Goal: Task Accomplishment & Management: Manage account settings

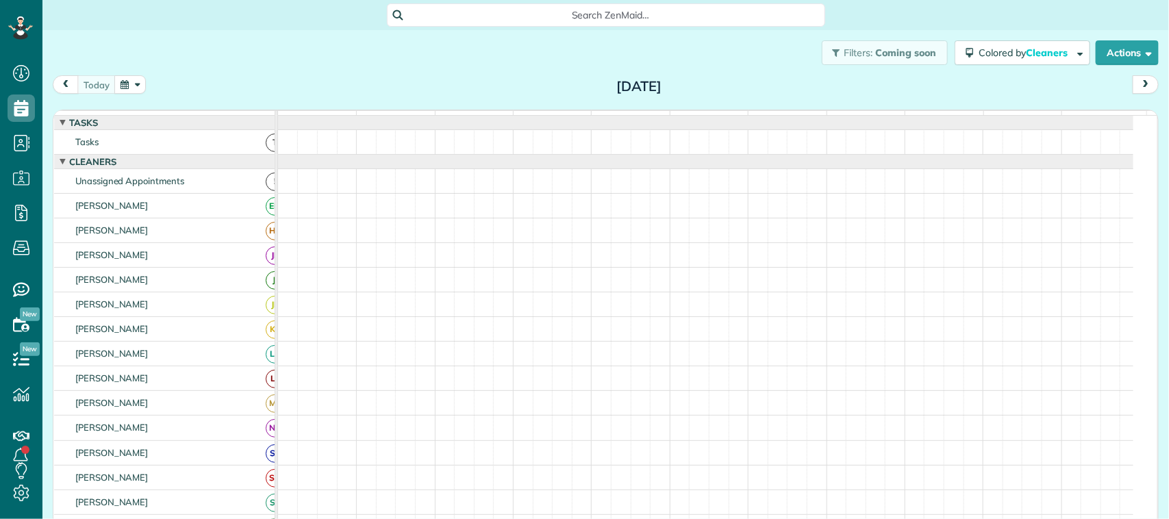
scroll to position [5, 5]
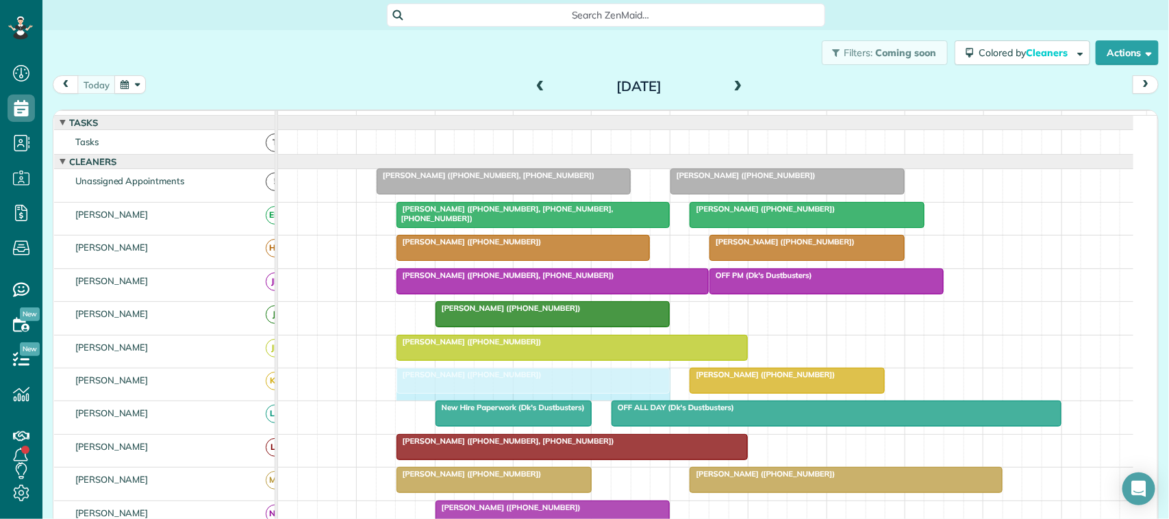
drag, startPoint x: 685, startPoint y: 399, endPoint x: 662, endPoint y: 397, distance: 22.6
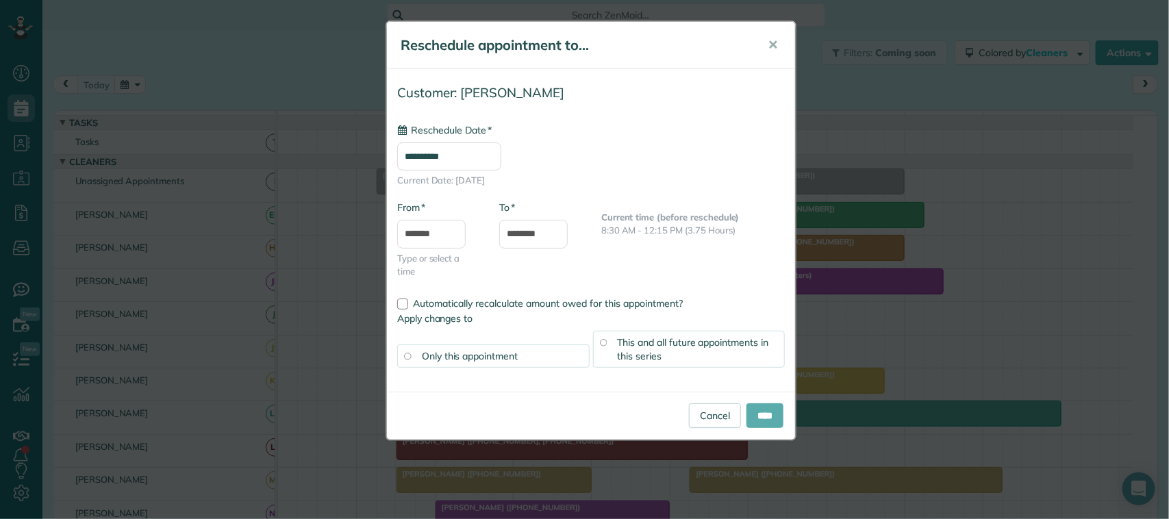
type input "**********"
click at [755, 421] on input "****" at bounding box center [765, 415] width 37 height 25
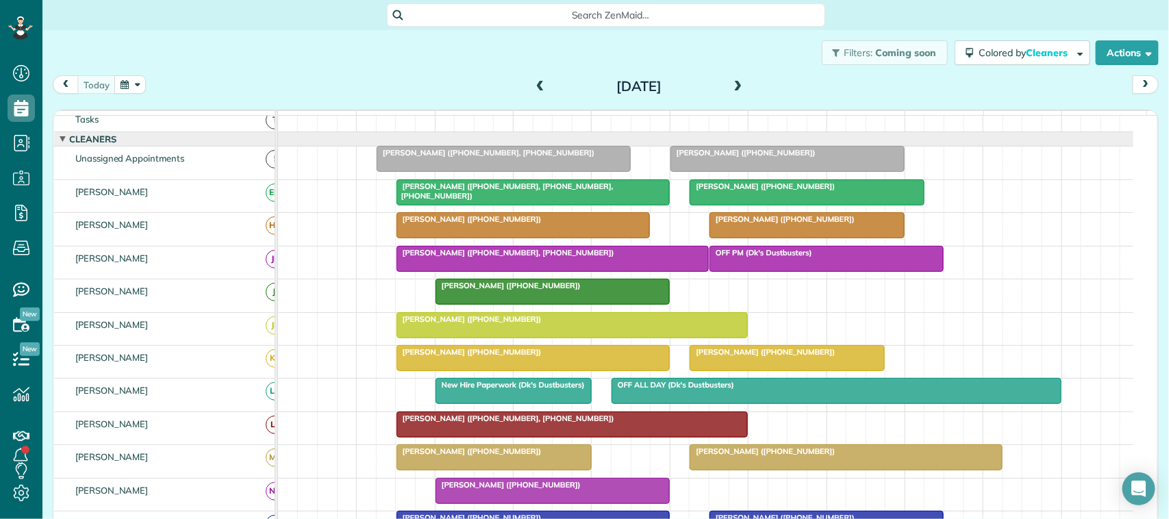
scroll to position [0, 0]
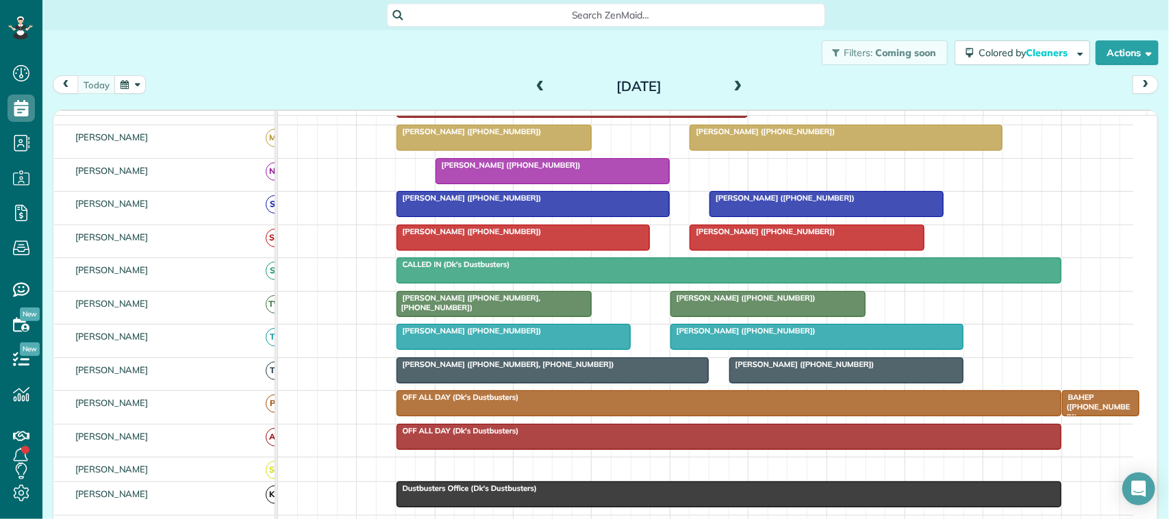
click at [731, 86] on span at bounding box center [738, 87] width 15 height 12
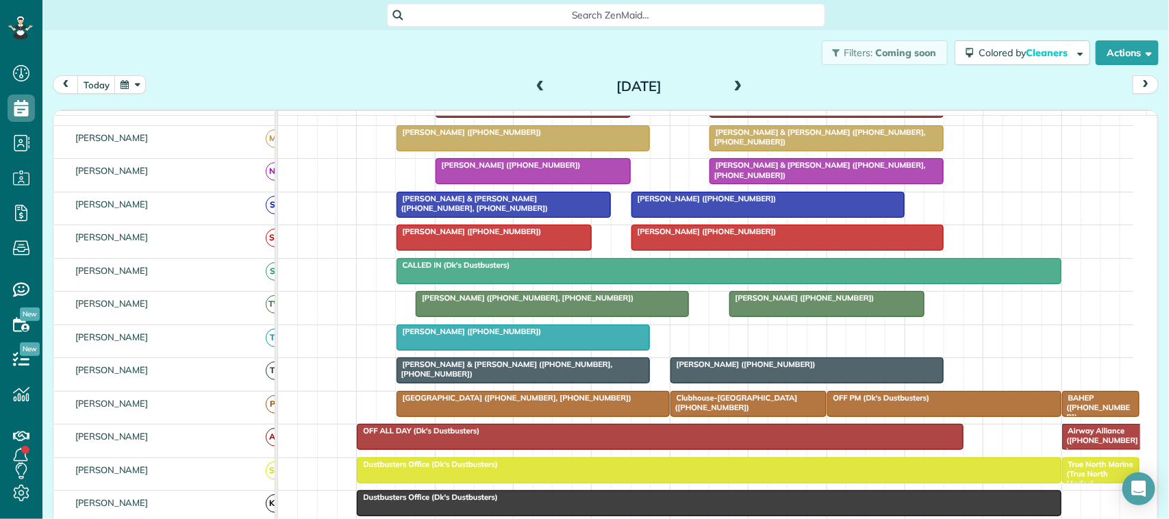
click at [538, 84] on span at bounding box center [540, 87] width 15 height 12
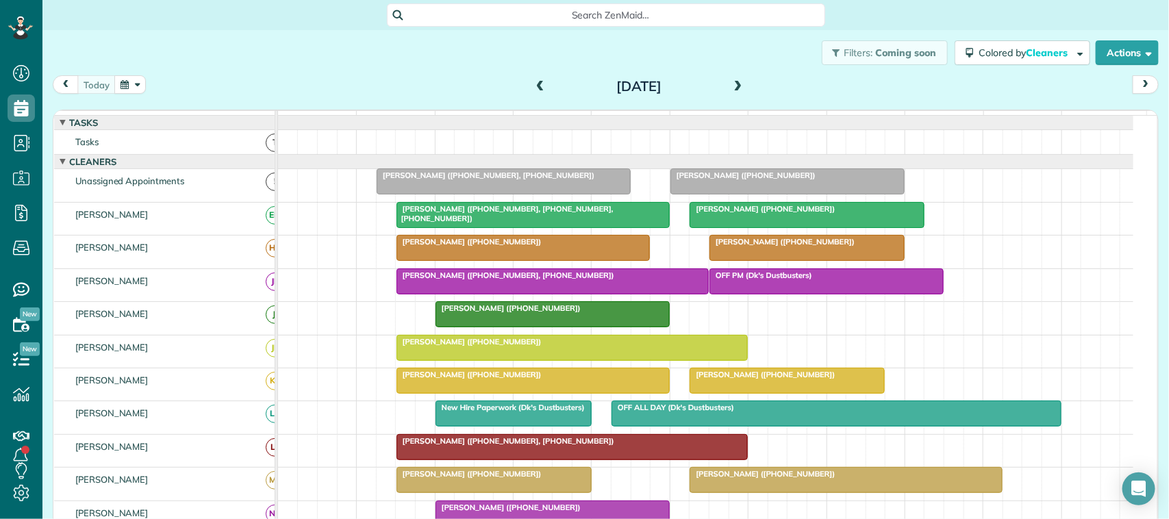
click at [733, 83] on span at bounding box center [738, 87] width 15 height 12
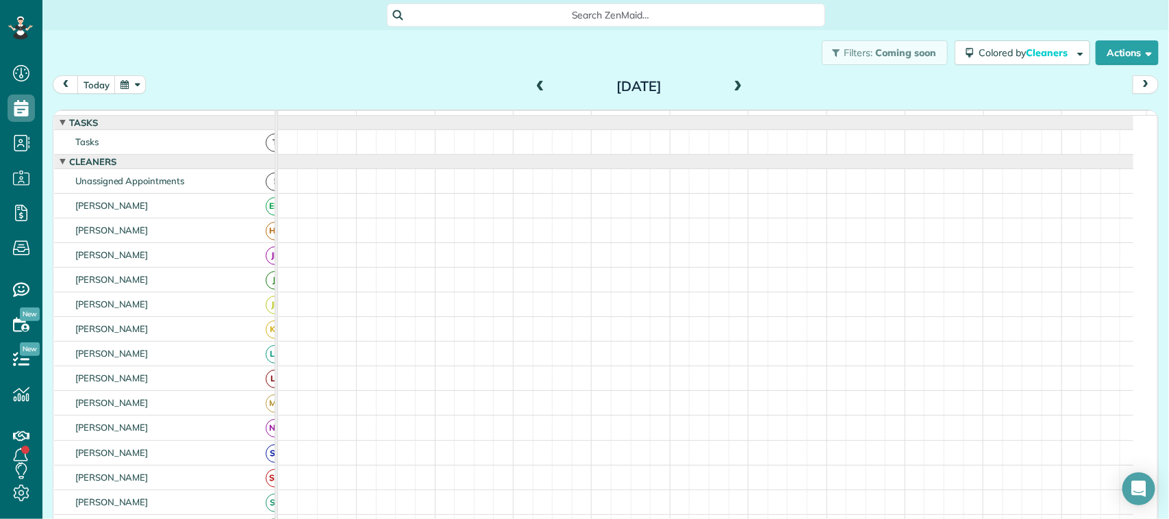
click at [129, 80] on button "button" at bounding box center [130, 84] width 32 height 18
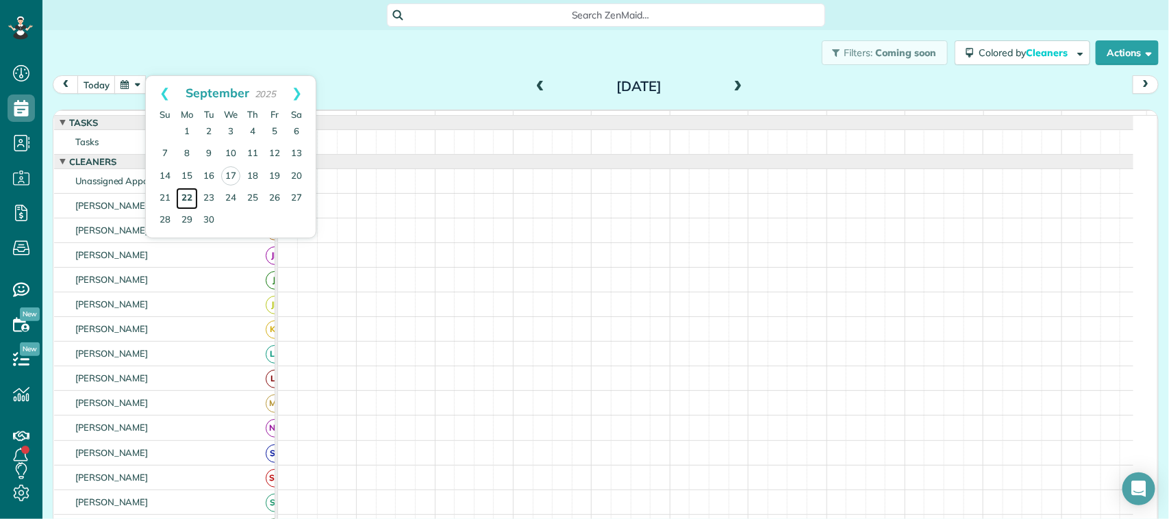
click at [187, 193] on link "22" at bounding box center [187, 199] width 22 height 22
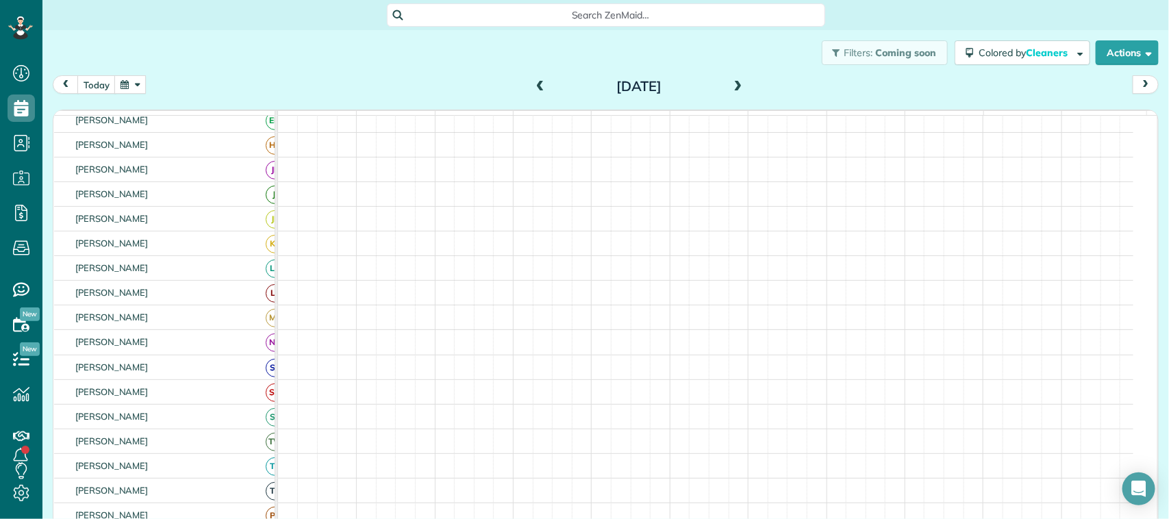
click at [740, 79] on div "[DATE]" at bounding box center [638, 86] width 219 height 22
click at [738, 79] on span at bounding box center [738, 87] width 15 height 21
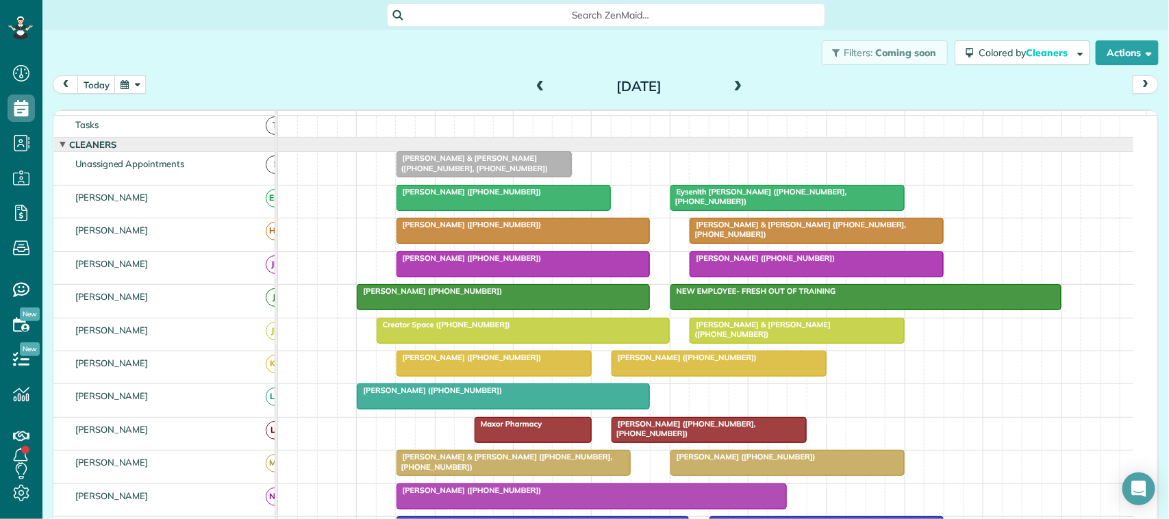
click at [731, 87] on span at bounding box center [738, 87] width 15 height 12
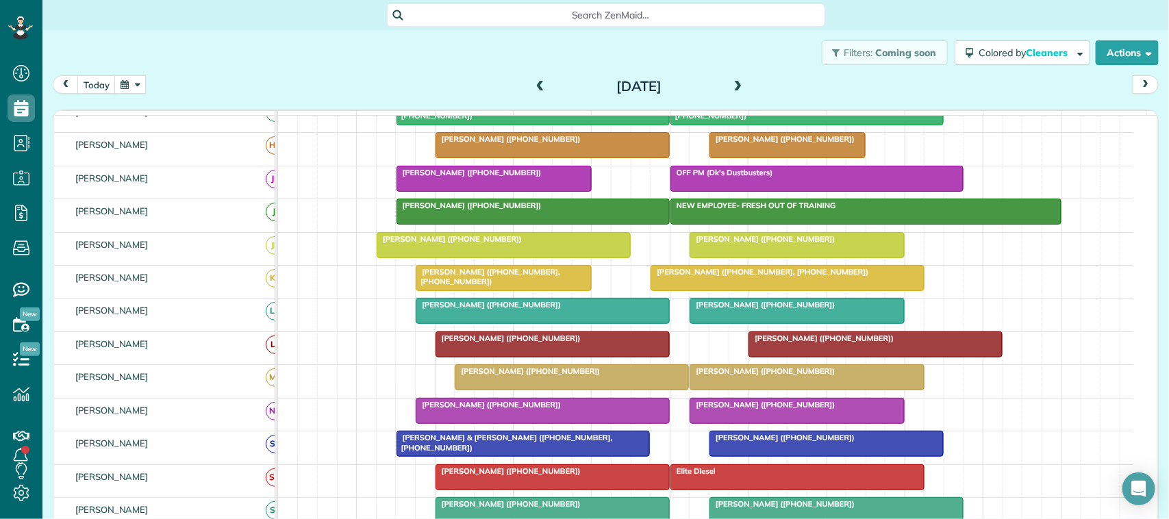
click at [533, 88] on span at bounding box center [540, 87] width 15 height 12
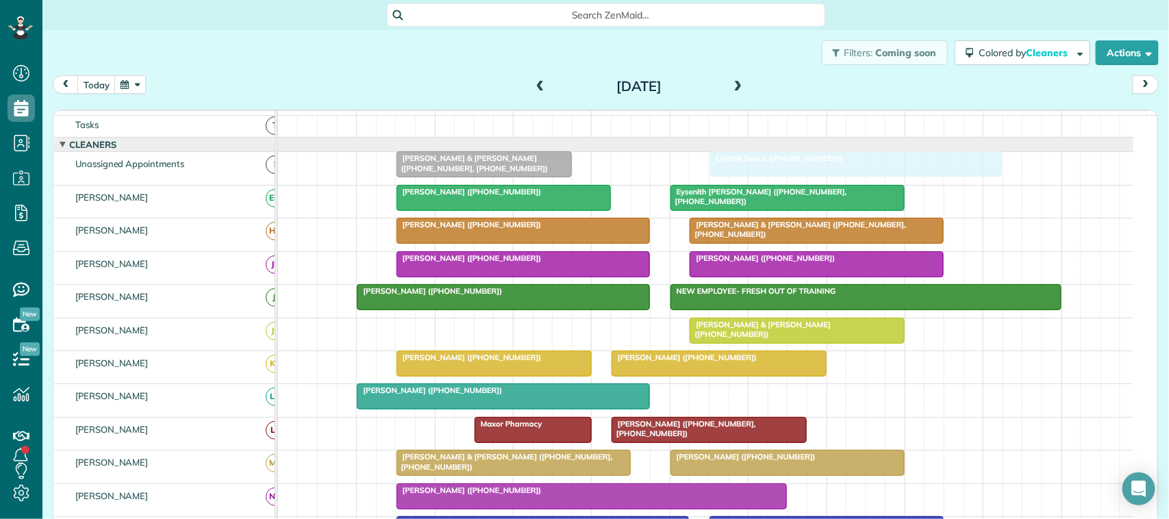
drag, startPoint x: 463, startPoint y: 341, endPoint x: 789, endPoint y: 194, distance: 357.7
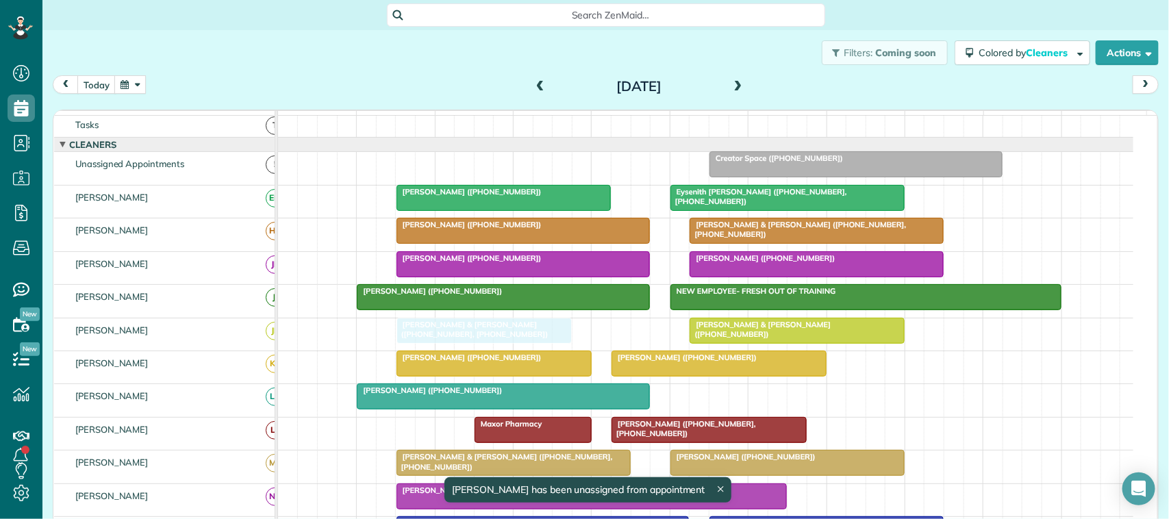
drag, startPoint x: 534, startPoint y: 181, endPoint x: 532, endPoint y: 339, distance: 157.5
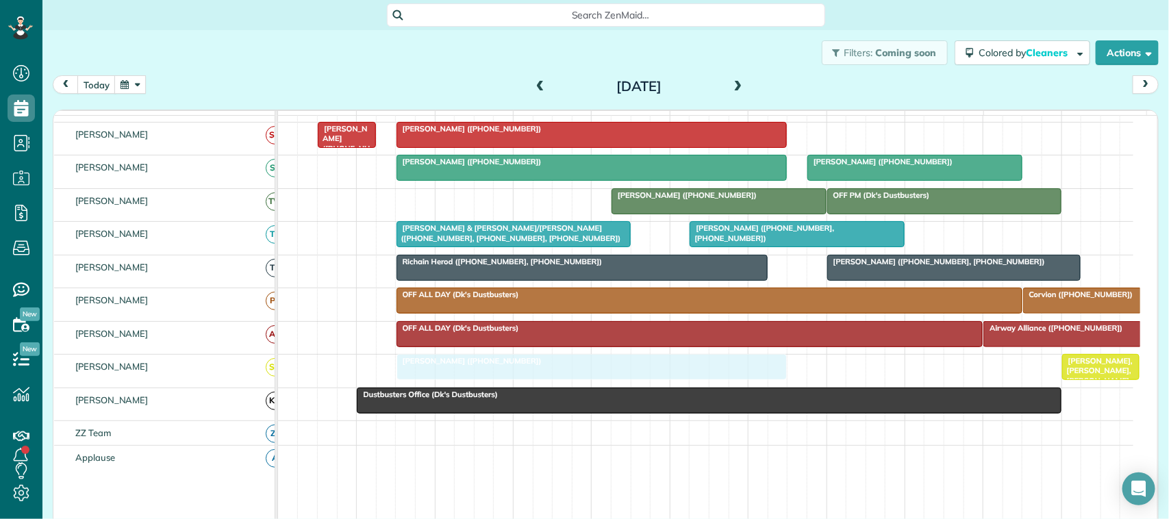
drag, startPoint x: 447, startPoint y: 259, endPoint x: 447, endPoint y: 375, distance: 116.4
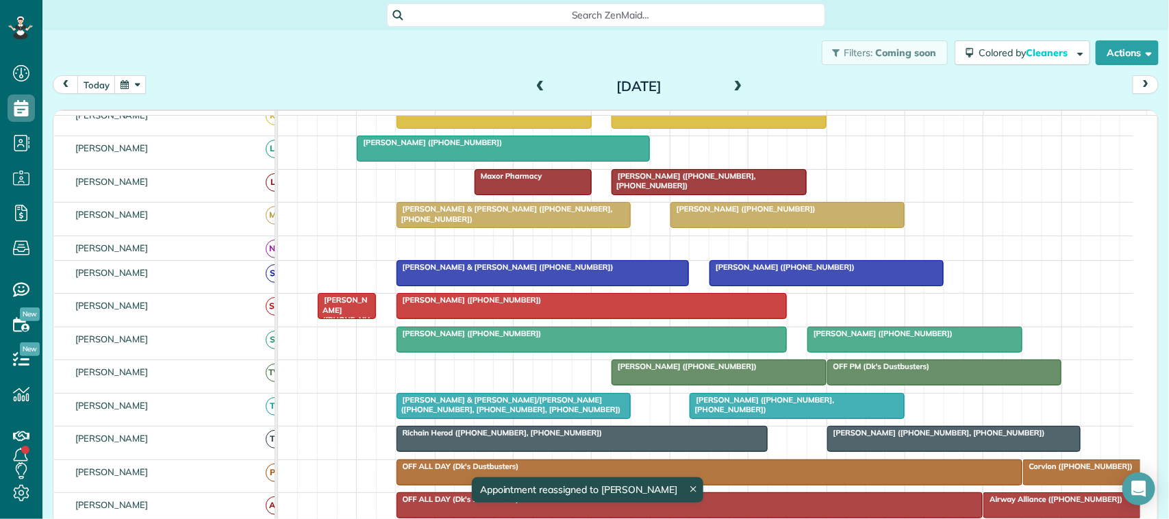
click at [468, 161] on div at bounding box center [504, 148] width 292 height 25
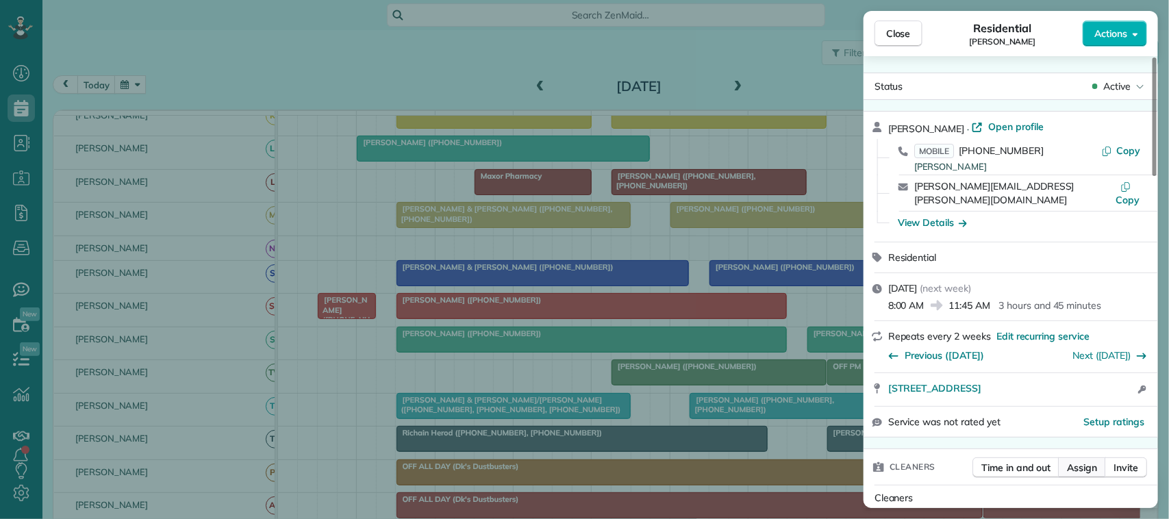
click at [1090, 461] on span "Assign" at bounding box center [1082, 468] width 30 height 14
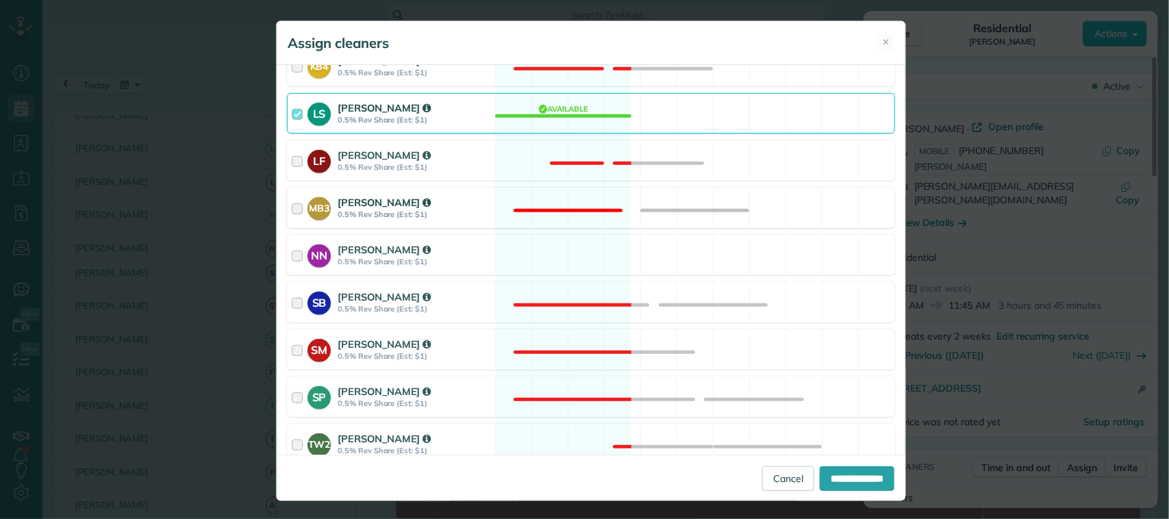
drag, startPoint x: 453, startPoint y: 202, endPoint x: 457, endPoint y: 227, distance: 25.7
click at [454, 210] on div "[PERSON_NAME]" at bounding box center [414, 202] width 153 height 14
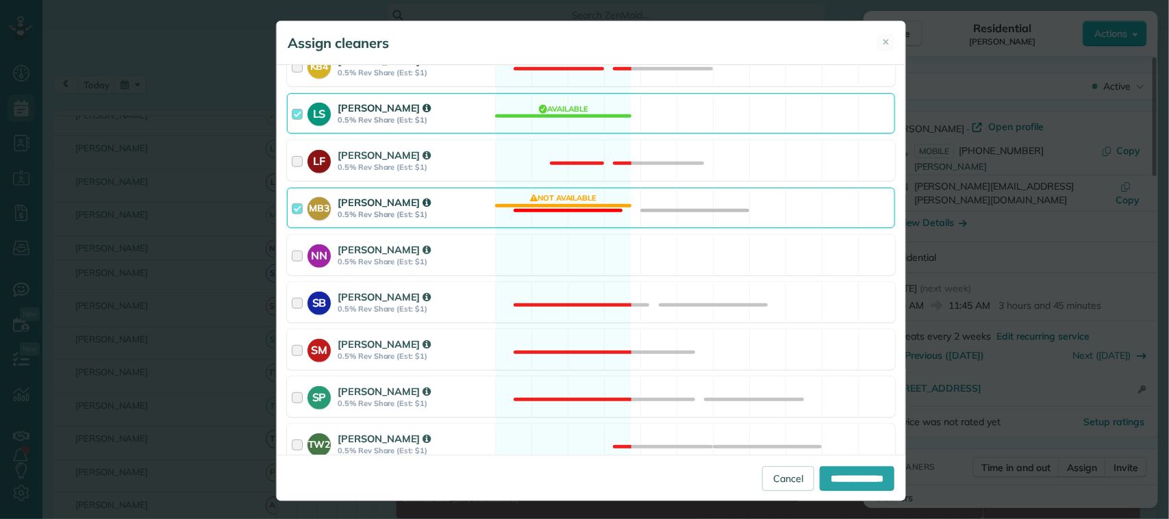
click at [457, 205] on div "[PERSON_NAME]" at bounding box center [414, 202] width 153 height 14
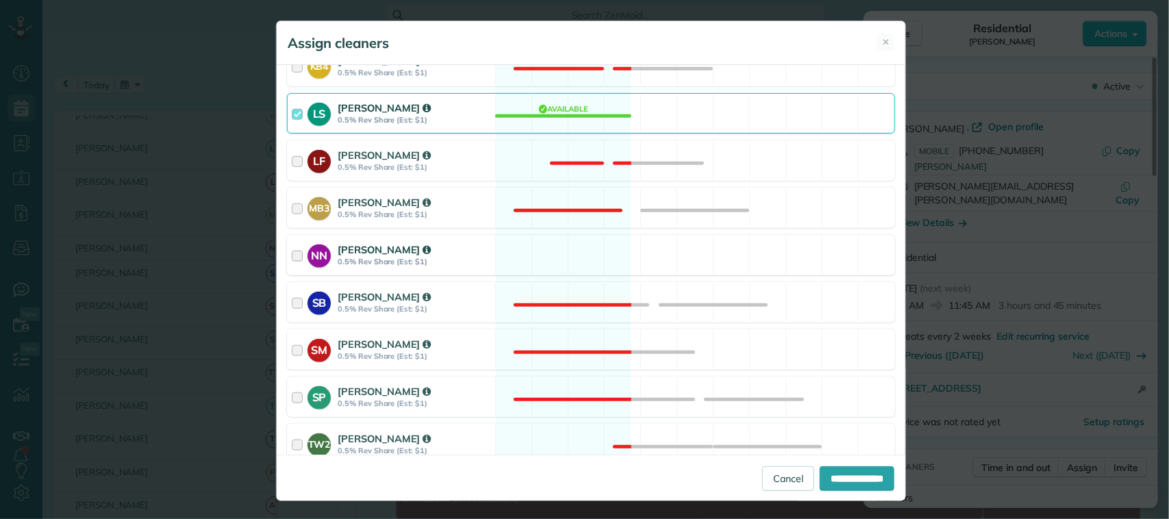
click at [447, 275] on div "NN [PERSON_NAME] 0.5% Rev Share (Est: $1)" at bounding box center [392, 255] width 208 height 39
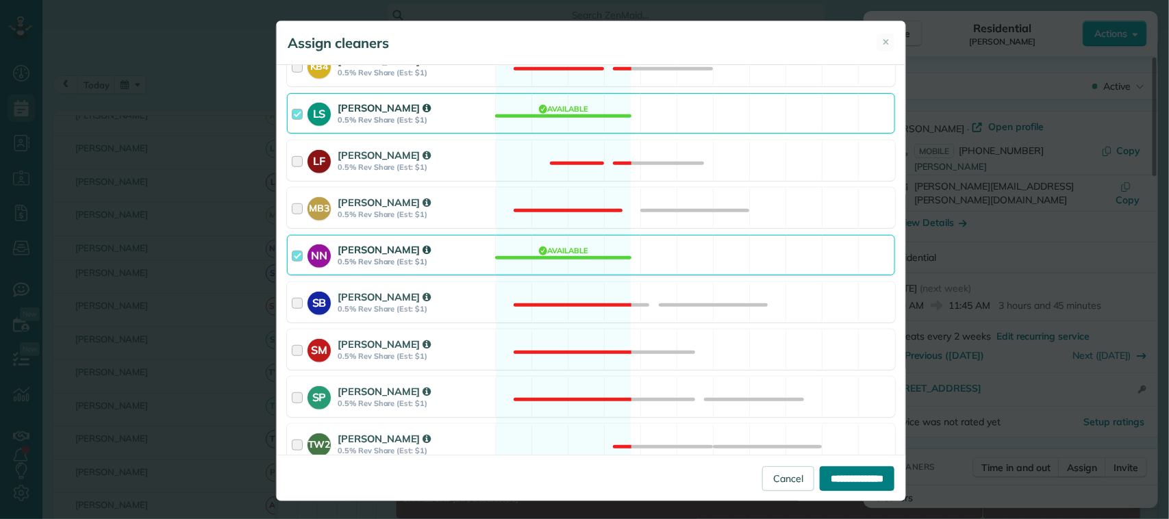
click at [808, 466] on div "**********" at bounding box center [591, 478] width 629 height 46
click at [860, 473] on input "**********" at bounding box center [857, 478] width 75 height 25
type input "**********"
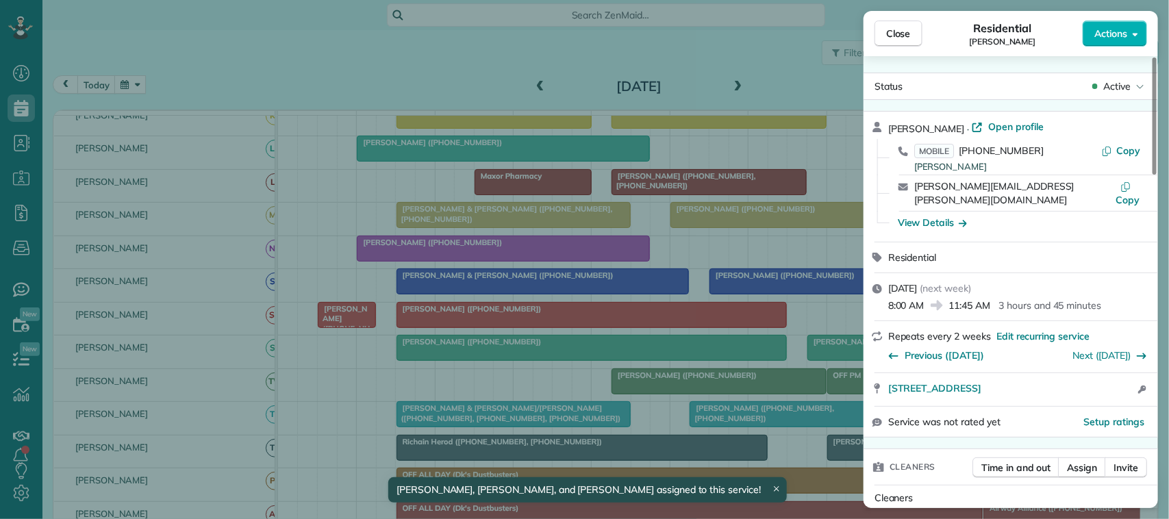
click at [895, 38] on span "Close" at bounding box center [898, 34] width 25 height 14
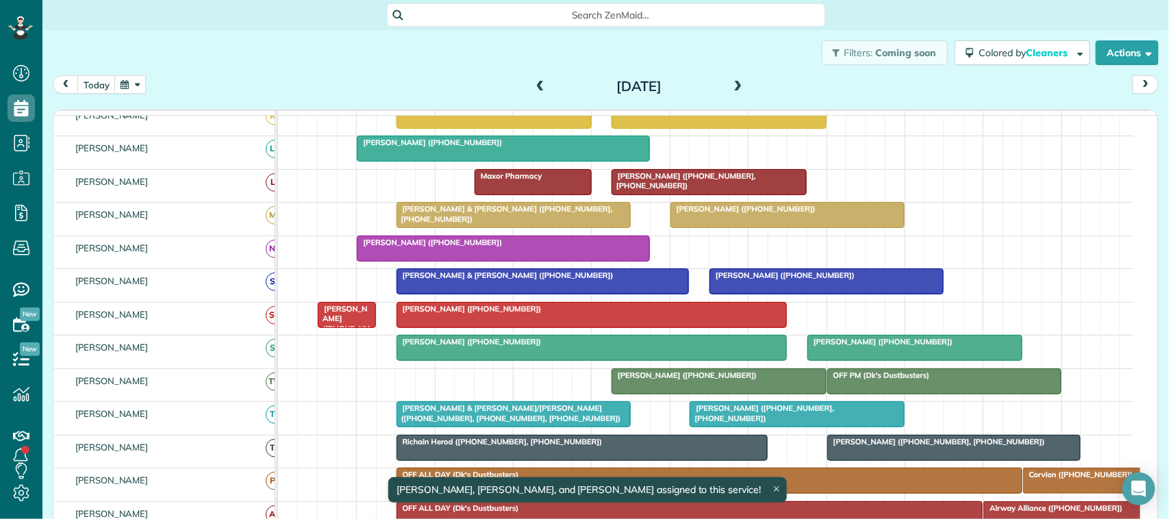
click at [737, 86] on span at bounding box center [738, 87] width 15 height 12
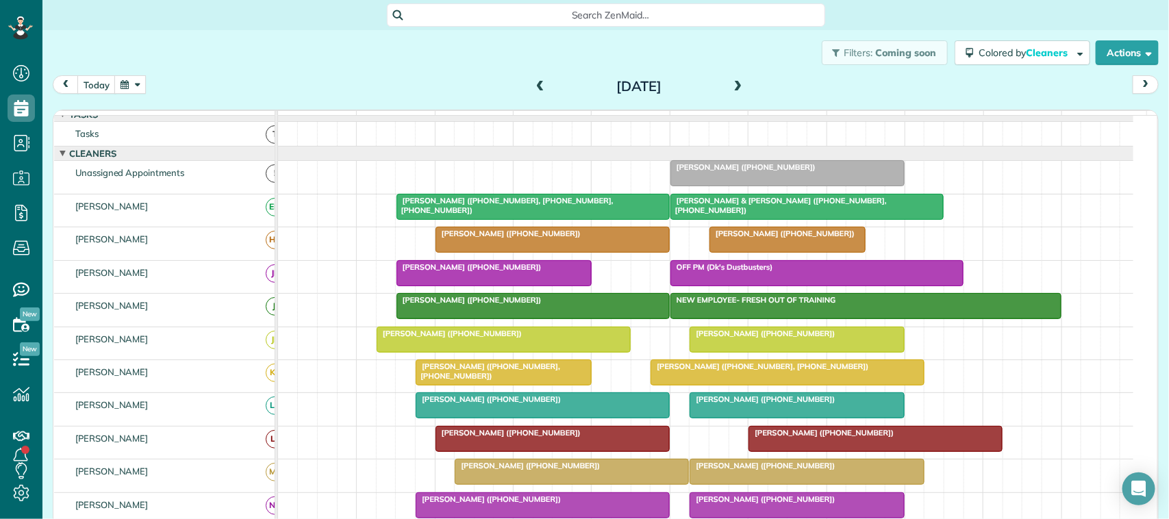
click at [731, 88] on span at bounding box center [738, 87] width 15 height 12
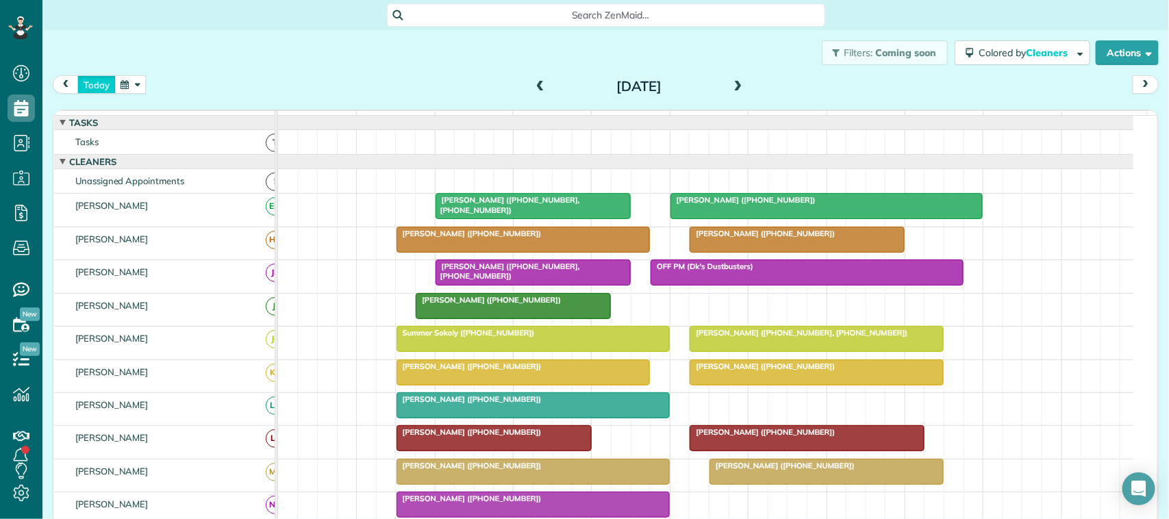
click at [103, 80] on button "today" at bounding box center [96, 84] width 38 height 18
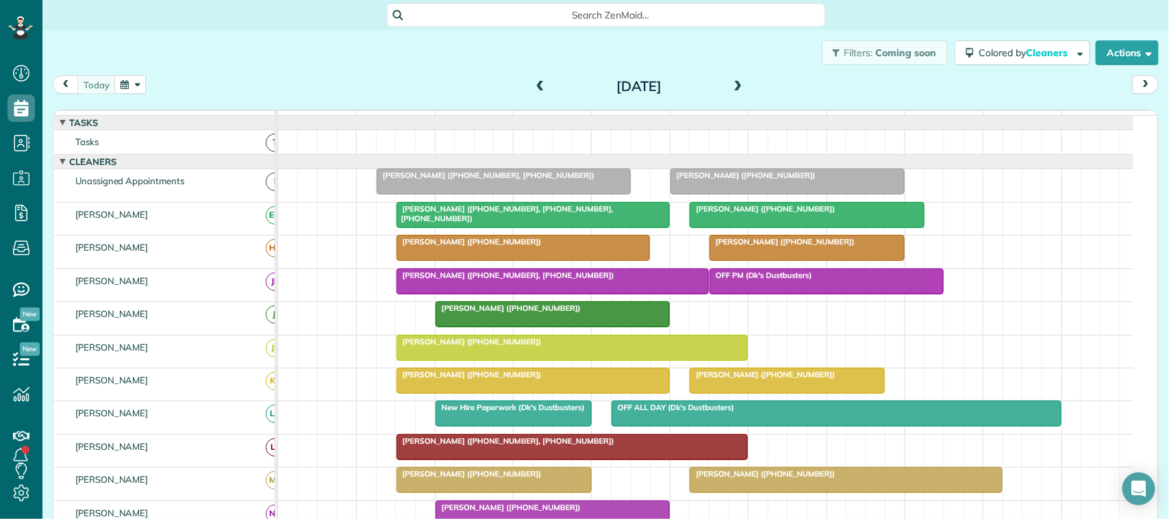
click at [149, 83] on div "[DATE] [DATE]" at bounding box center [606, 87] width 1106 height 25
click at [144, 82] on button "button" at bounding box center [130, 84] width 32 height 18
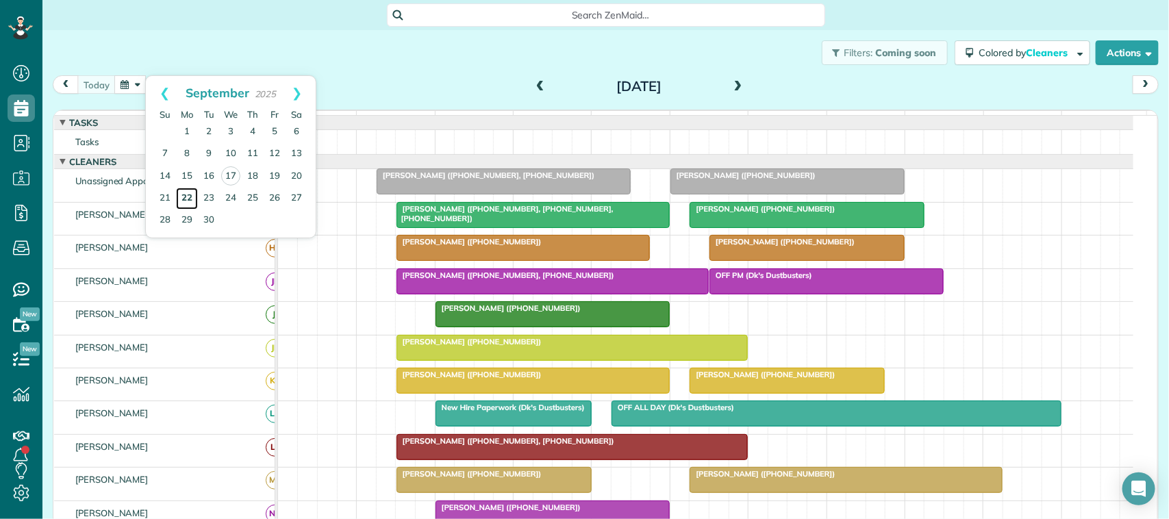
click at [192, 197] on link "22" at bounding box center [187, 199] width 22 height 22
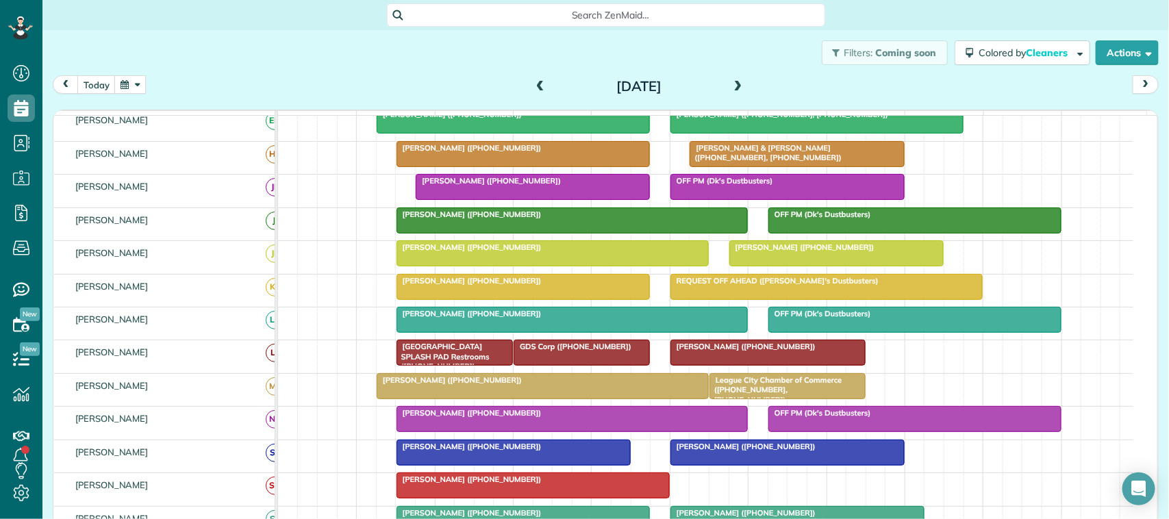
click at [134, 82] on button "button" at bounding box center [130, 84] width 32 height 18
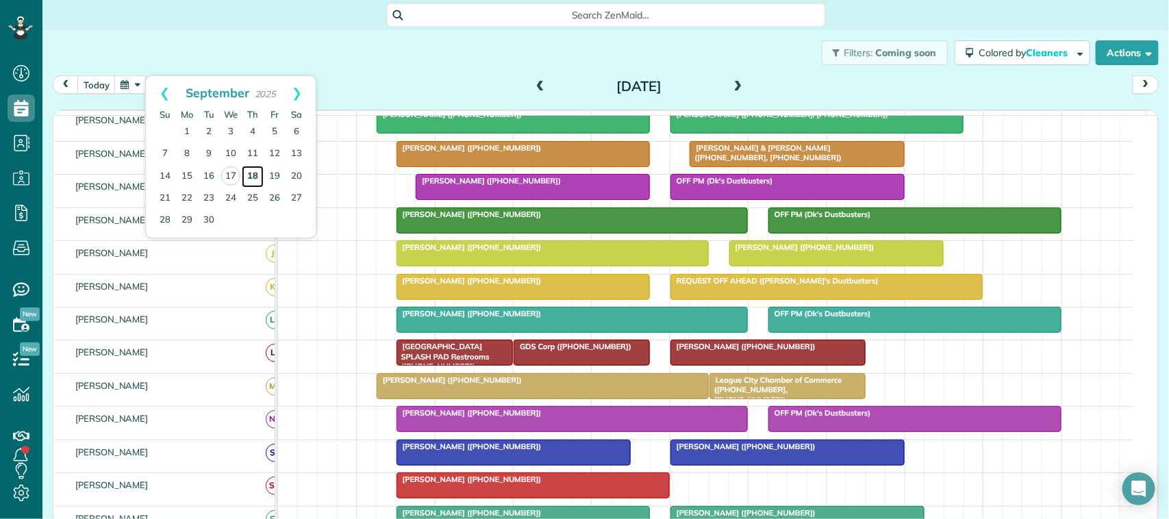
click at [249, 178] on link "18" at bounding box center [253, 177] width 22 height 22
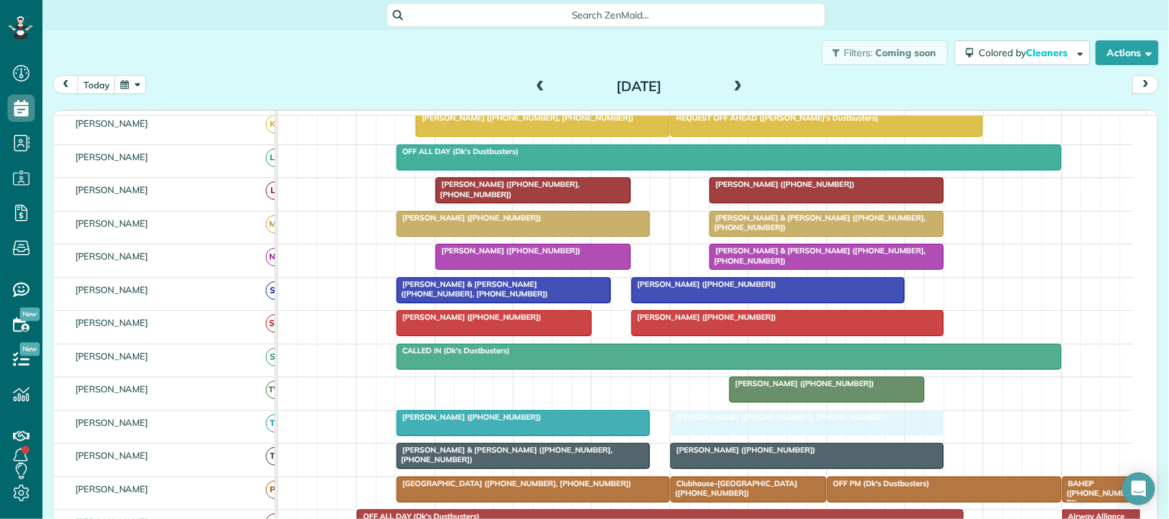
drag, startPoint x: 454, startPoint y: 408, endPoint x: 716, endPoint y: 460, distance: 267.3
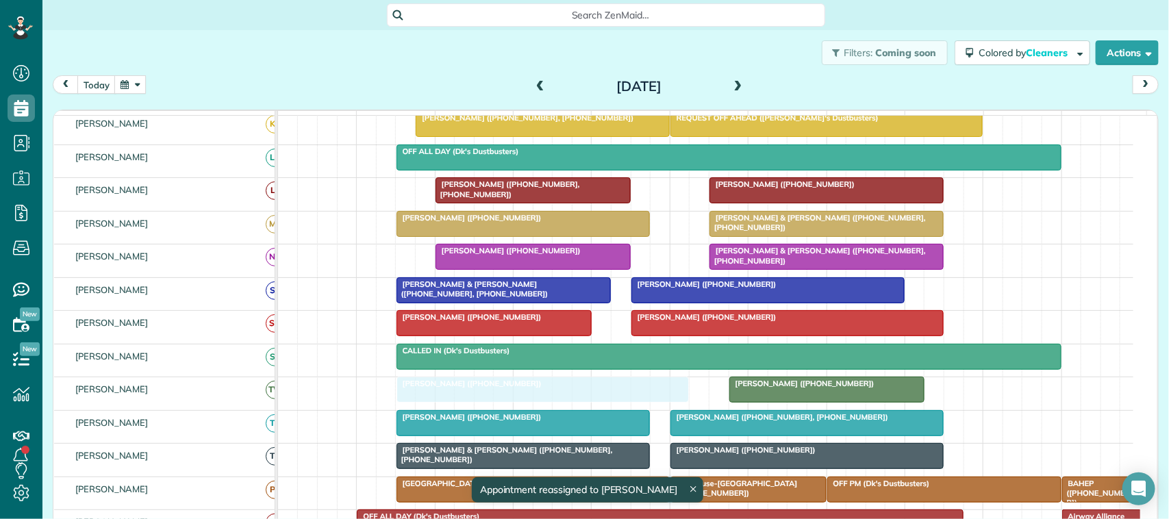
drag, startPoint x: 473, startPoint y: 271, endPoint x: 490, endPoint y: 405, distance: 135.4
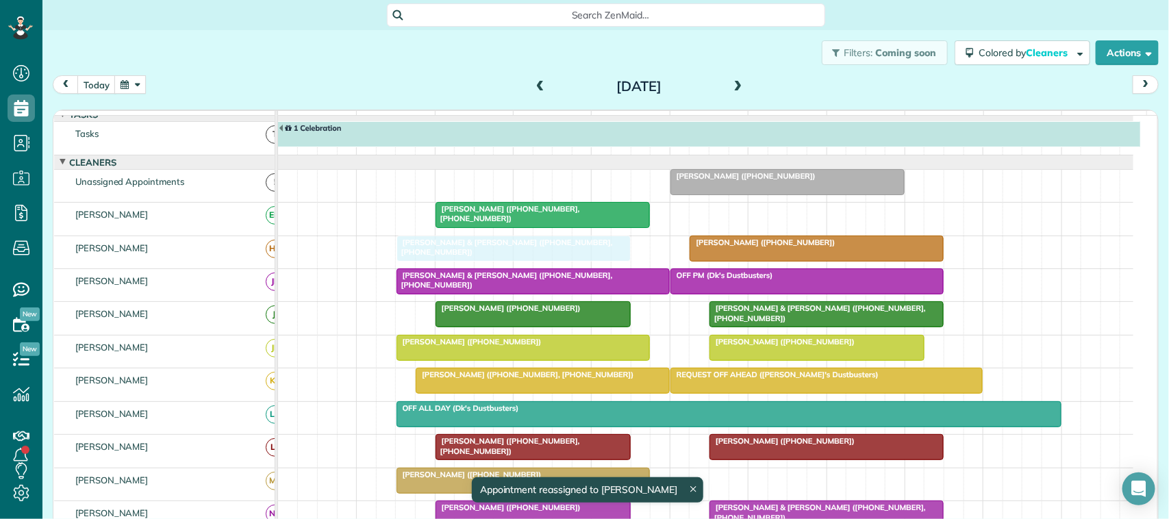
drag, startPoint x: 766, startPoint y: 327, endPoint x: 457, endPoint y: 264, distance: 314.7
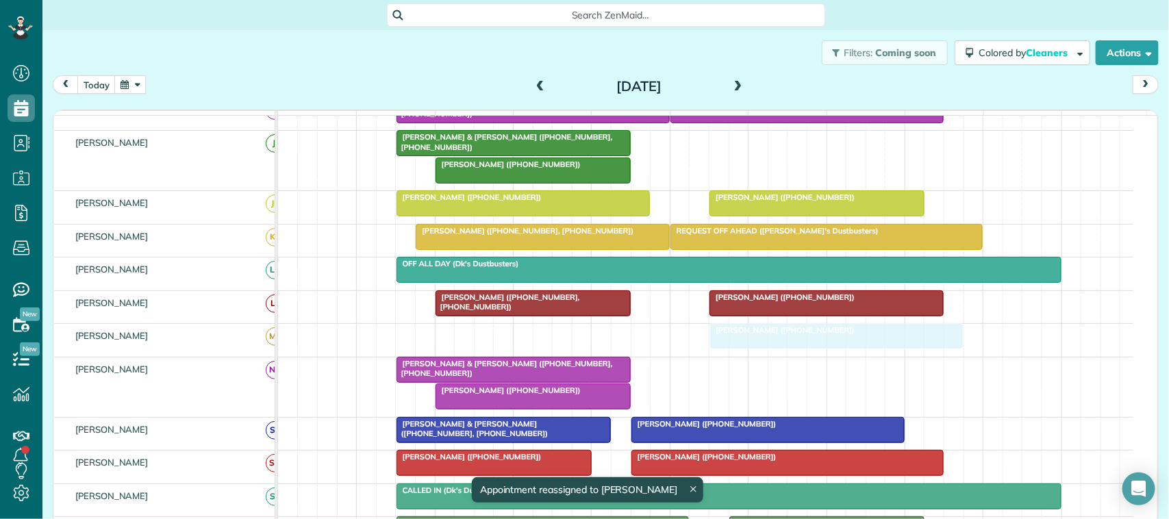
drag, startPoint x: 473, startPoint y: 351, endPoint x: 782, endPoint y: 351, distance: 309.6
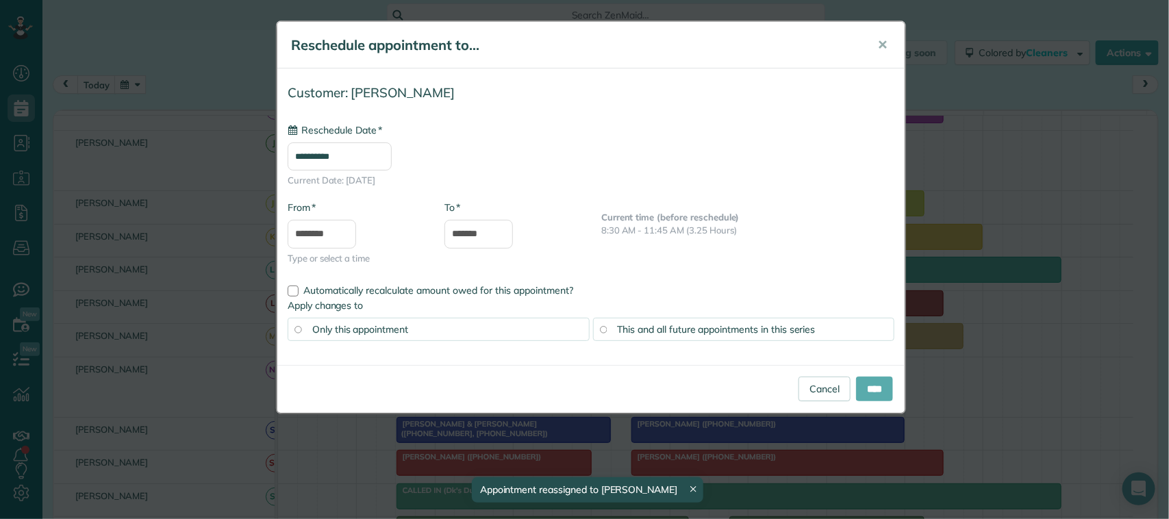
type input "**********"
click at [866, 389] on input "****" at bounding box center [874, 389] width 37 height 25
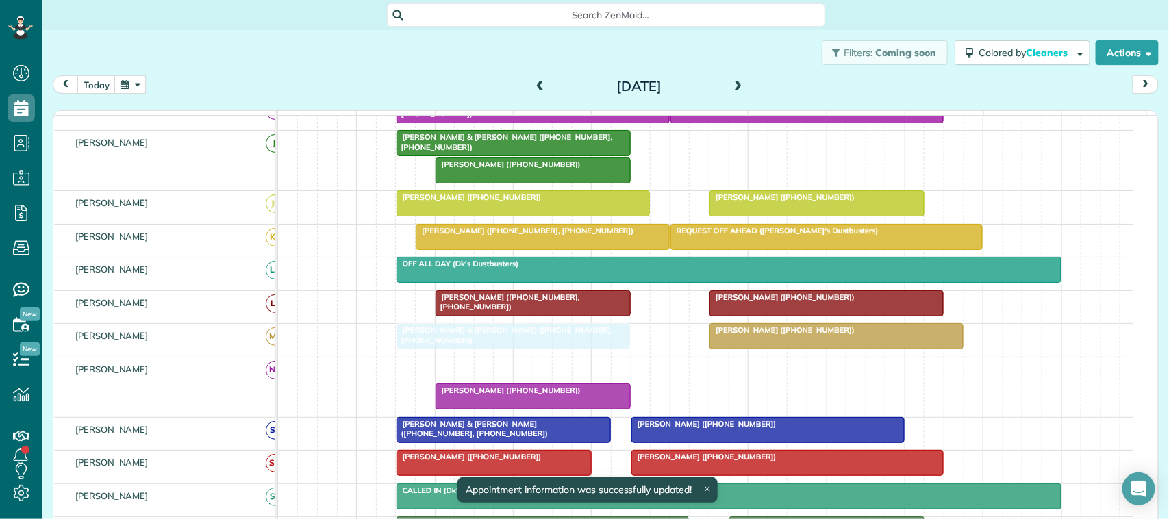
drag, startPoint x: 524, startPoint y: 385, endPoint x: 532, endPoint y: 360, distance: 26.6
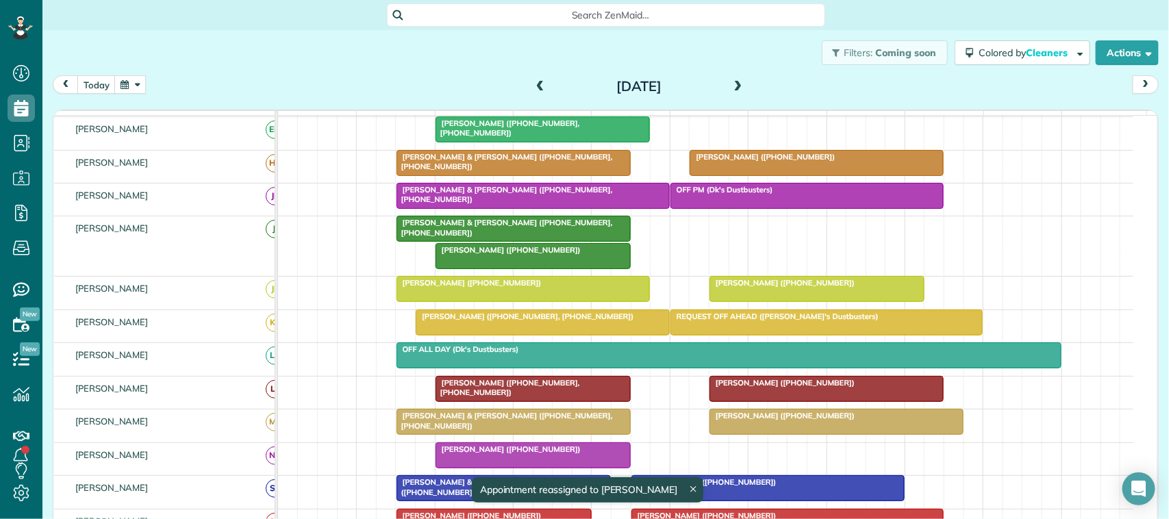
click at [492, 237] on span "[PERSON_NAME] & [PERSON_NAME] ([PHONE_NUMBER], [PHONE_NUMBER])" at bounding box center [504, 227] width 217 height 19
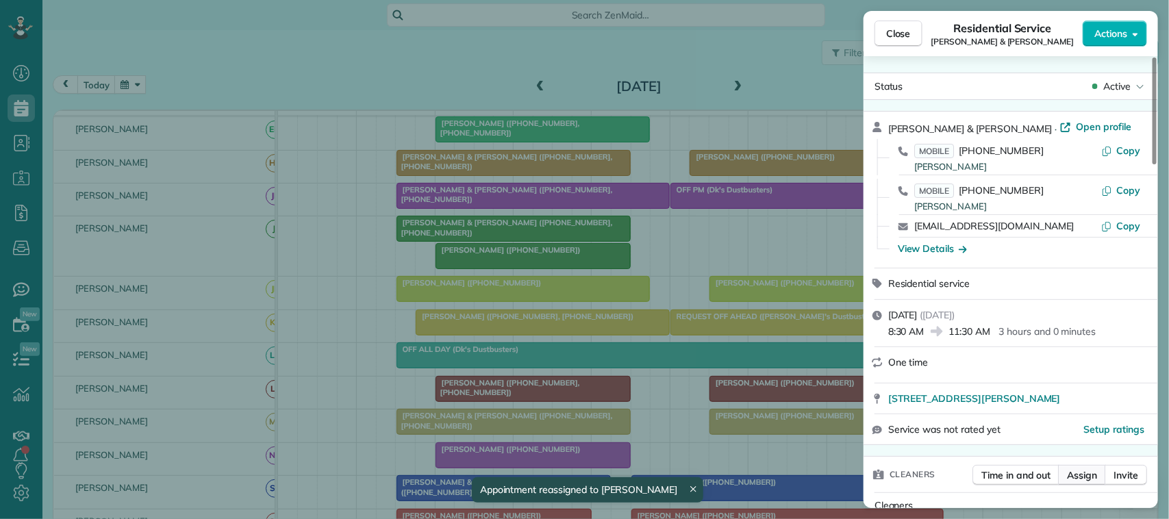
click at [1094, 477] on span "Assign" at bounding box center [1082, 475] width 30 height 14
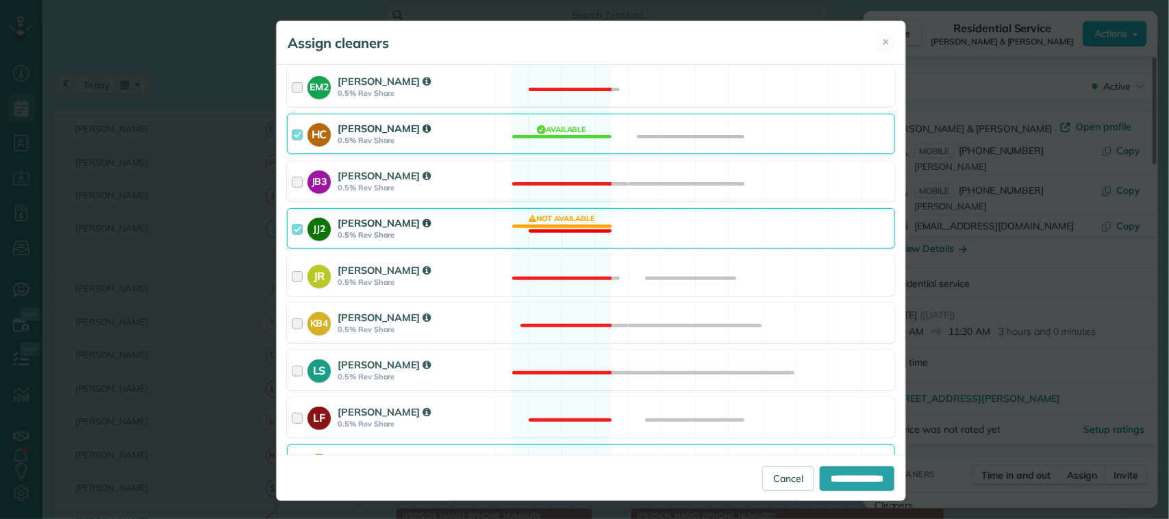
click at [455, 235] on strong "0.5% Rev Share" at bounding box center [414, 235] width 153 height 10
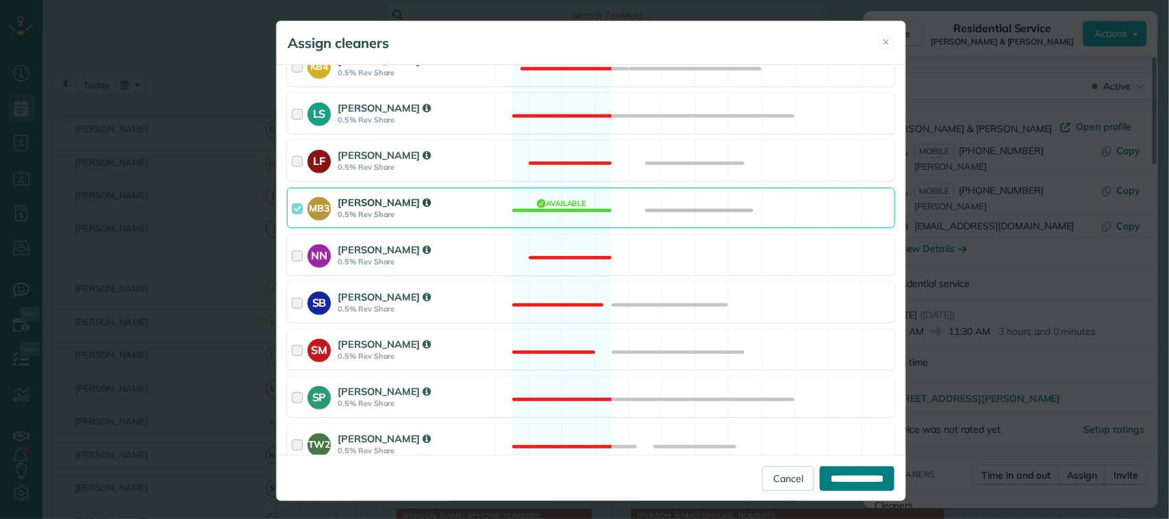
click at [831, 470] on input "**********" at bounding box center [857, 478] width 75 height 25
type input "**********"
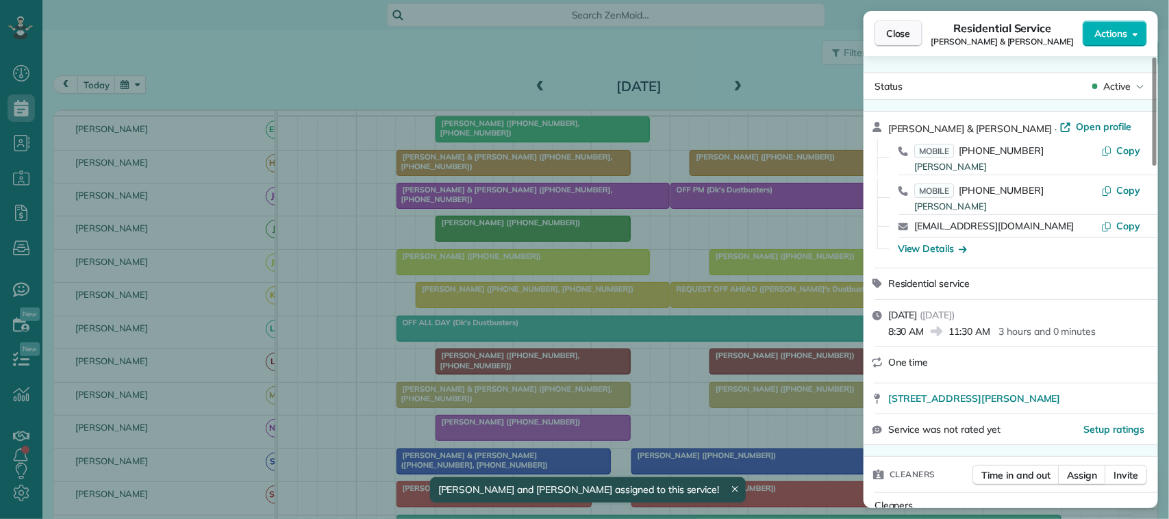
click at [890, 32] on span "Close" at bounding box center [898, 34] width 25 height 14
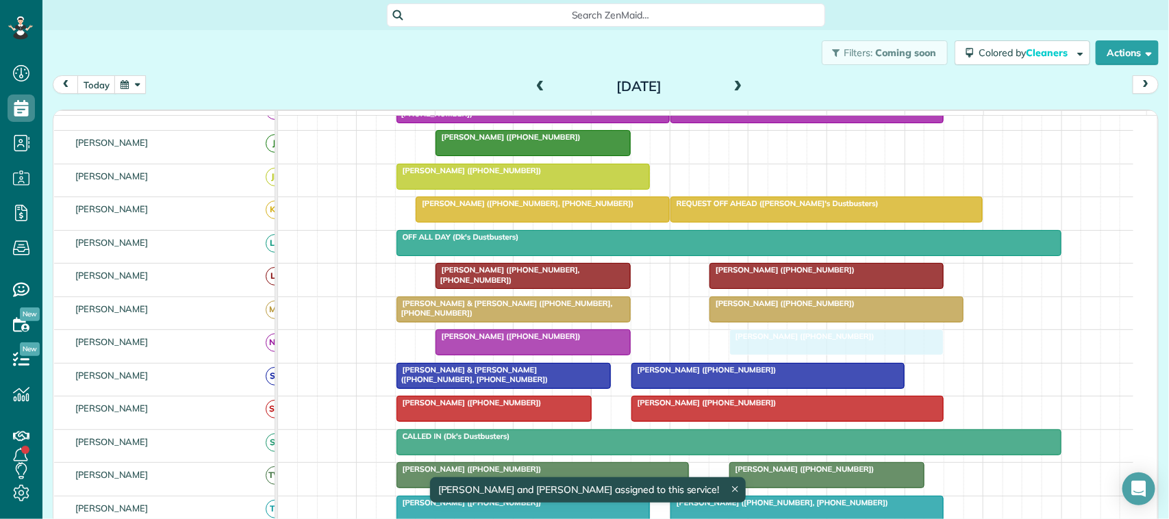
drag, startPoint x: 801, startPoint y: 192, endPoint x: 818, endPoint y: 356, distance: 164.6
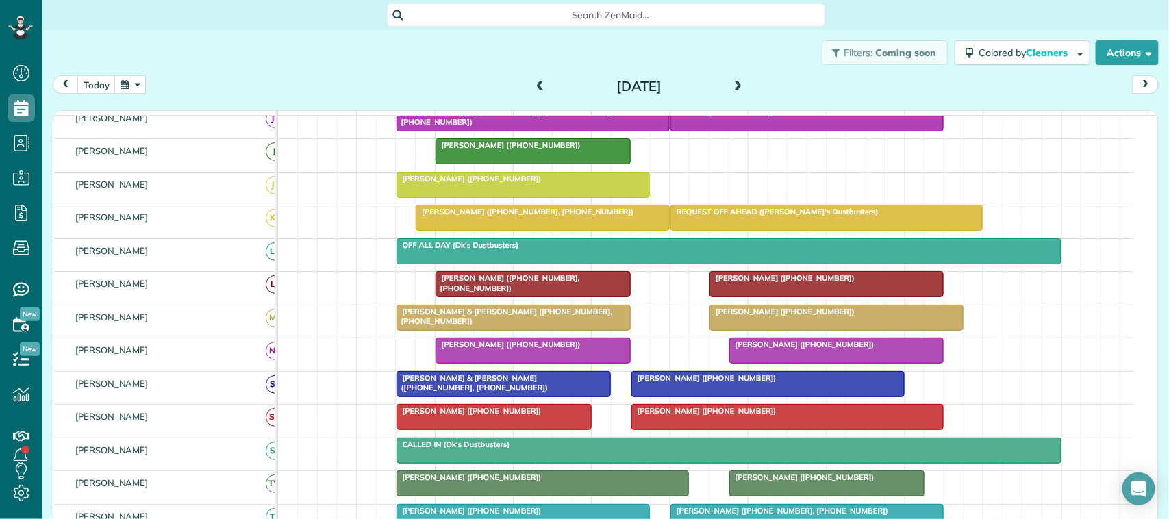
click at [535, 89] on span at bounding box center [540, 87] width 15 height 12
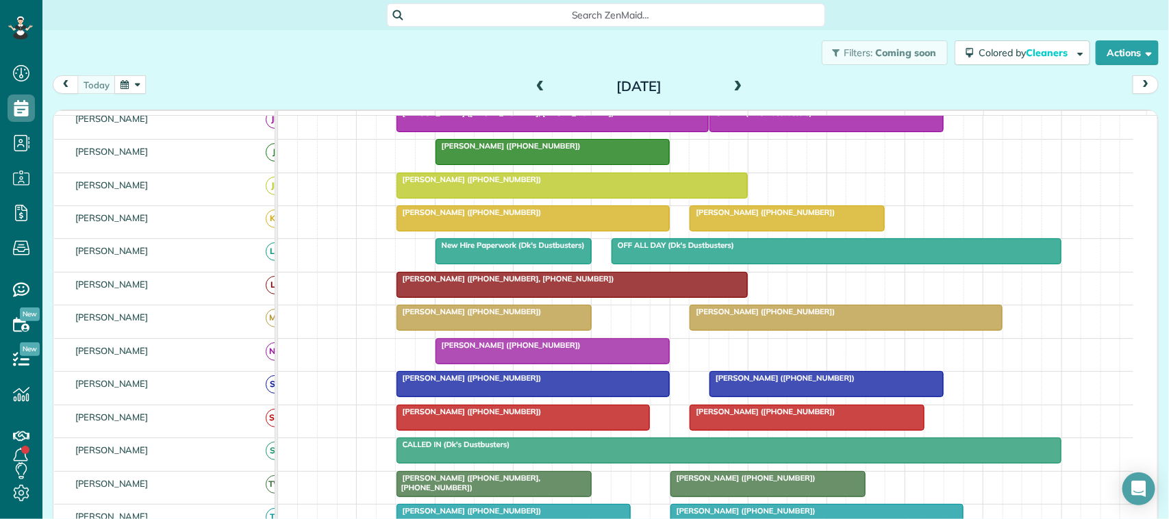
click at [731, 89] on span at bounding box center [738, 87] width 15 height 12
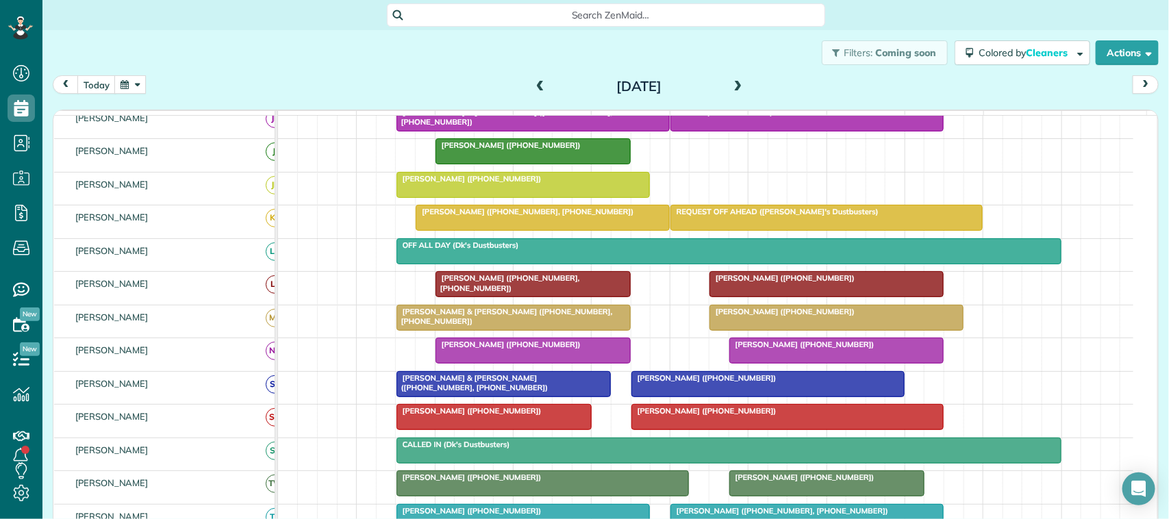
click at [731, 89] on span at bounding box center [738, 87] width 15 height 12
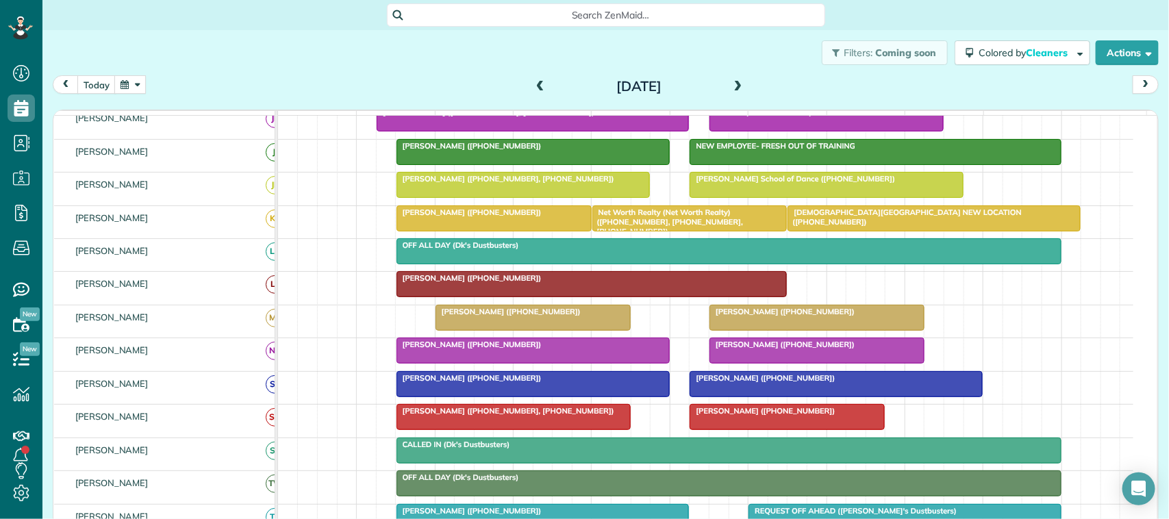
click at [533, 81] on span at bounding box center [540, 87] width 15 height 12
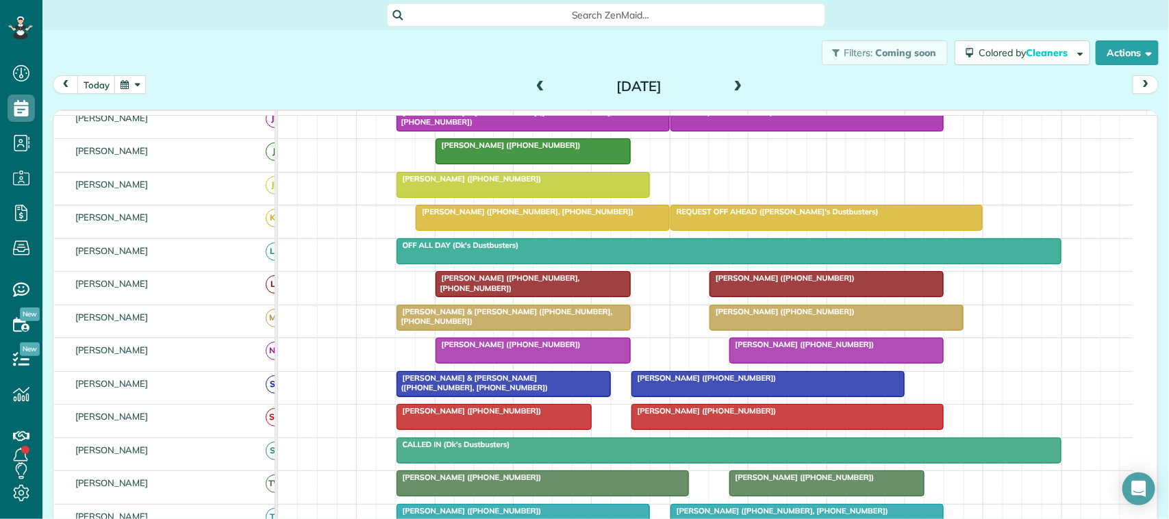
click at [533, 81] on span at bounding box center [540, 87] width 15 height 12
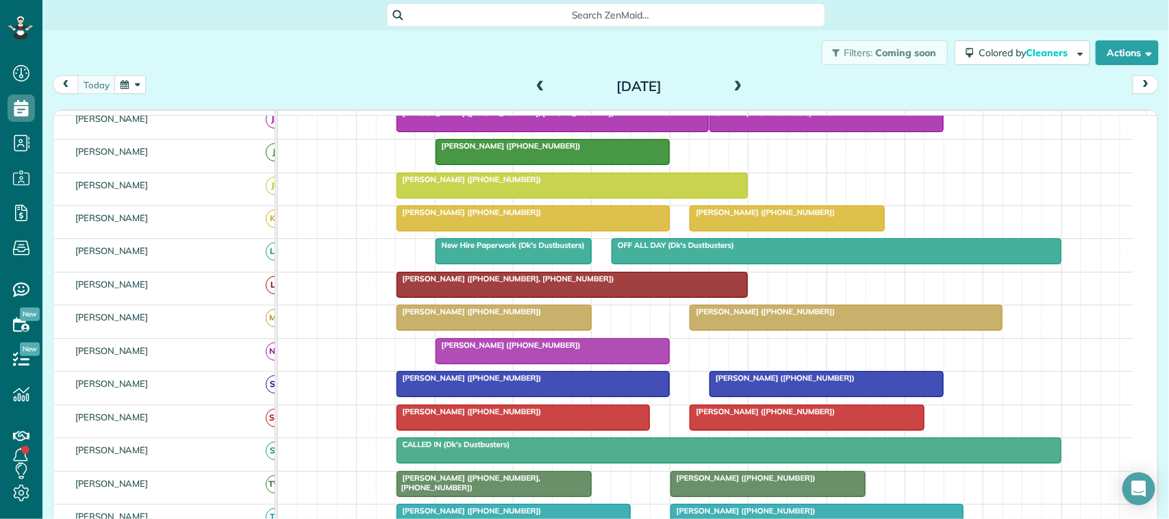
click at [125, 88] on button "button" at bounding box center [130, 84] width 32 height 18
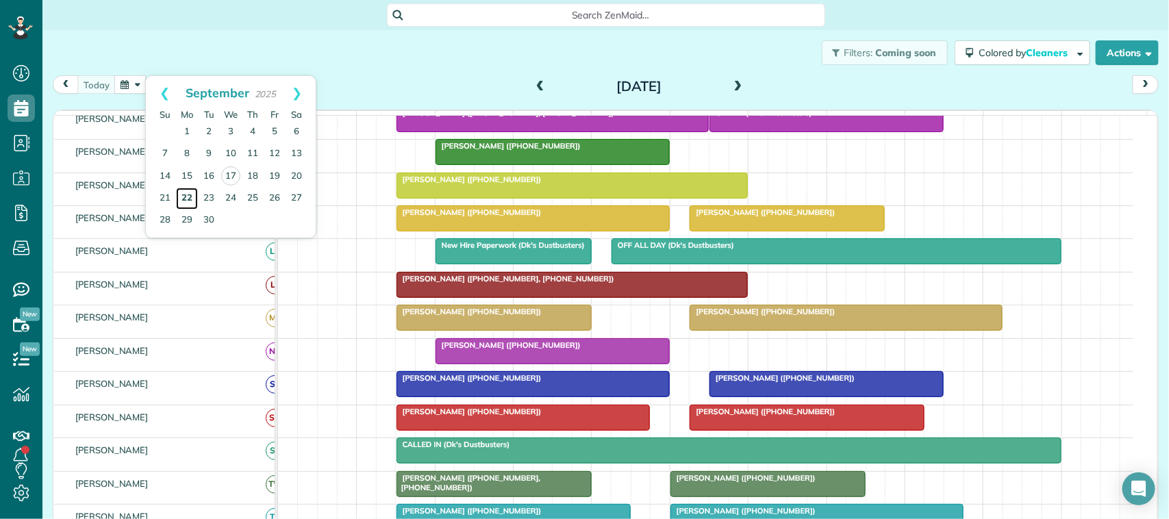
click at [190, 193] on link "22" at bounding box center [187, 199] width 22 height 22
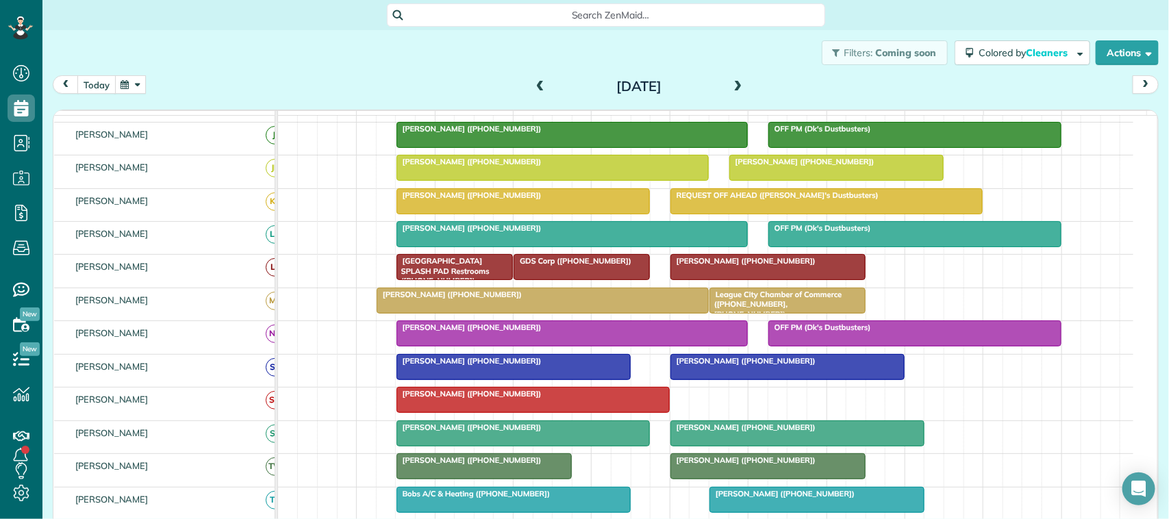
click at [106, 86] on button "today" at bounding box center [96, 84] width 38 height 18
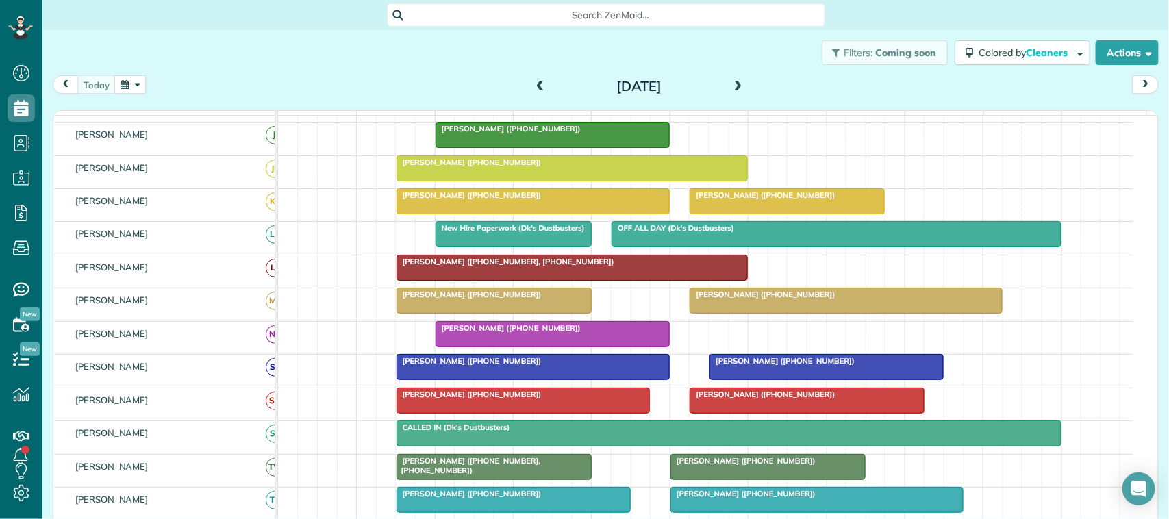
click at [738, 79] on span at bounding box center [738, 87] width 15 height 21
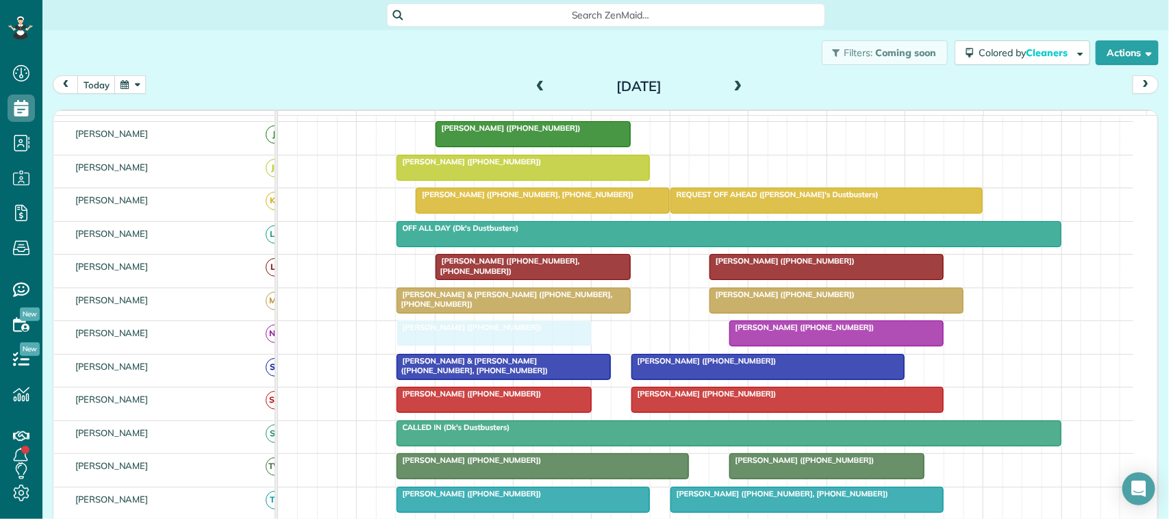
drag, startPoint x: 484, startPoint y: 348, endPoint x: 446, endPoint y: 354, distance: 38.2
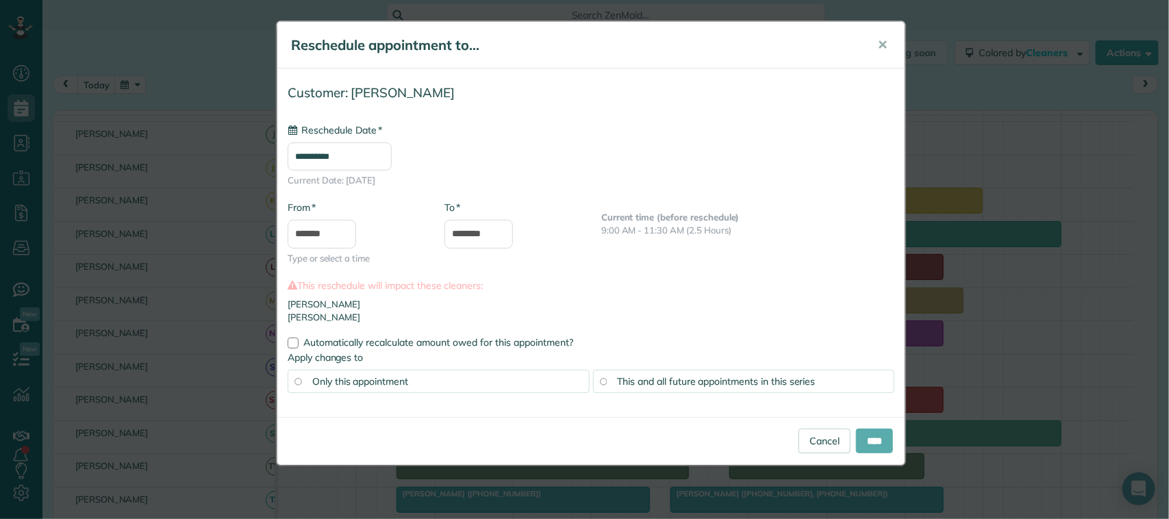
type input "**********"
click at [874, 440] on input "****" at bounding box center [874, 441] width 37 height 25
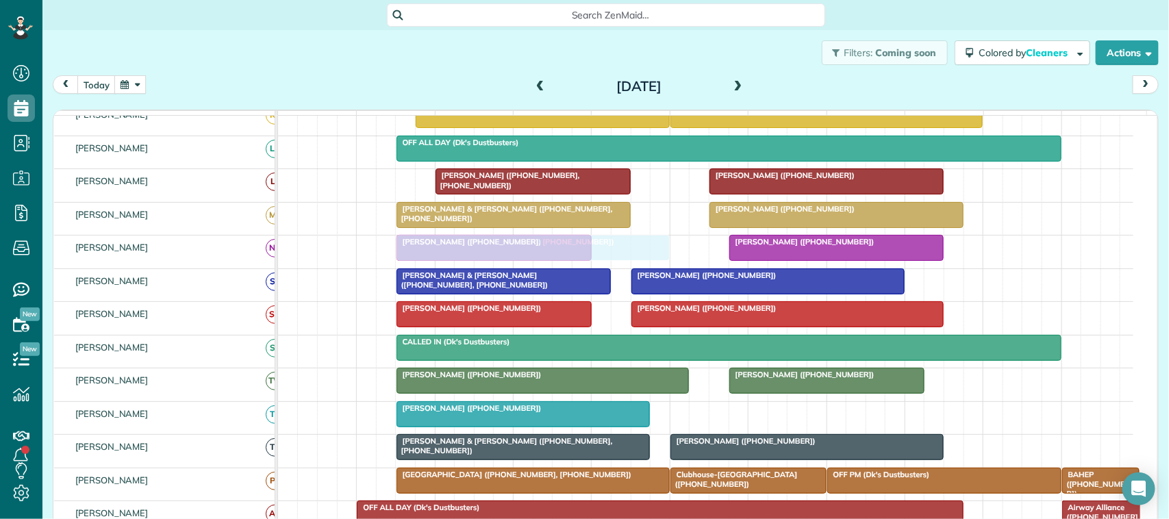
drag, startPoint x: 697, startPoint y: 432, endPoint x: 425, endPoint y: 273, distance: 315.9
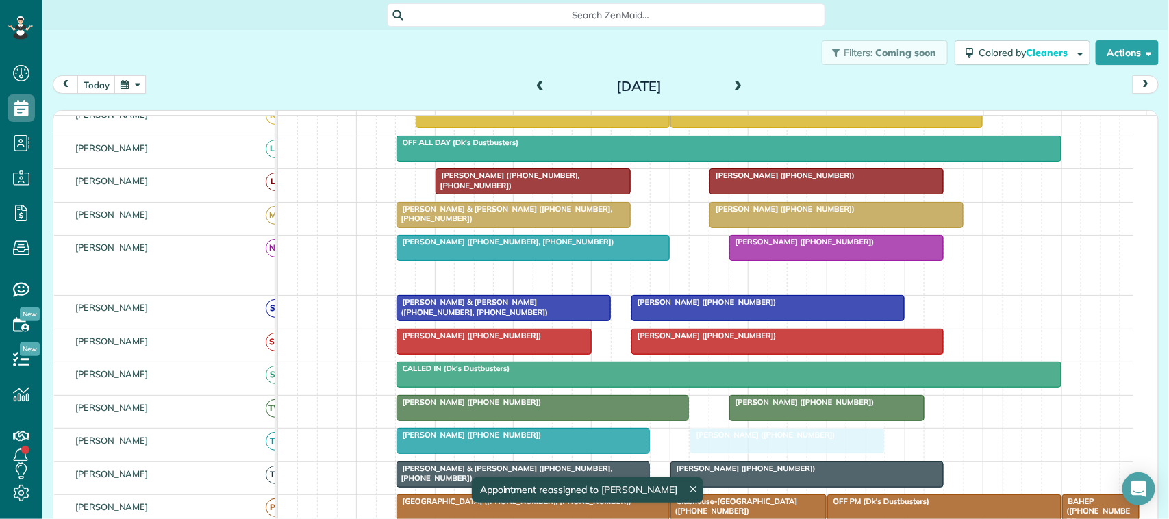
drag, startPoint x: 466, startPoint y: 290, endPoint x: 738, endPoint y: 449, distance: 315.5
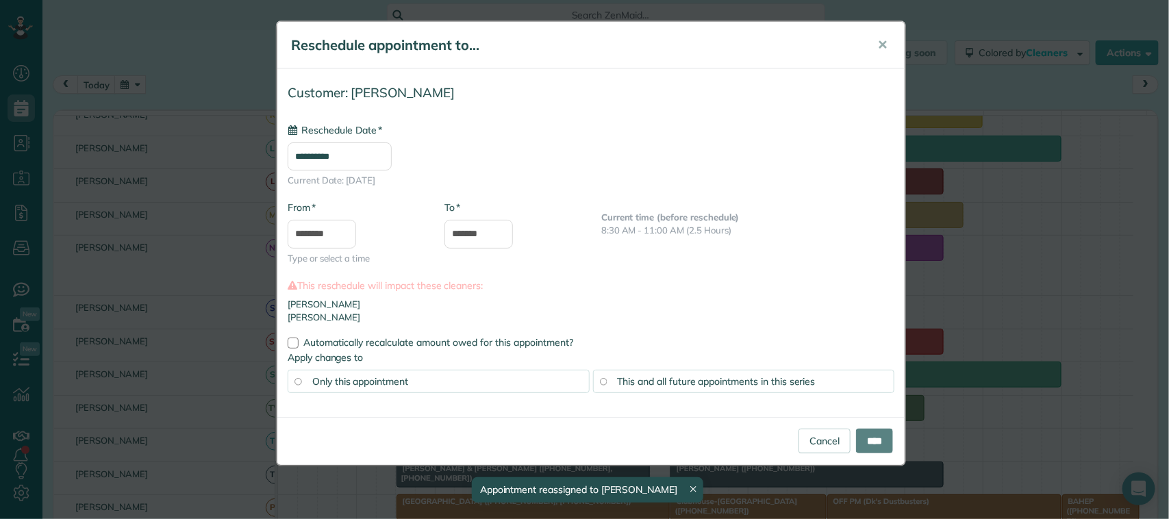
type input "**********"
click at [873, 442] on input "****" at bounding box center [874, 441] width 37 height 25
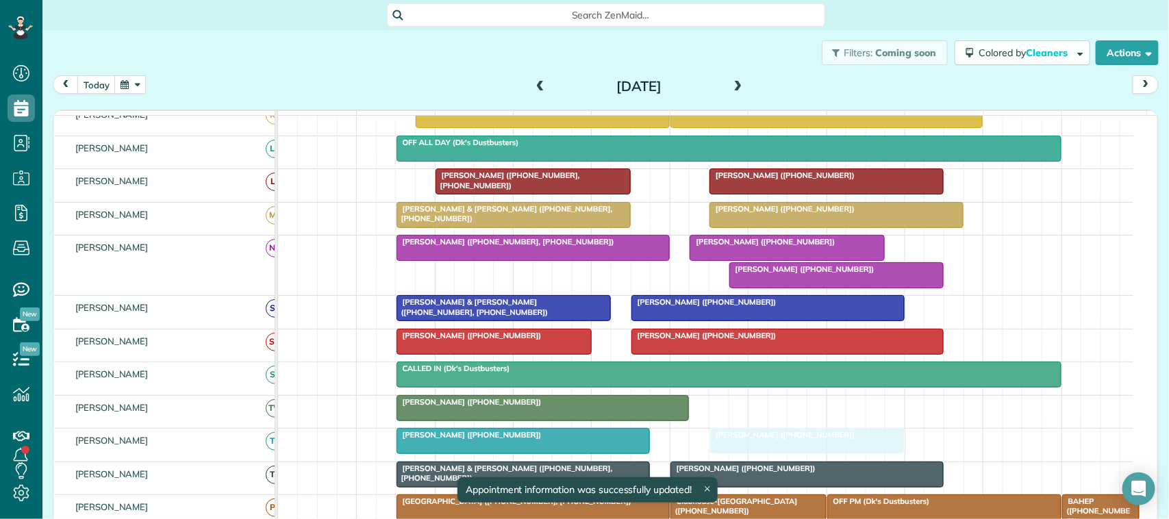
drag, startPoint x: 812, startPoint y: 425, endPoint x: 806, endPoint y: 447, distance: 22.8
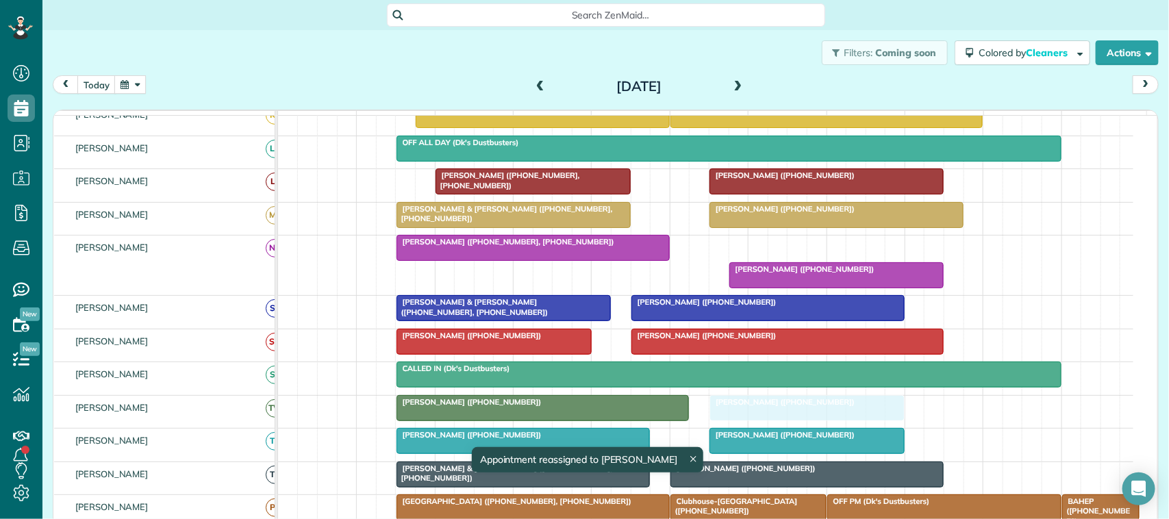
drag, startPoint x: 747, startPoint y: 264, endPoint x: 769, endPoint y: 414, distance: 151.7
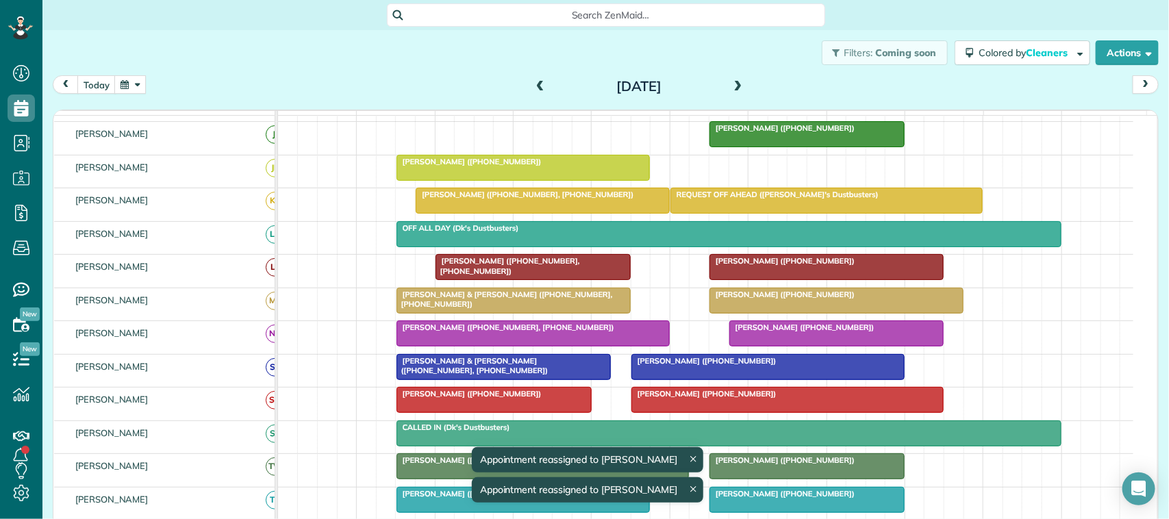
click at [470, 346] on div at bounding box center [533, 333] width 272 height 25
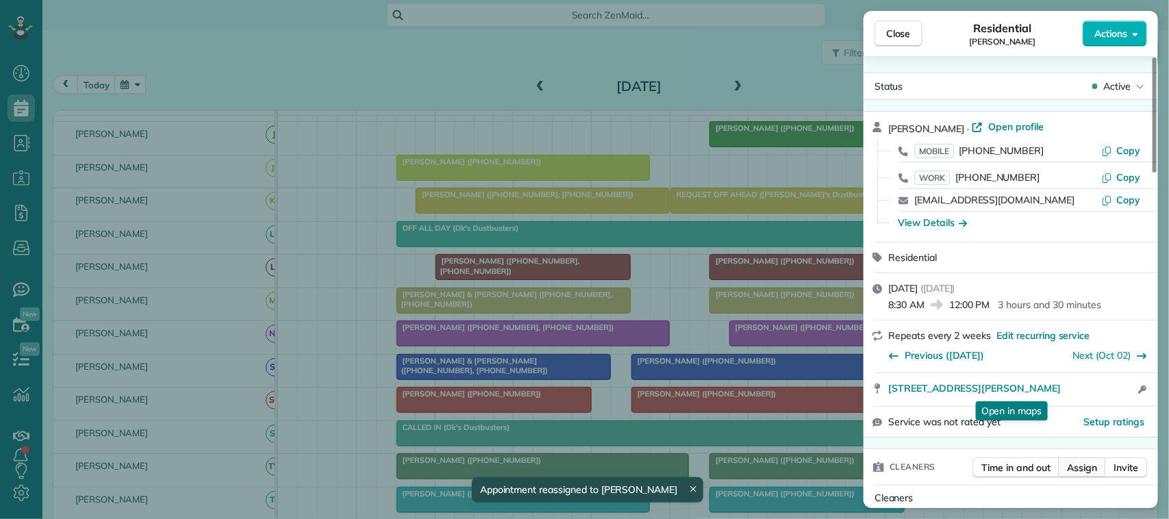
click at [1083, 464] on span "Assign" at bounding box center [1082, 468] width 30 height 14
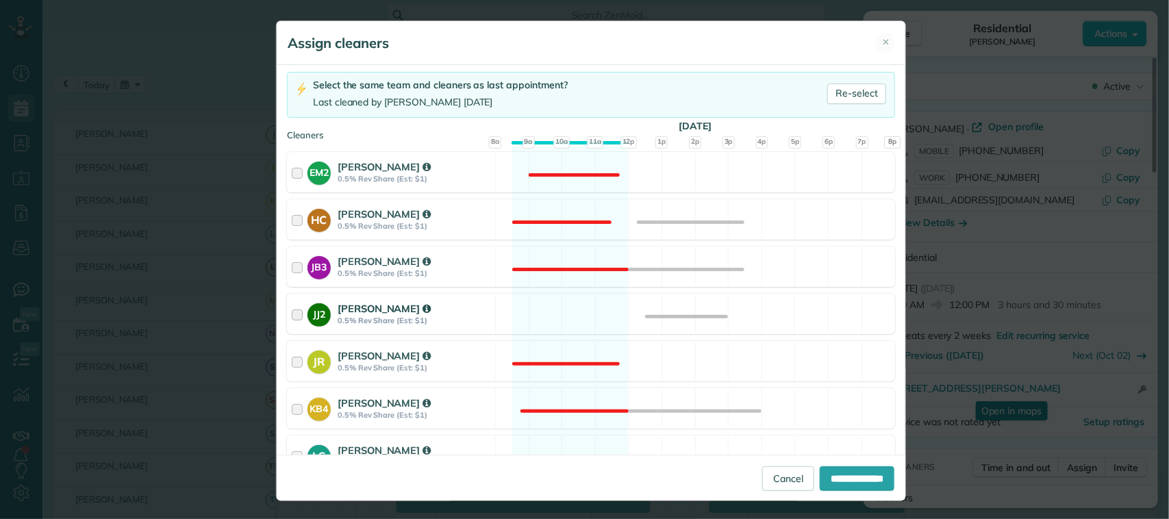
click at [481, 320] on div "JJ2 [PERSON_NAME] 0.5% Rev Share (Est: $1)" at bounding box center [392, 313] width 208 height 39
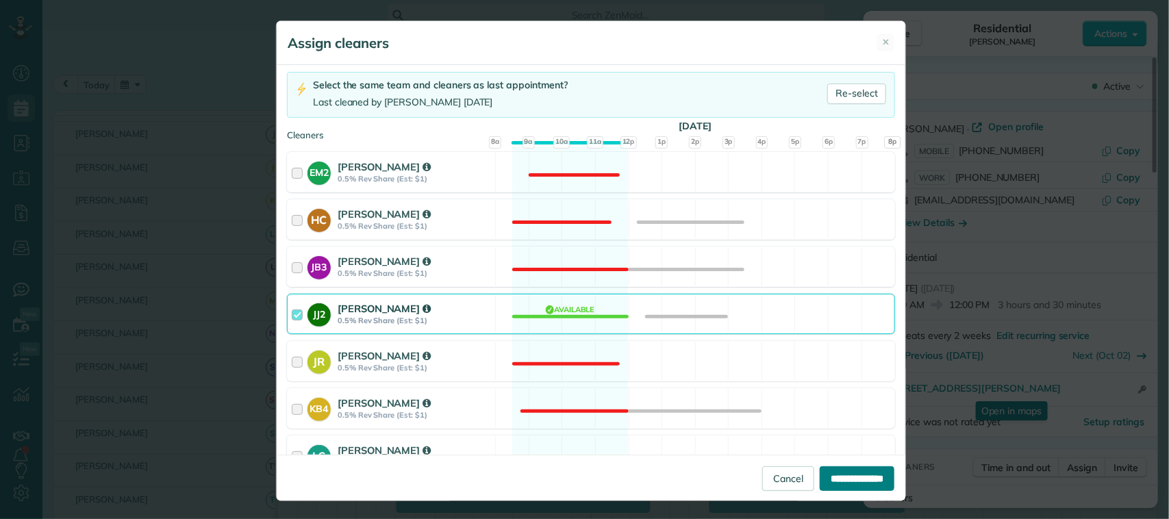
click at [875, 481] on input "**********" at bounding box center [857, 478] width 75 height 25
type input "**********"
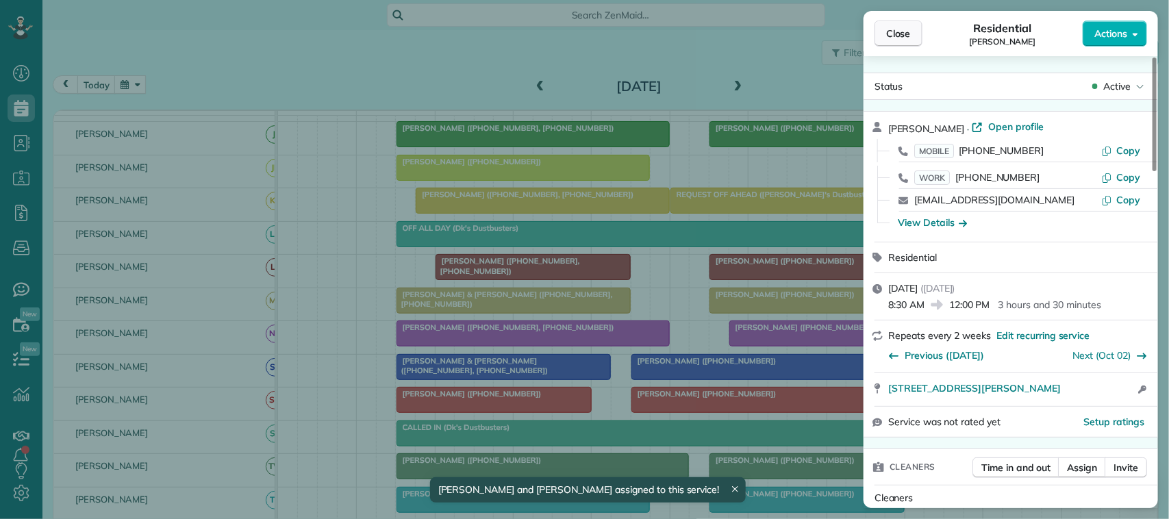
click at [913, 42] on button "Close" at bounding box center [899, 34] width 48 height 26
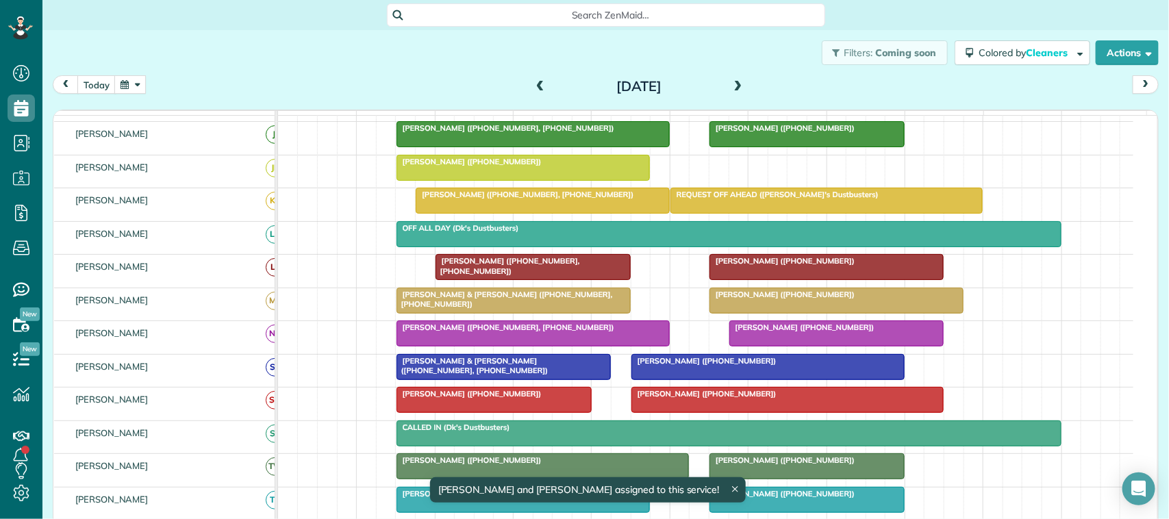
click at [490, 247] on div at bounding box center [729, 234] width 664 height 25
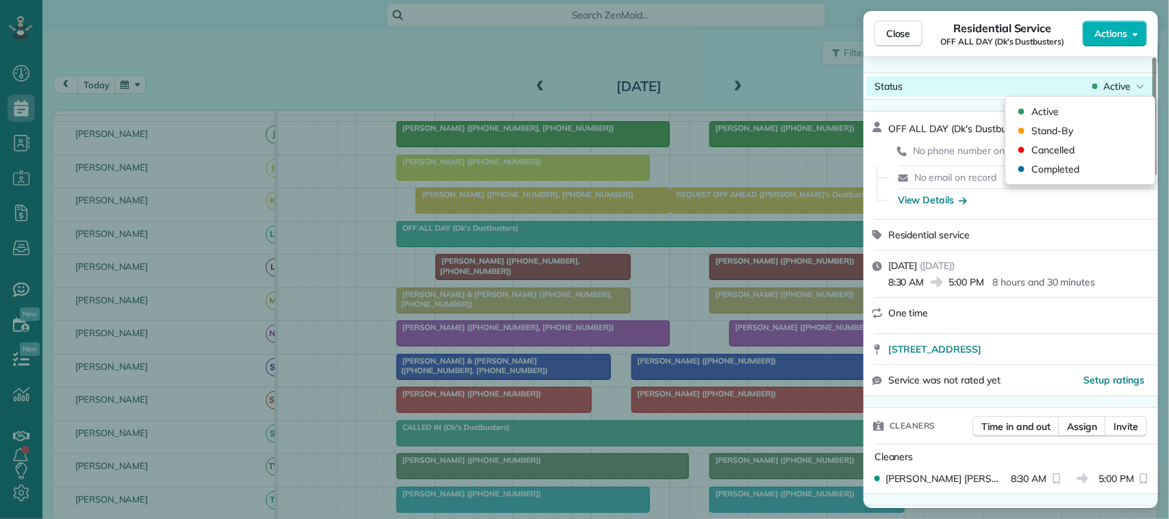
click at [1120, 83] on span "Active" at bounding box center [1116, 86] width 27 height 14
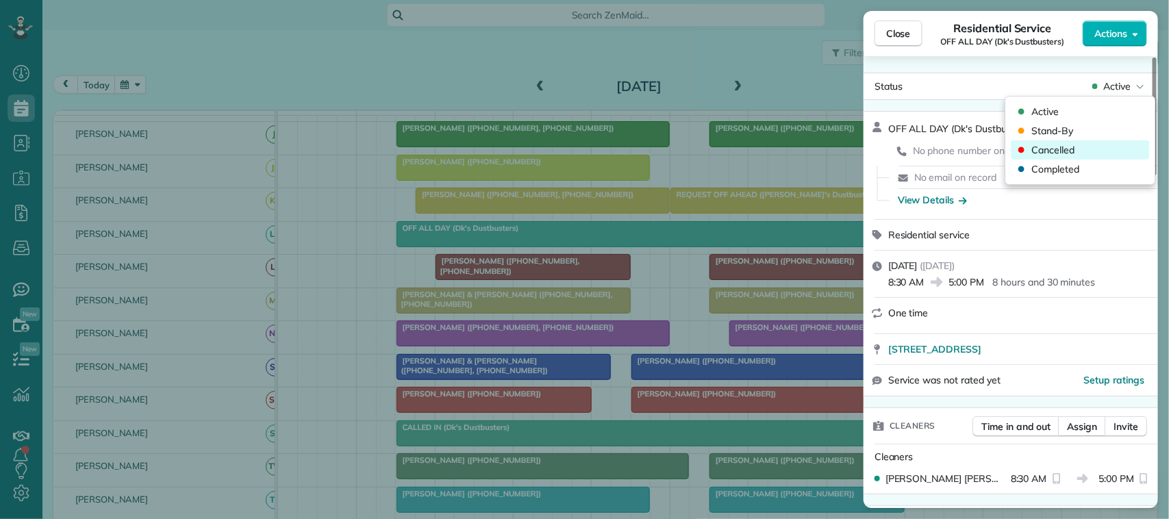
click at [1112, 145] on div "Cancelled" at bounding box center [1081, 149] width 138 height 19
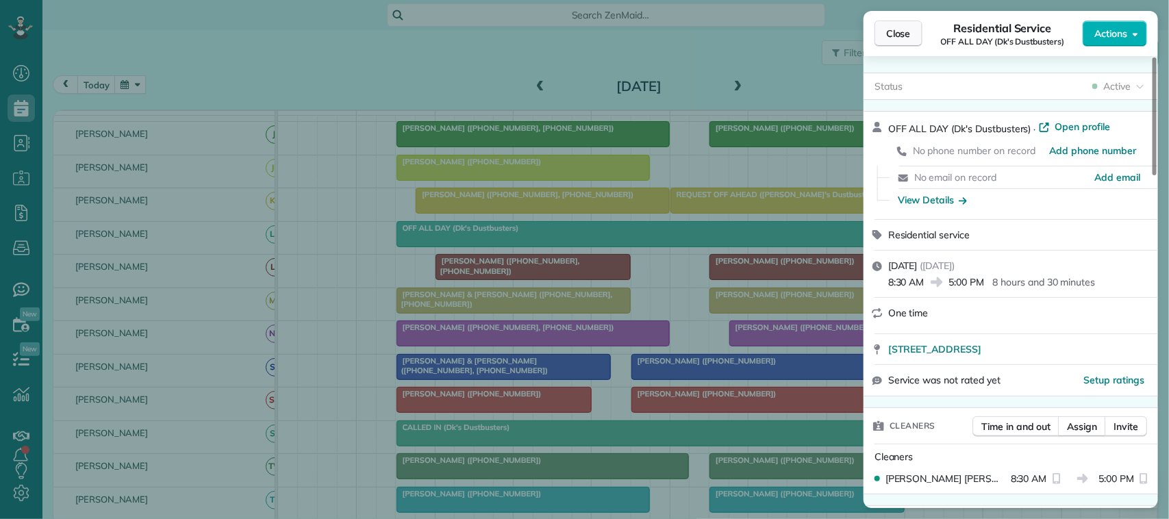
click at [904, 35] on span "Close" at bounding box center [898, 34] width 25 height 14
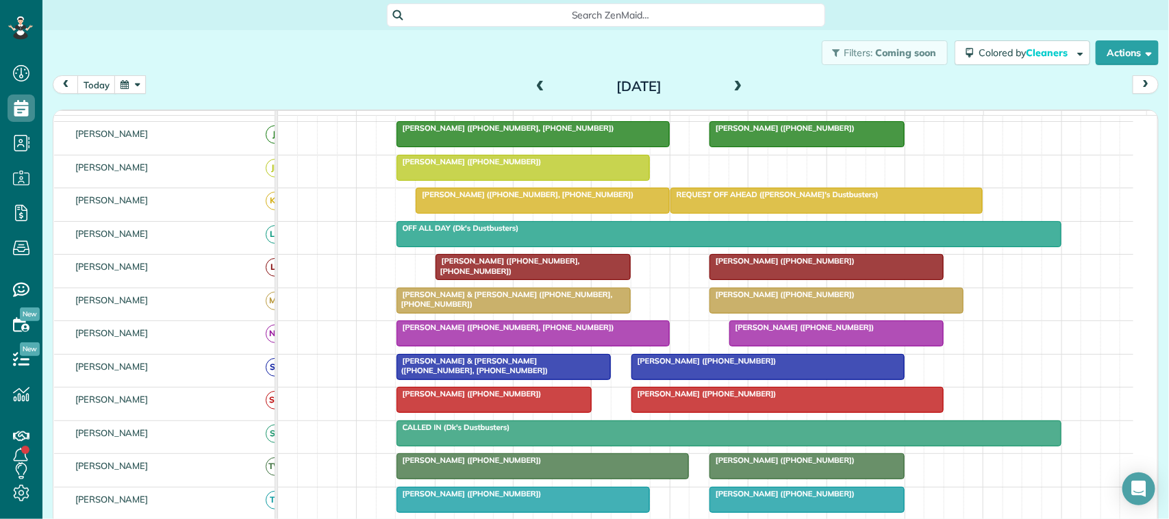
click at [457, 346] on div at bounding box center [533, 333] width 272 height 25
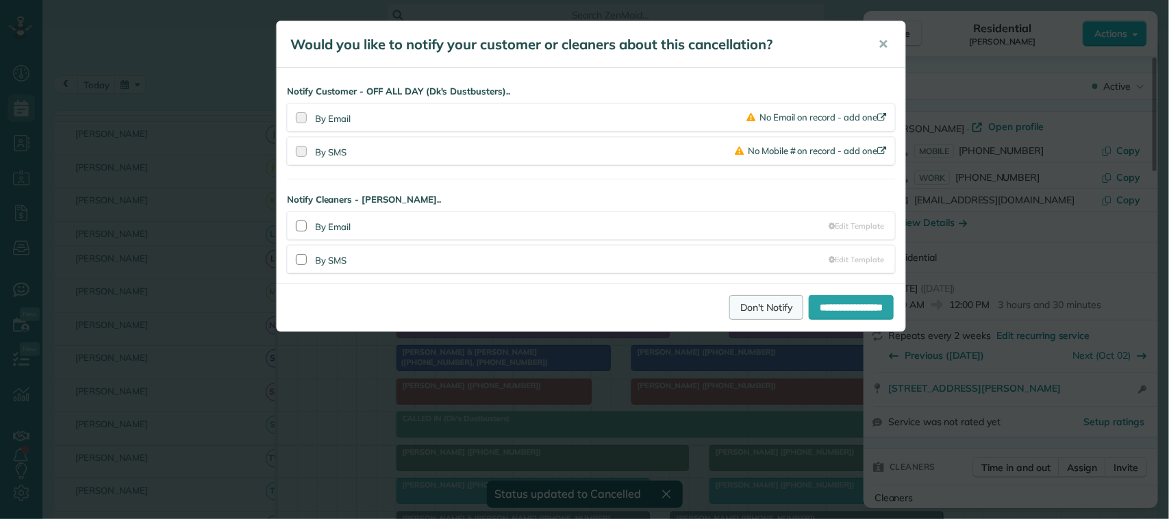
click at [752, 313] on link "Don't Notify" at bounding box center [766, 307] width 74 height 25
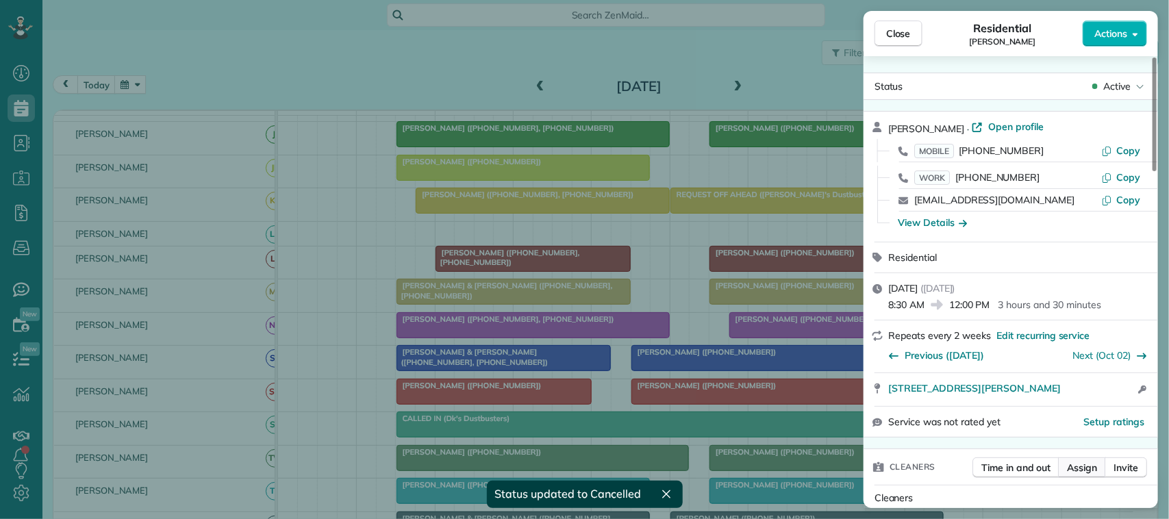
click at [1077, 461] on button "Assign" at bounding box center [1082, 467] width 48 height 21
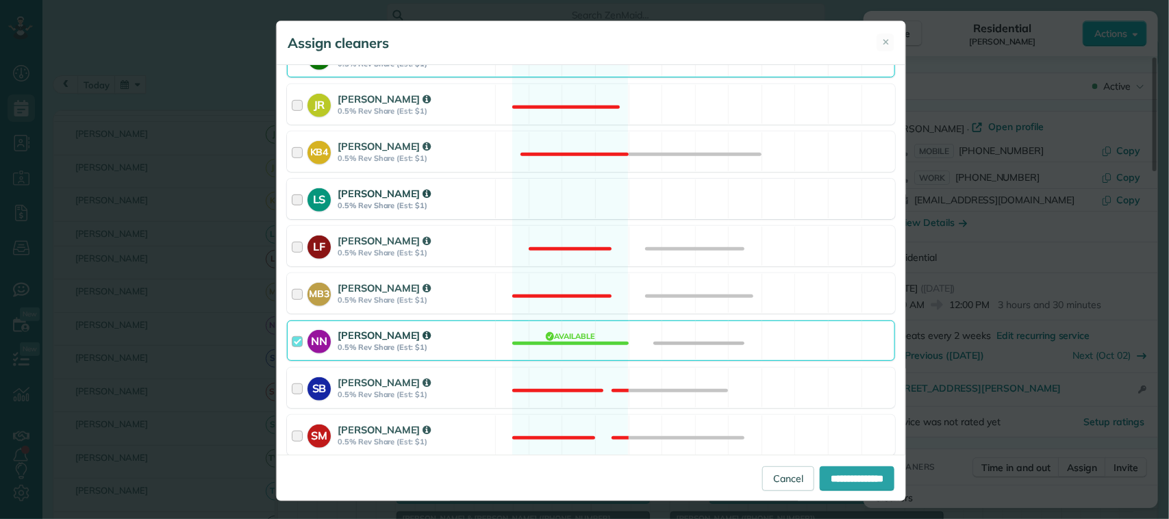
click at [464, 200] on div "[PERSON_NAME]" at bounding box center [414, 193] width 153 height 14
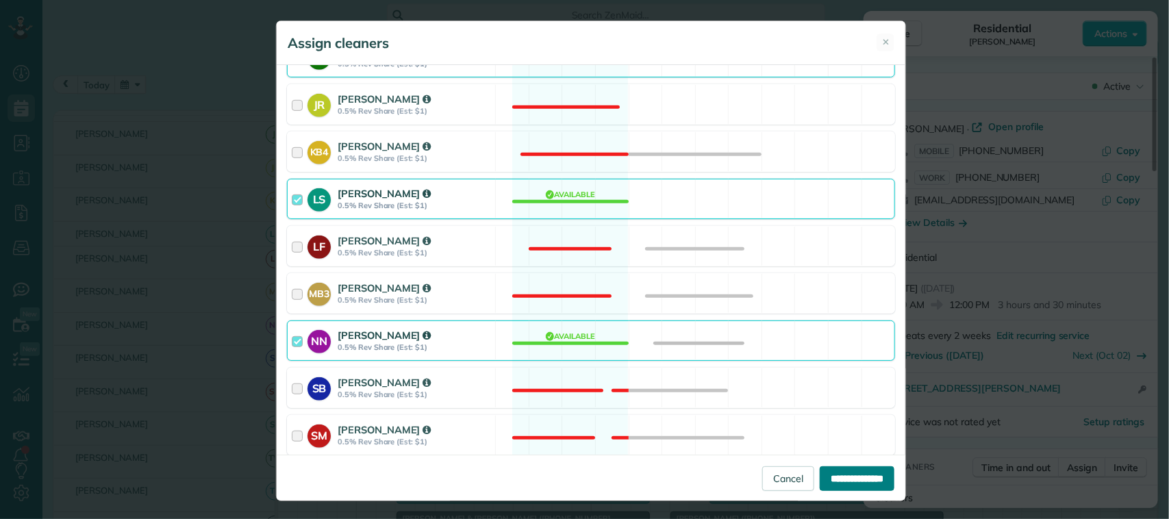
click at [822, 476] on input "**********" at bounding box center [857, 478] width 75 height 25
type input "**********"
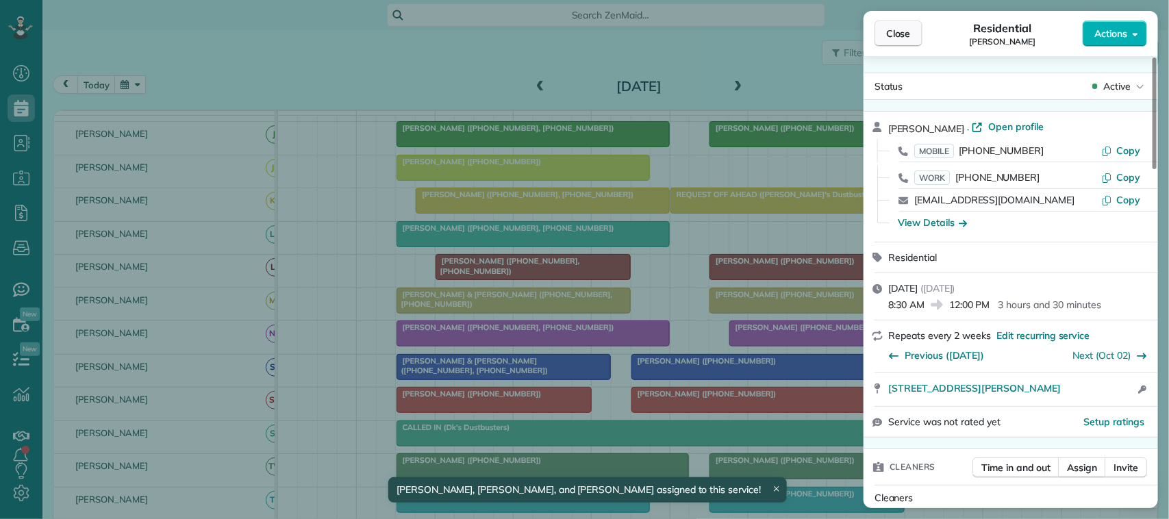
click at [912, 27] on button "Close" at bounding box center [899, 34] width 48 height 26
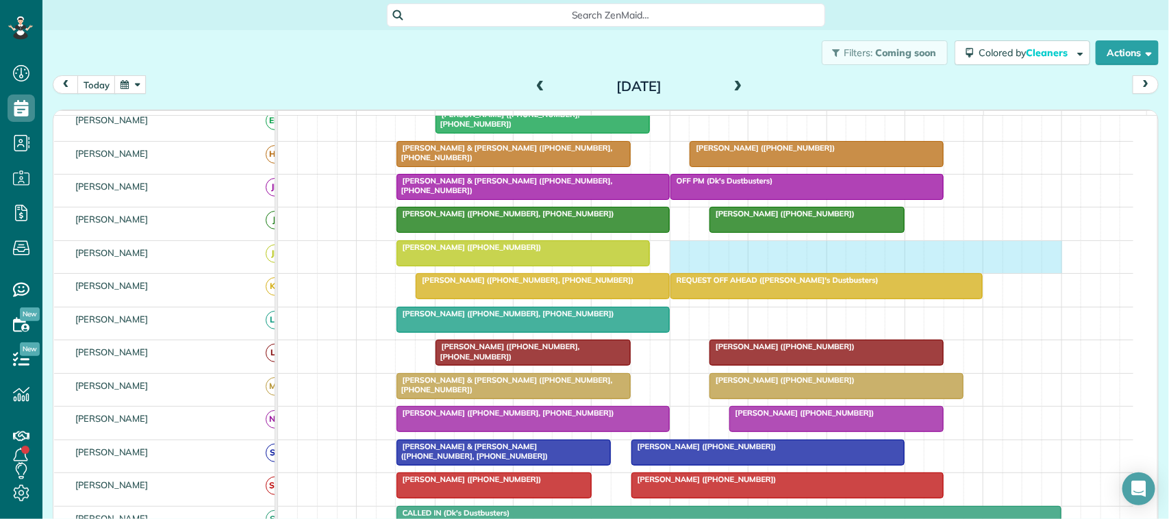
drag, startPoint x: 679, startPoint y: 267, endPoint x: 1041, endPoint y: 274, distance: 362.4
click at [1043, 273] on div "[PERSON_NAME] ([PHONE_NUMBER])" at bounding box center [705, 257] width 855 height 32
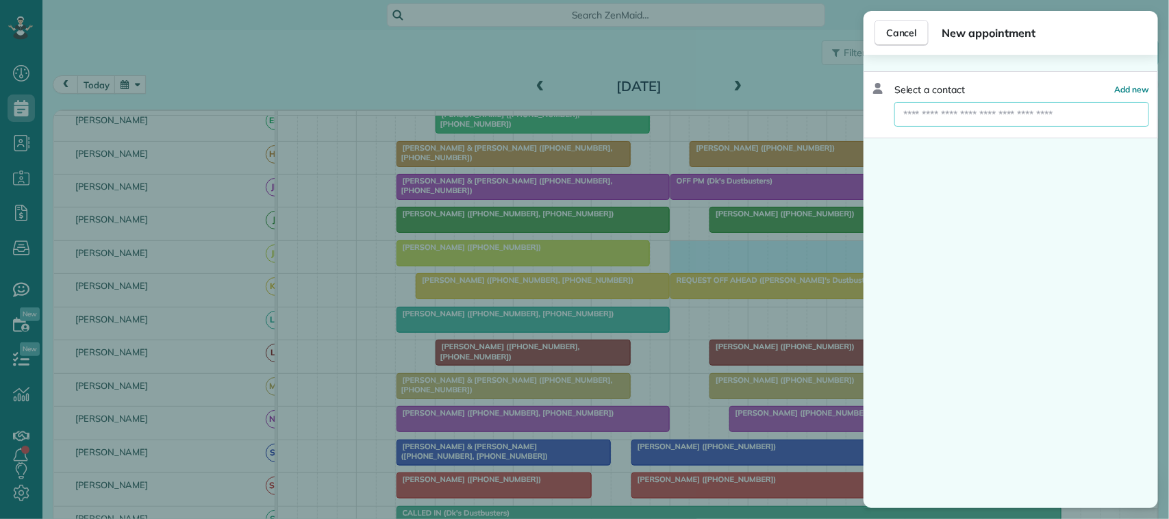
click at [998, 120] on input "text" at bounding box center [1021, 114] width 255 height 25
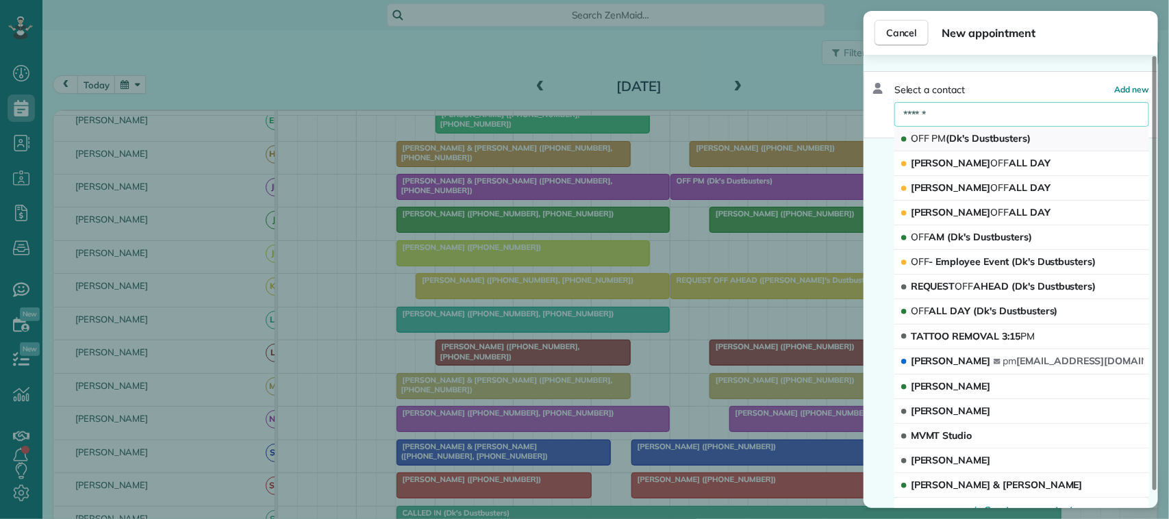
type input "******"
click at [1005, 136] on span "OFF PM (Dk's Dustbusters)" at bounding box center [971, 138] width 120 height 12
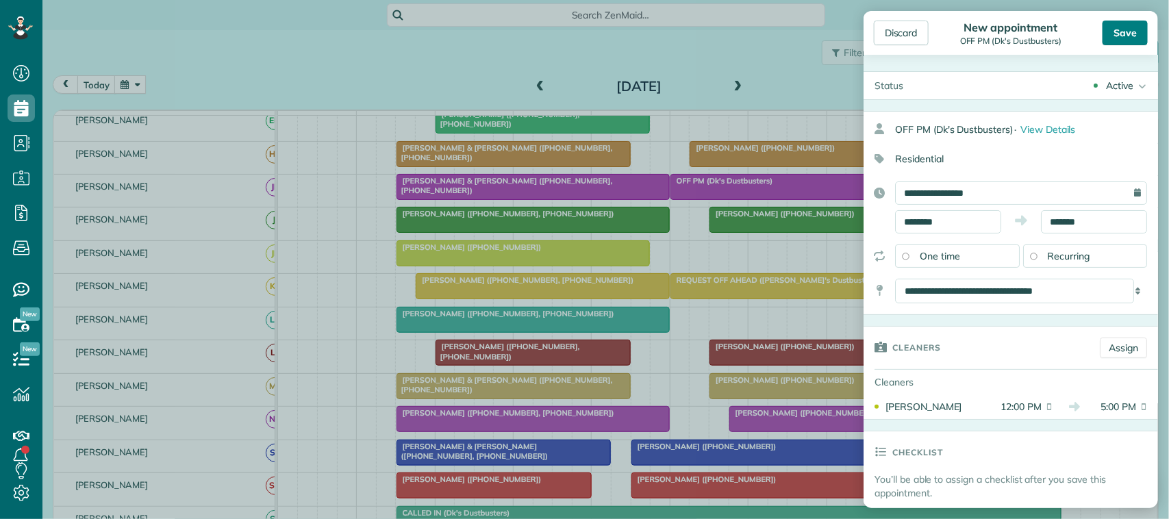
click at [1132, 29] on div "Save" at bounding box center [1125, 33] width 45 height 25
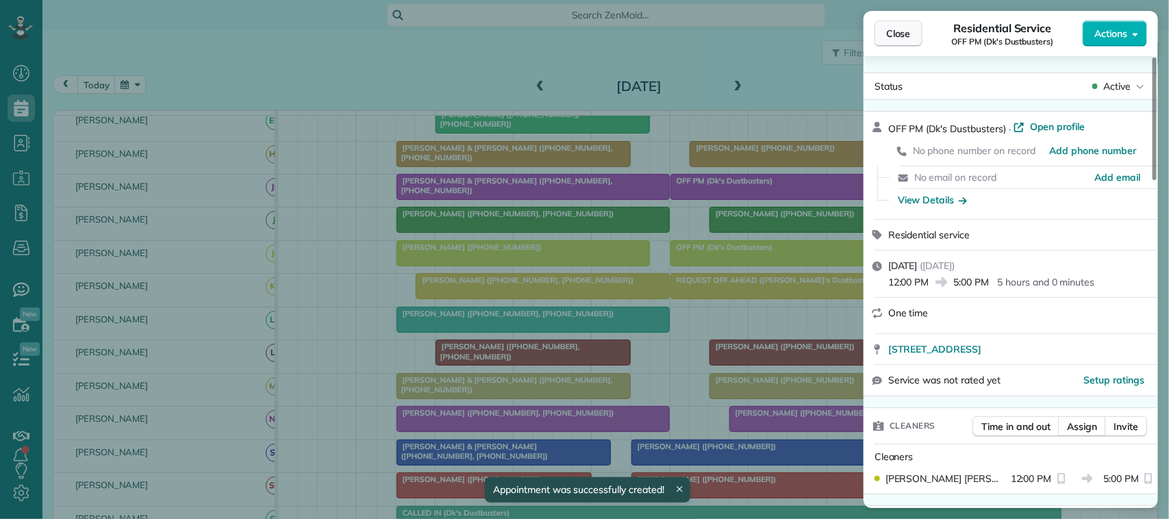
click at [895, 28] on span "Close" at bounding box center [898, 34] width 25 height 14
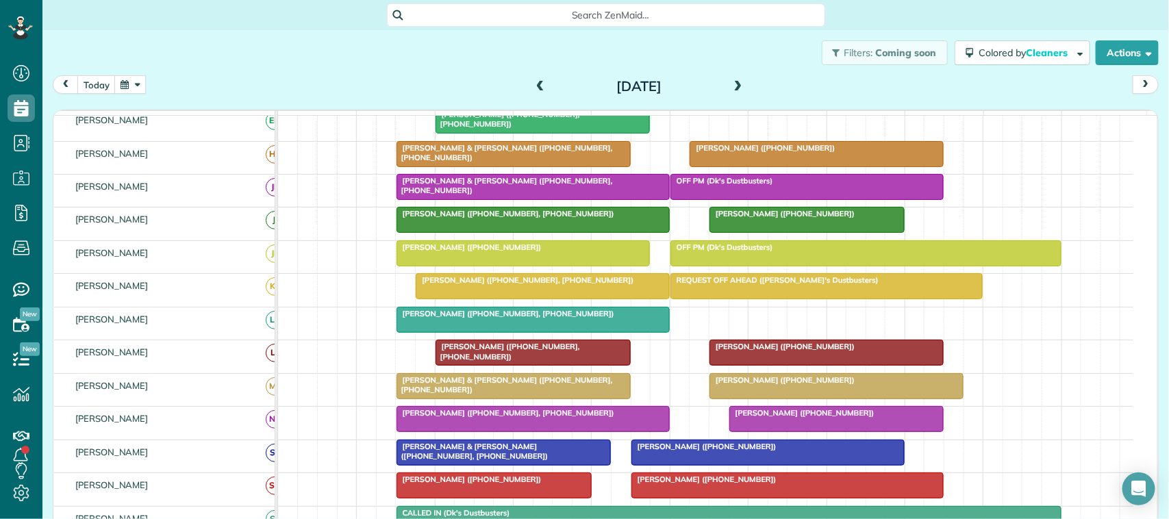
click at [755, 266] on div at bounding box center [866, 253] width 390 height 25
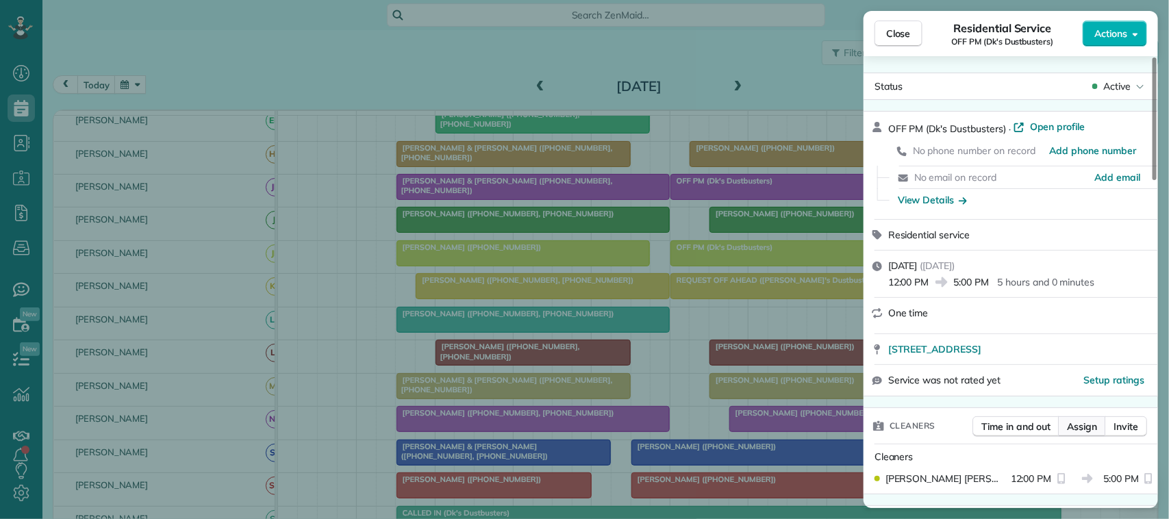
click at [1087, 434] on span "Assign" at bounding box center [1082, 427] width 30 height 14
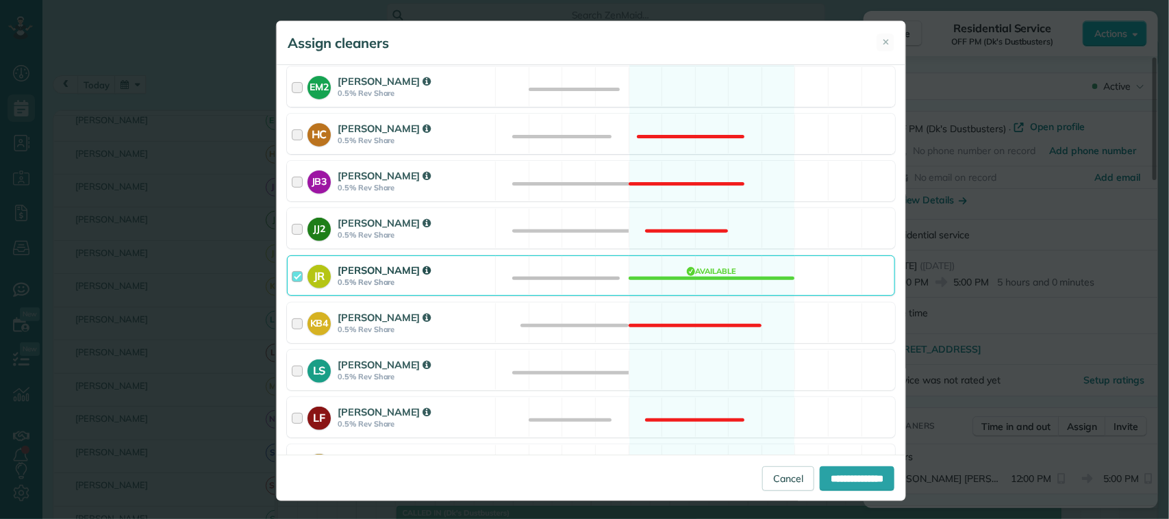
click at [488, 265] on div "JR [PERSON_NAME] 0.5% Rev Share Available" at bounding box center [591, 275] width 608 height 40
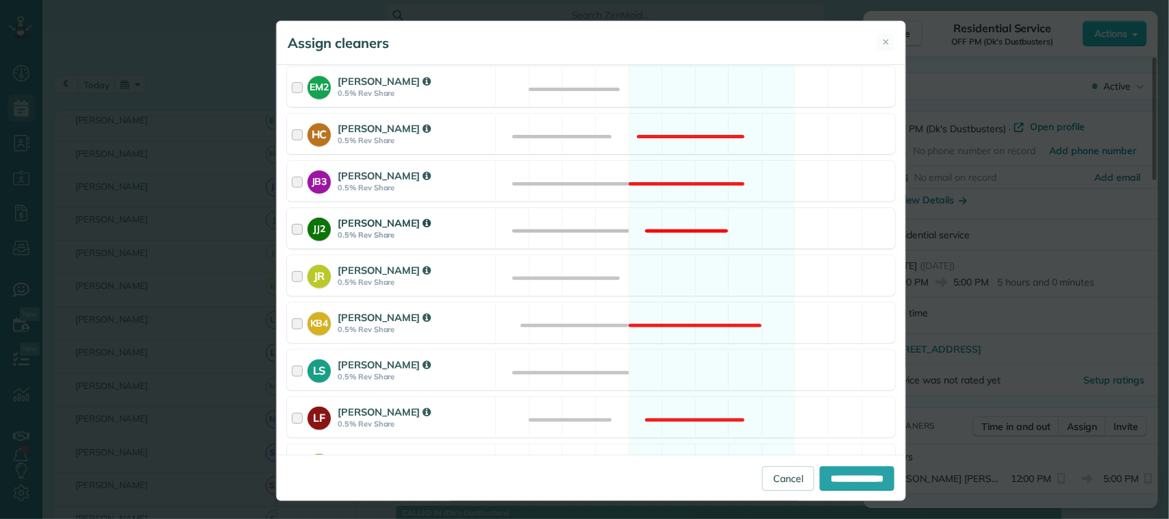
click at [493, 221] on div "JJ2 [PERSON_NAME] 0.5% Rev Share Not available" at bounding box center [591, 228] width 608 height 40
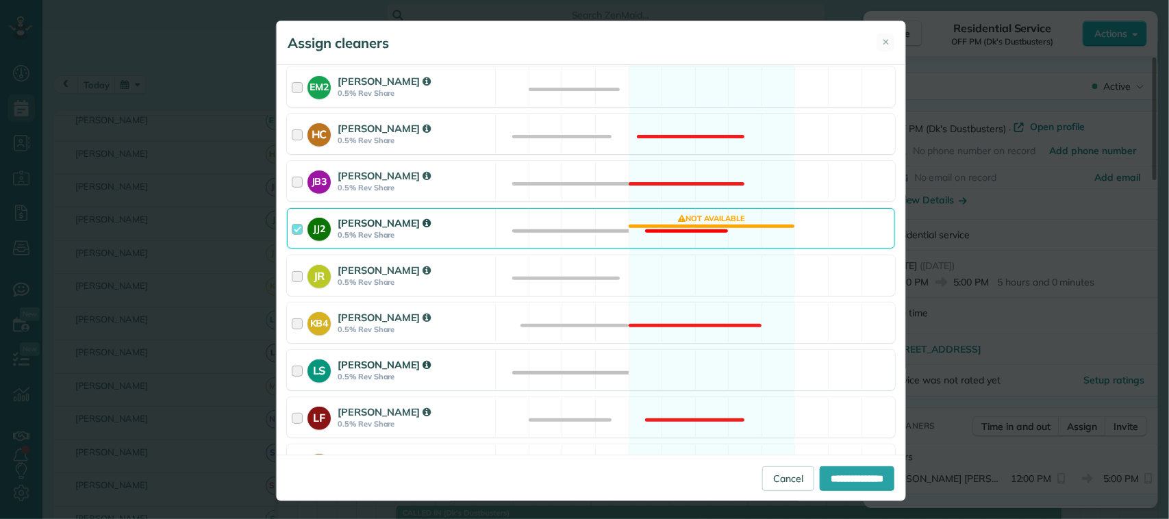
click at [528, 363] on div "LS [PERSON_NAME] 0.5% Rev Share Not available" at bounding box center [591, 370] width 608 height 40
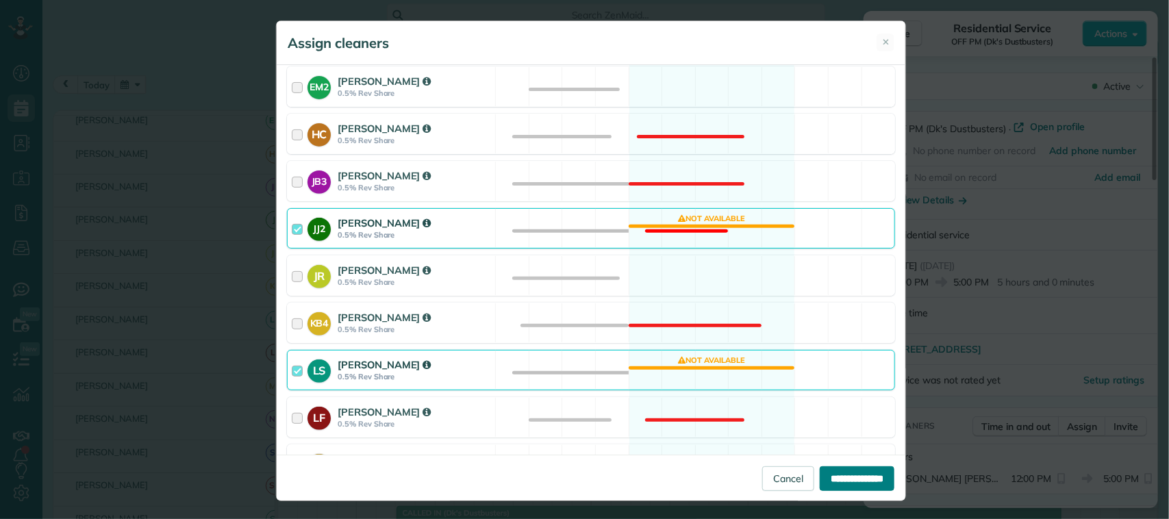
click at [823, 471] on input "**********" at bounding box center [857, 478] width 75 height 25
type input "**********"
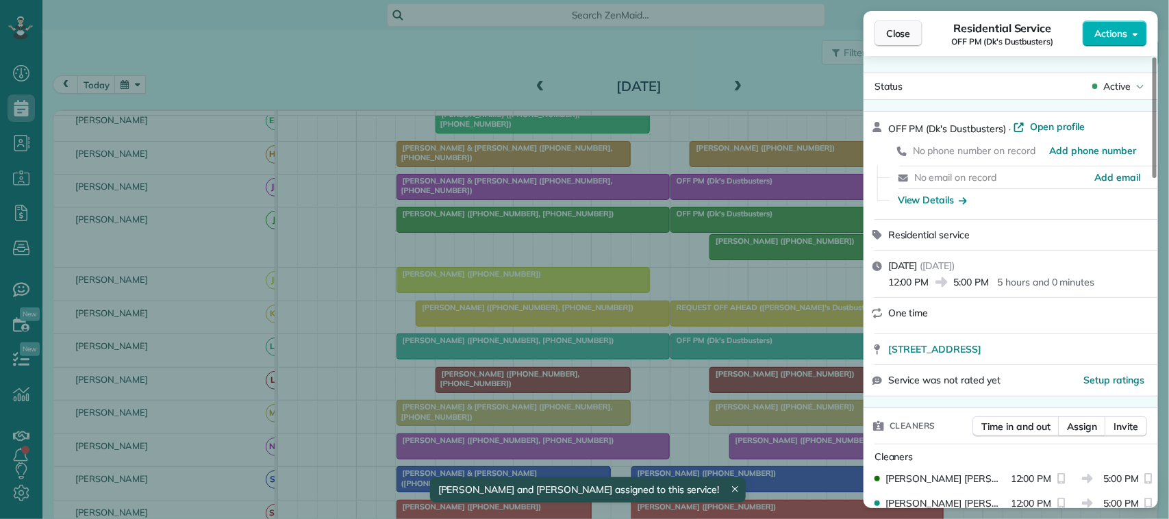
click at [887, 38] on span "Close" at bounding box center [898, 34] width 25 height 14
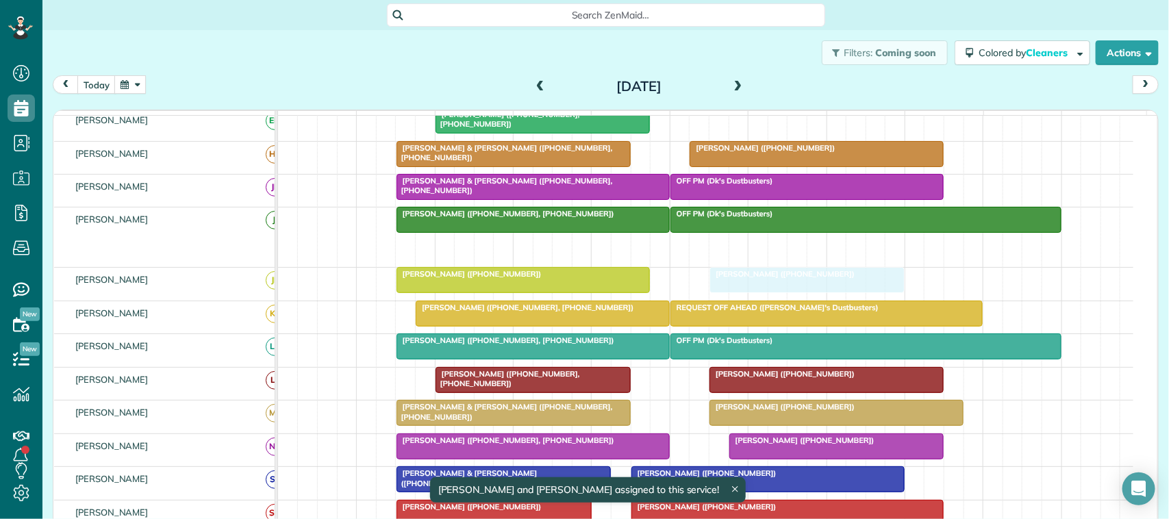
drag, startPoint x: 757, startPoint y: 260, endPoint x: 751, endPoint y: 282, distance: 22.8
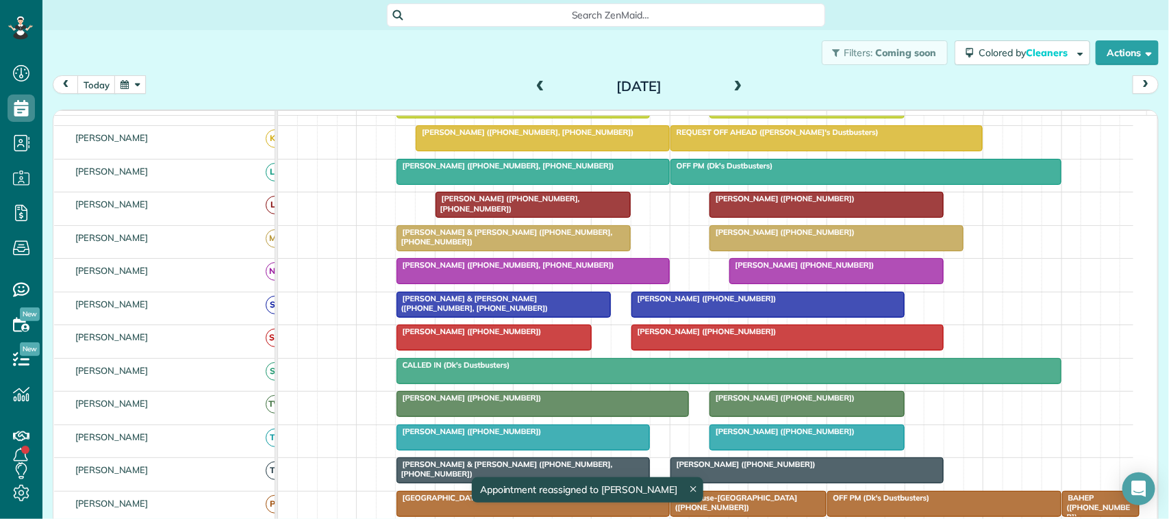
scroll to position [103, 0]
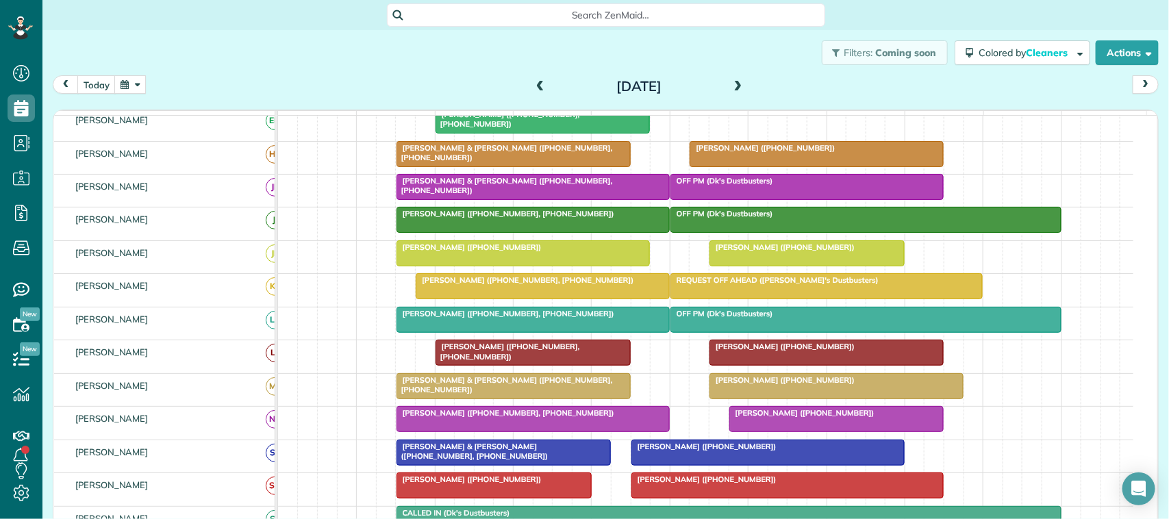
click at [733, 89] on span at bounding box center [738, 87] width 15 height 12
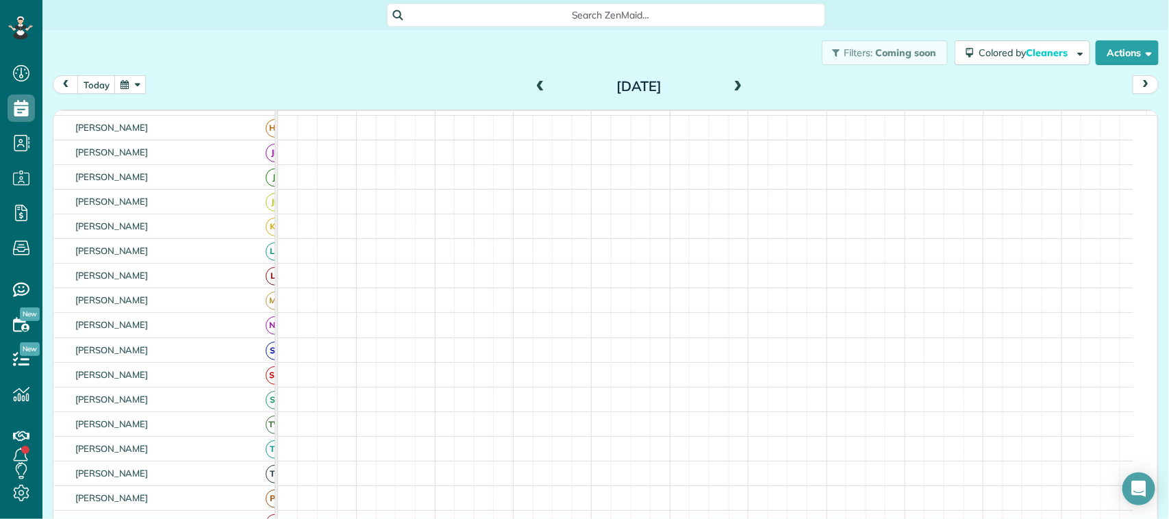
scroll to position [77, 0]
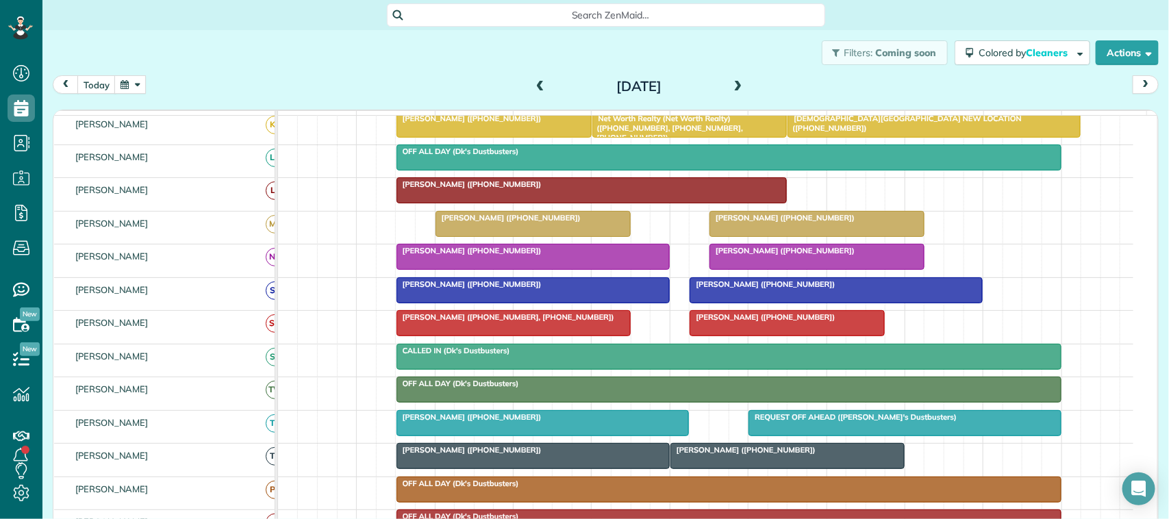
click at [533, 86] on span at bounding box center [540, 87] width 15 height 12
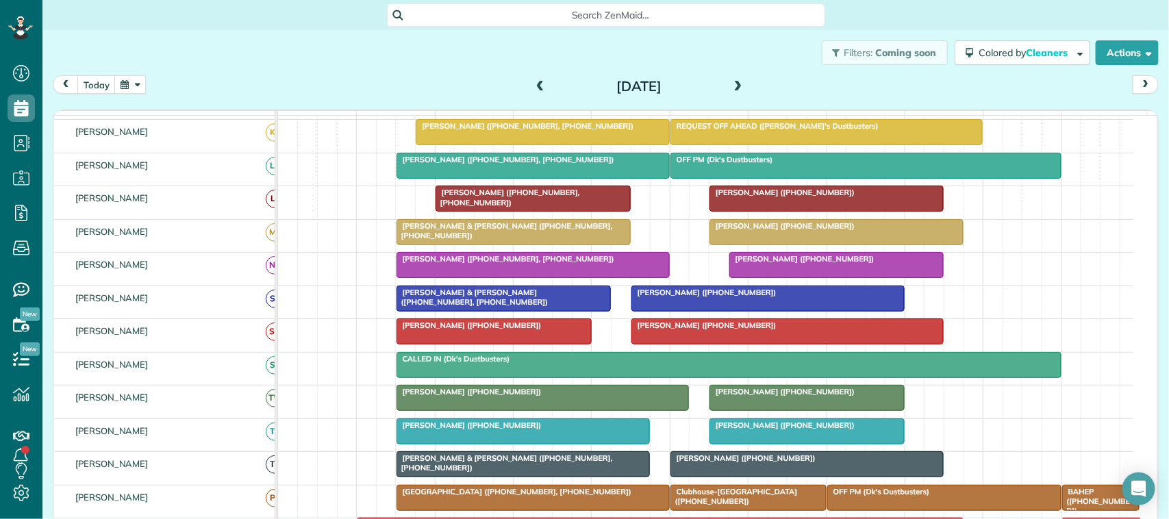
click at [733, 87] on span at bounding box center [738, 87] width 15 height 12
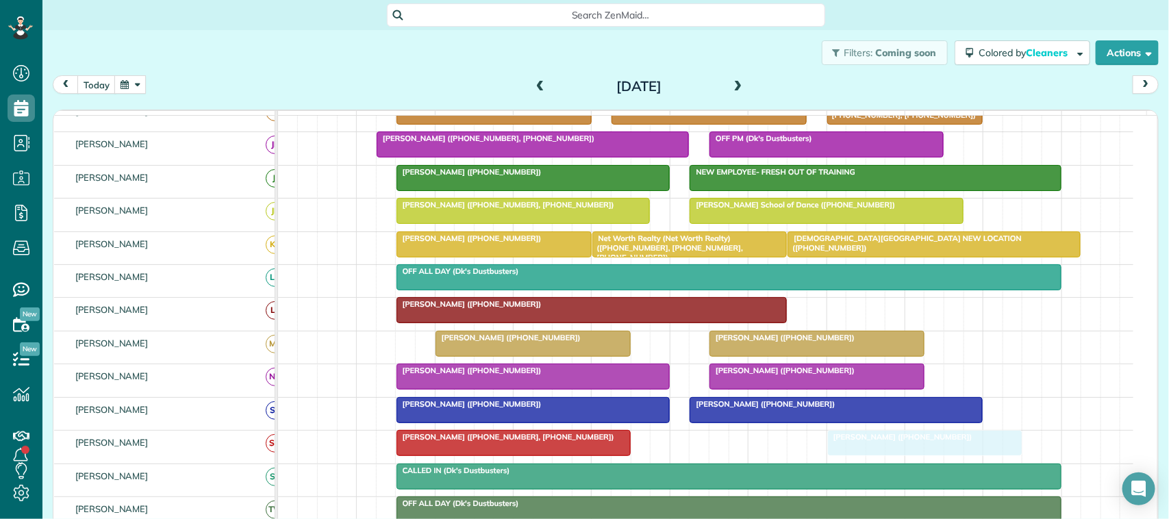
drag, startPoint x: 720, startPoint y: 457, endPoint x: 860, endPoint y: 451, distance: 139.2
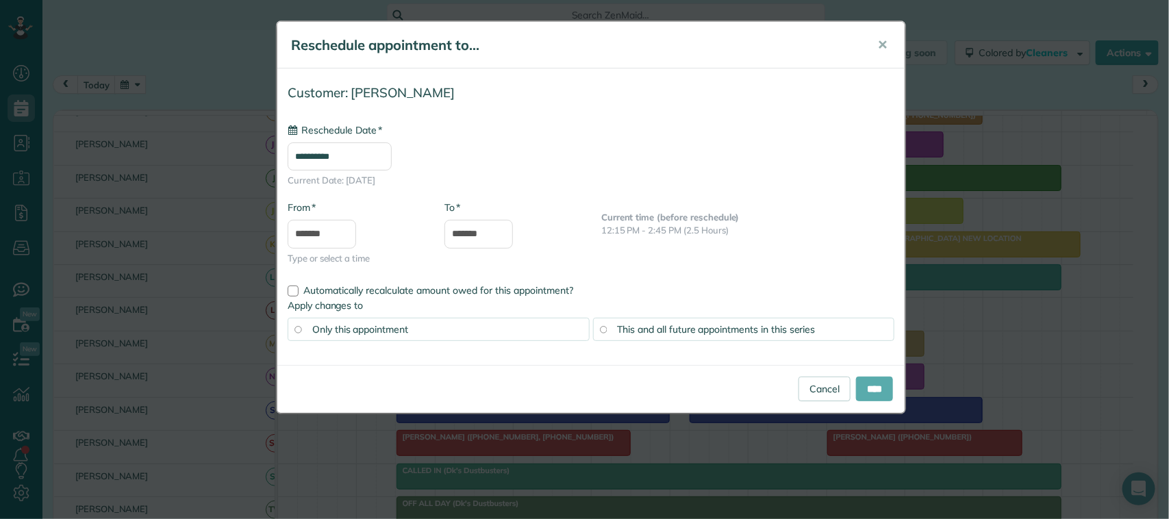
type input "**********"
click at [868, 392] on input "****" at bounding box center [874, 389] width 37 height 25
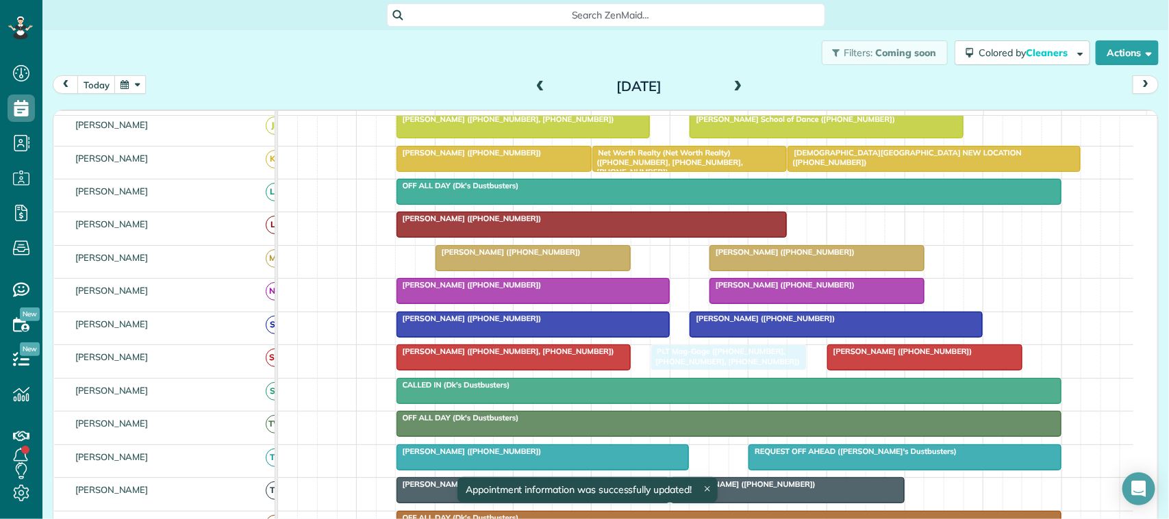
drag, startPoint x: 883, startPoint y: 207, endPoint x: 713, endPoint y: 364, distance: 232.2
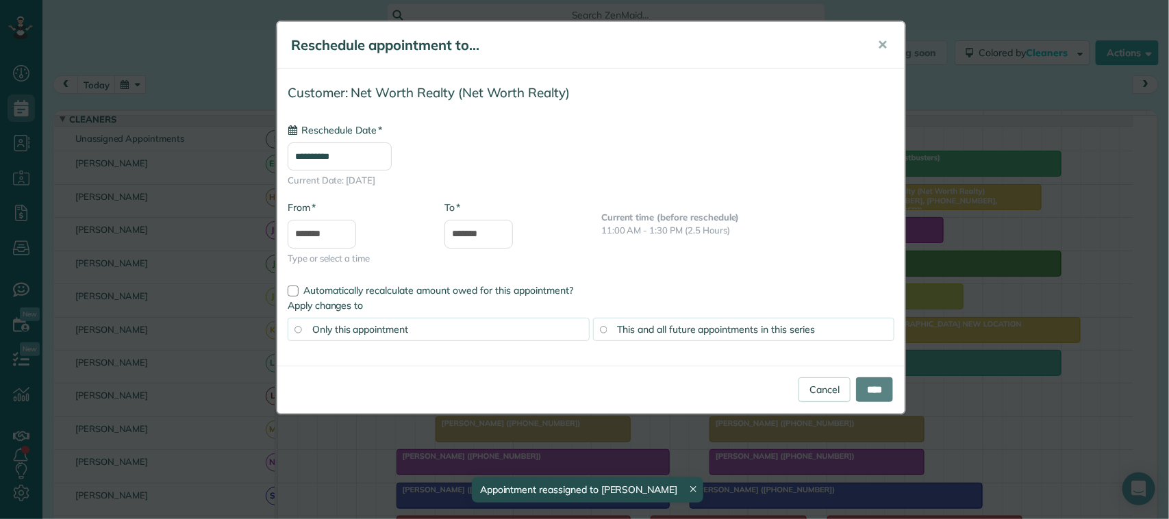
drag, startPoint x: 697, startPoint y: 351, endPoint x: 947, endPoint y: 231, distance: 277.2
type input "**********"
click at [880, 391] on input "****" at bounding box center [874, 389] width 37 height 25
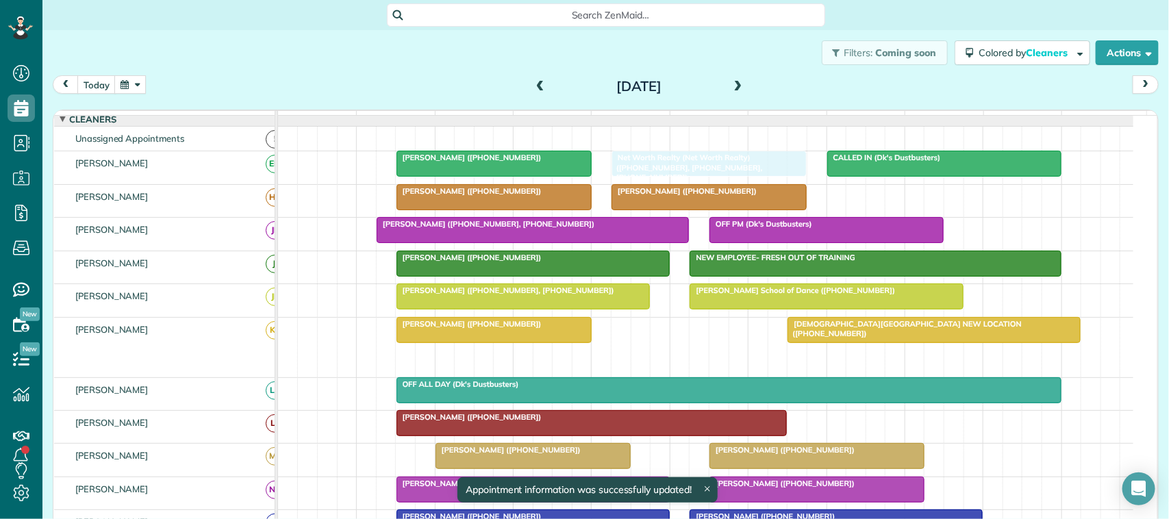
drag, startPoint x: 920, startPoint y: 368, endPoint x: 683, endPoint y: 192, distance: 294.8
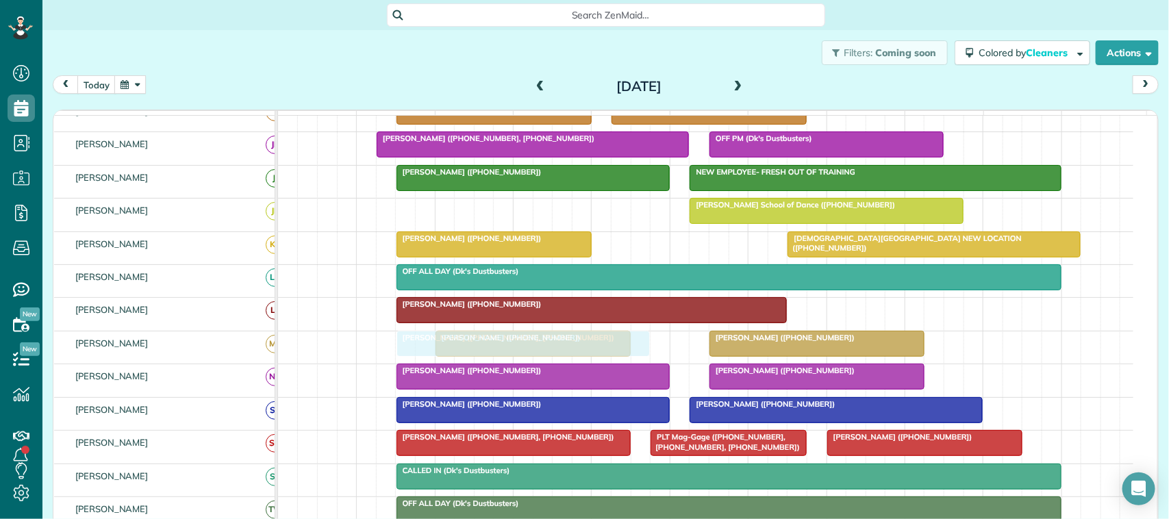
drag, startPoint x: 507, startPoint y: 228, endPoint x: 512, endPoint y: 349, distance: 121.3
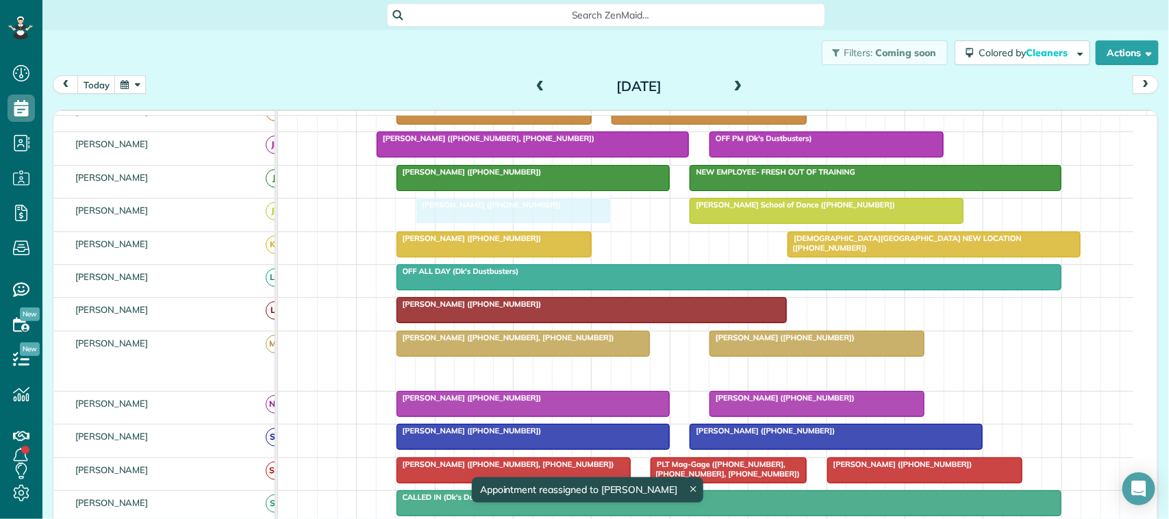
drag, startPoint x: 505, startPoint y: 385, endPoint x: 492, endPoint y: 240, distance: 145.1
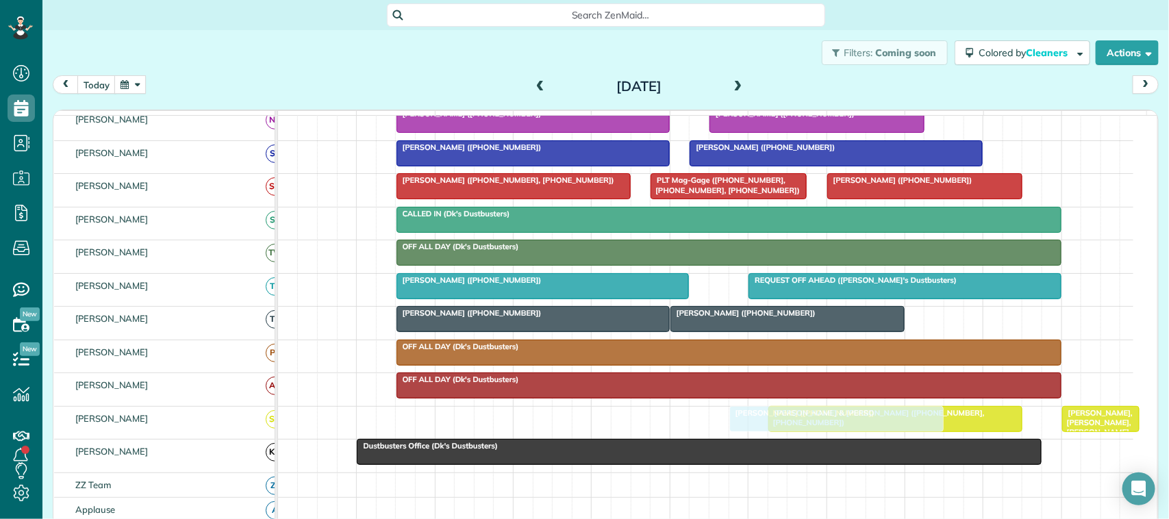
drag, startPoint x: 731, startPoint y: 271, endPoint x: 760, endPoint y: 426, distance: 157.6
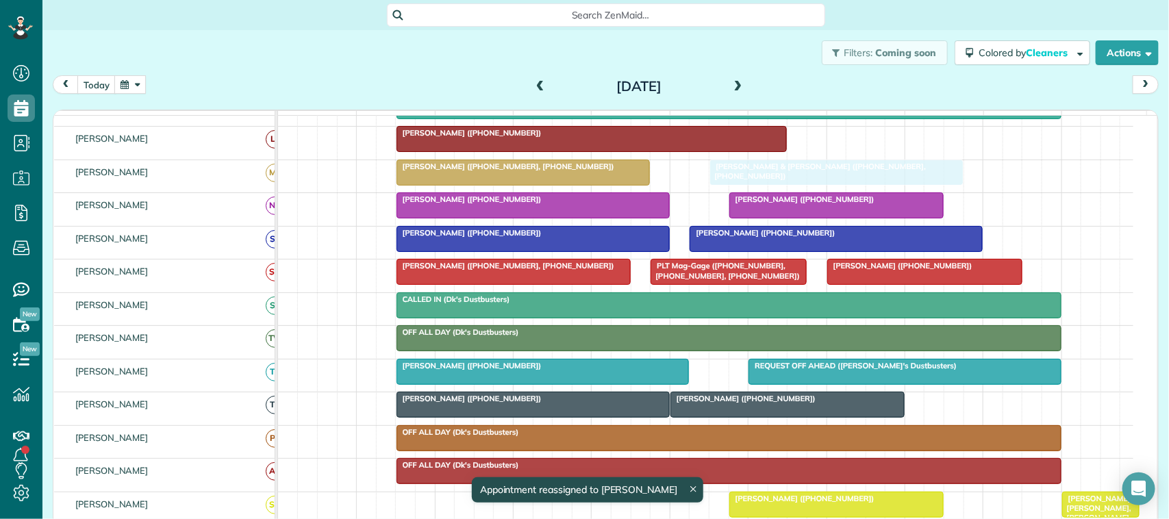
drag, startPoint x: 792, startPoint y: 382, endPoint x: 731, endPoint y: 201, distance: 191.5
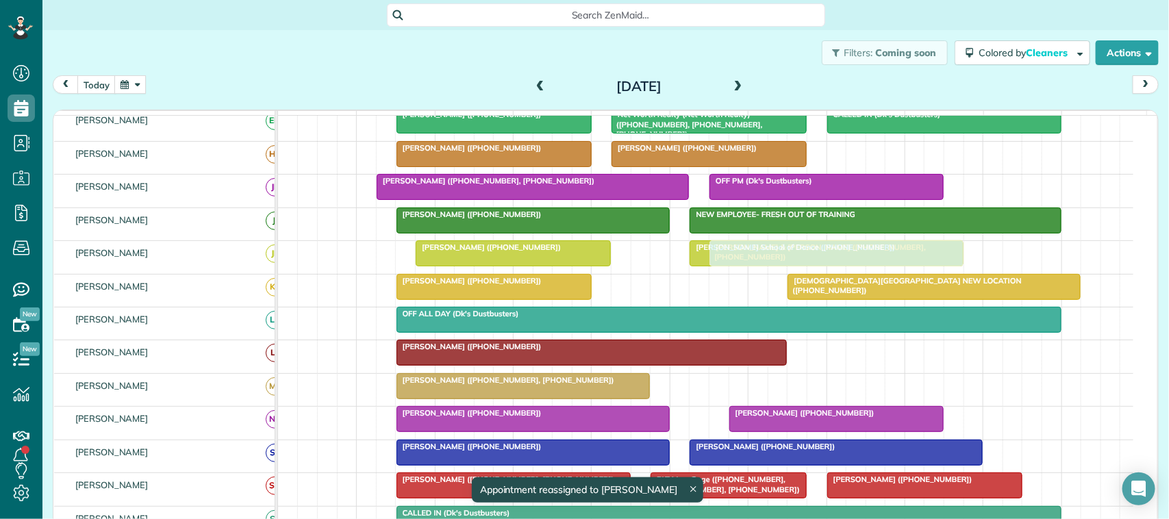
drag, startPoint x: 775, startPoint y: 405, endPoint x: 767, endPoint y: 282, distance: 123.5
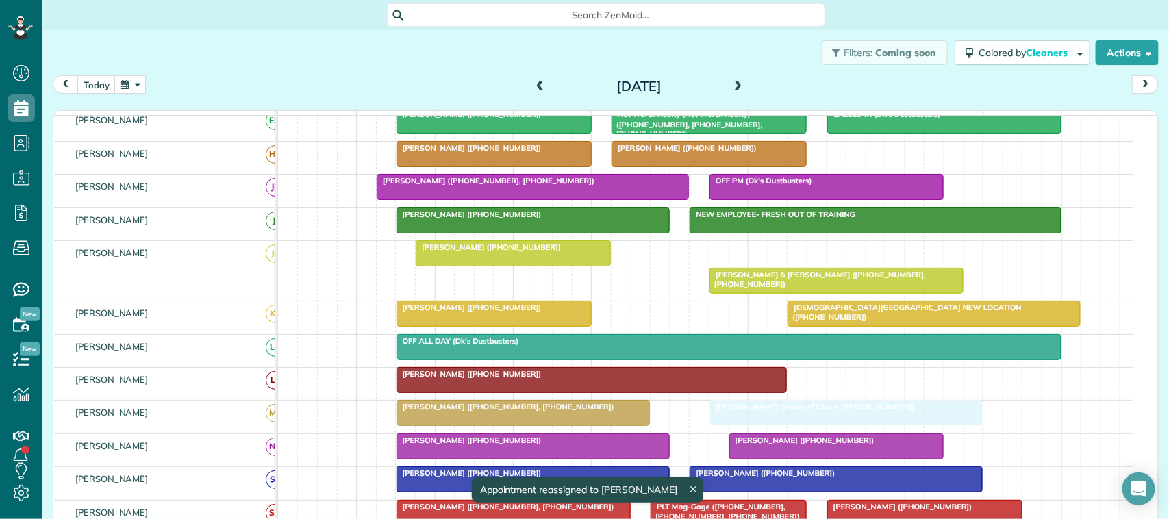
drag, startPoint x: 755, startPoint y: 267, endPoint x: 768, endPoint y: 416, distance: 149.8
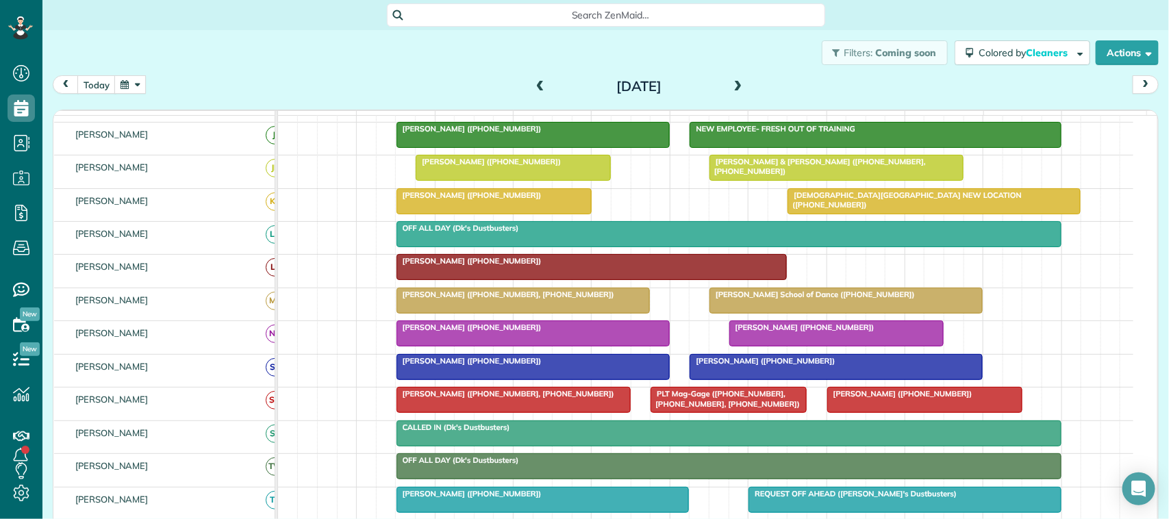
click at [460, 247] on div at bounding box center [729, 234] width 664 height 25
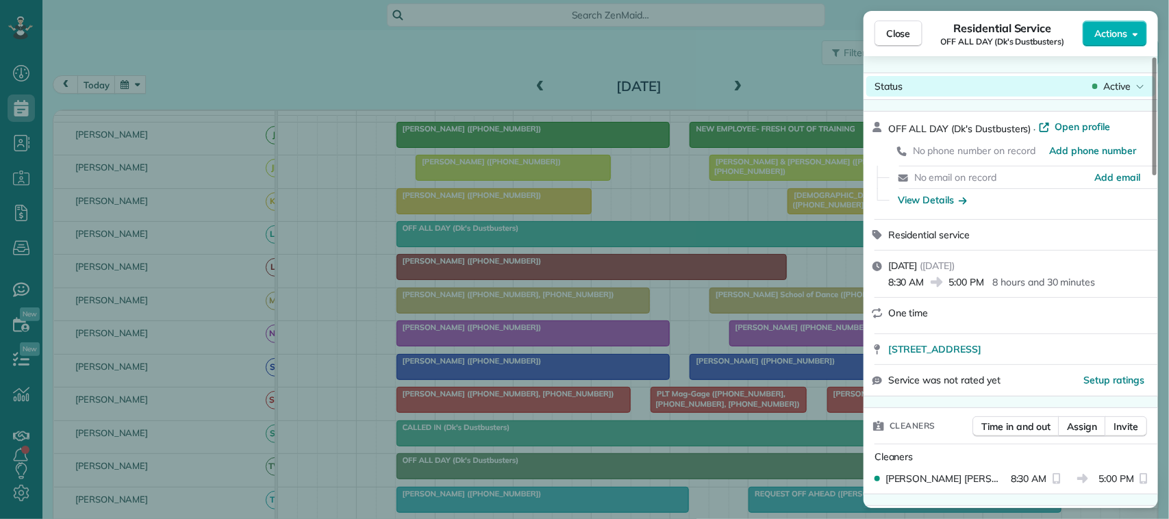
click at [1107, 86] on span "Active" at bounding box center [1116, 86] width 27 height 14
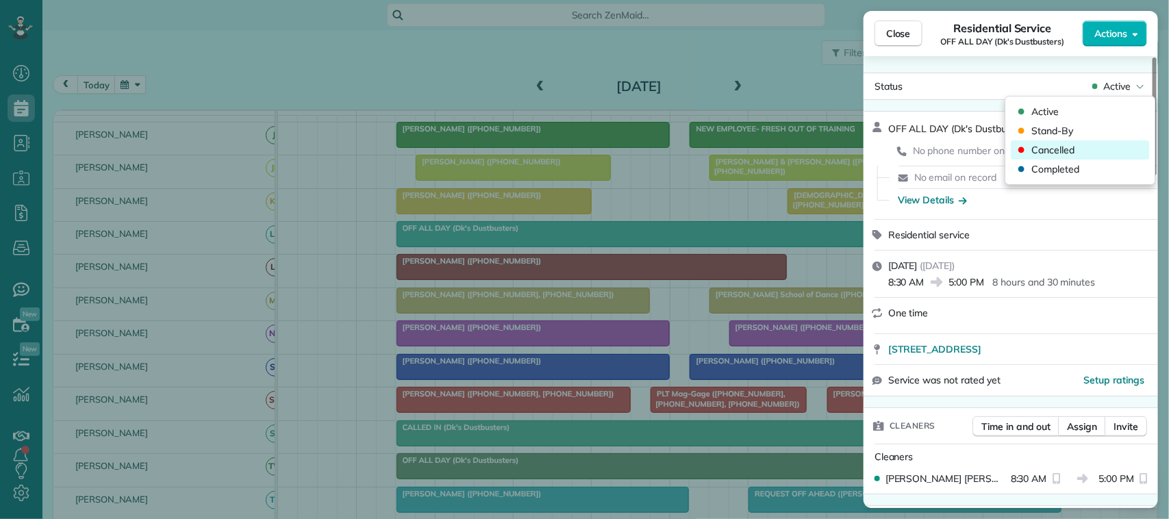
click at [1096, 148] on div "Cancelled" at bounding box center [1081, 149] width 138 height 19
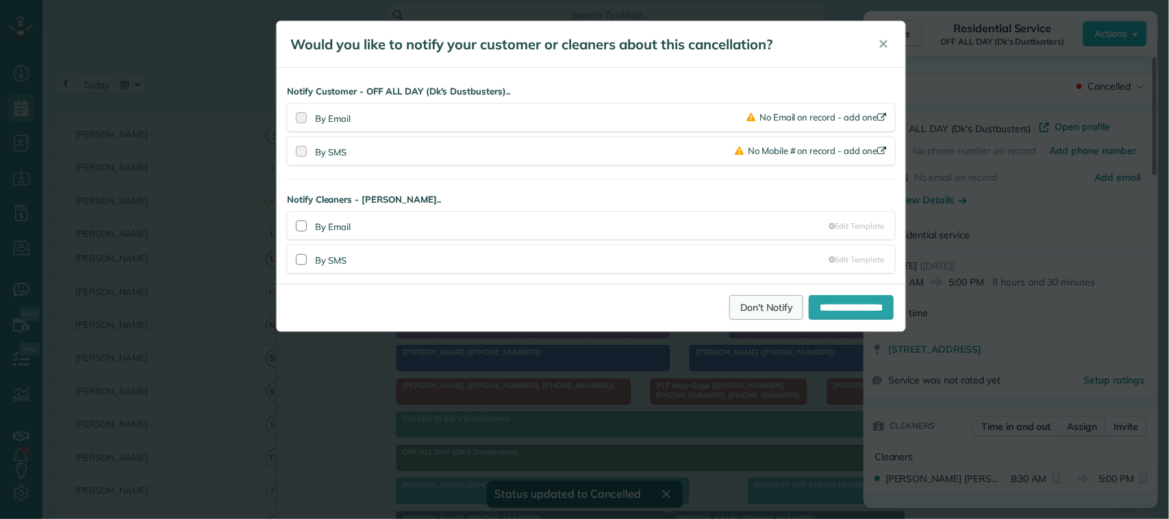
click at [751, 299] on link "Don't Notify" at bounding box center [766, 307] width 74 height 25
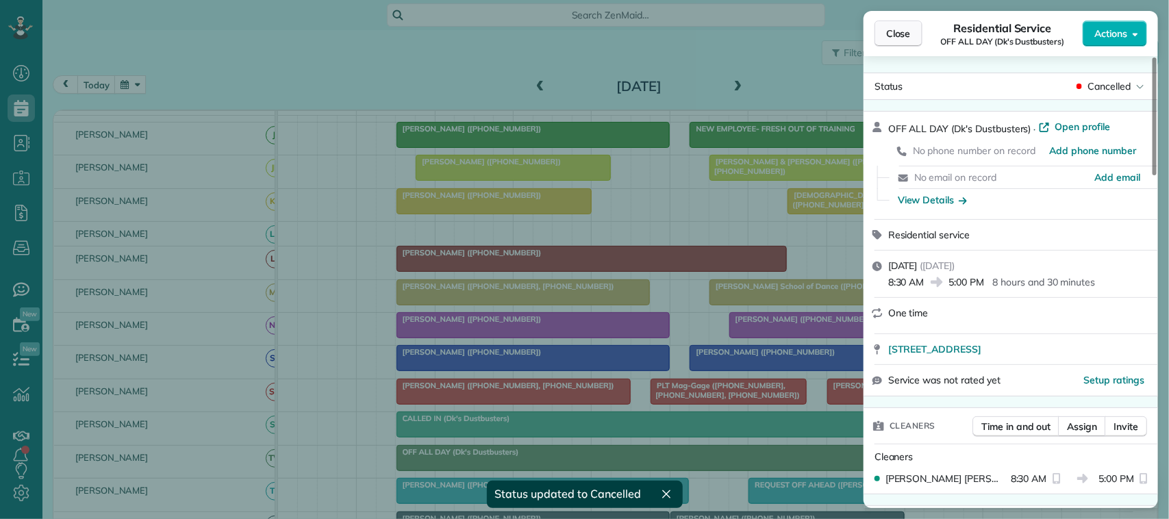
click at [898, 35] on span "Close" at bounding box center [898, 34] width 25 height 14
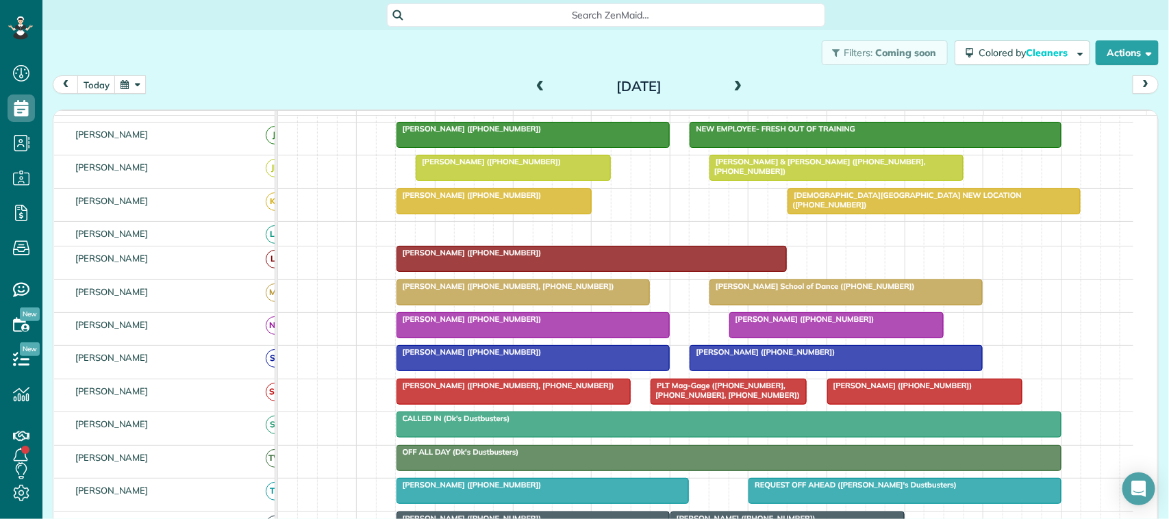
click at [508, 324] on div "[PERSON_NAME] ([PHONE_NUMBER])" at bounding box center [533, 319] width 265 height 10
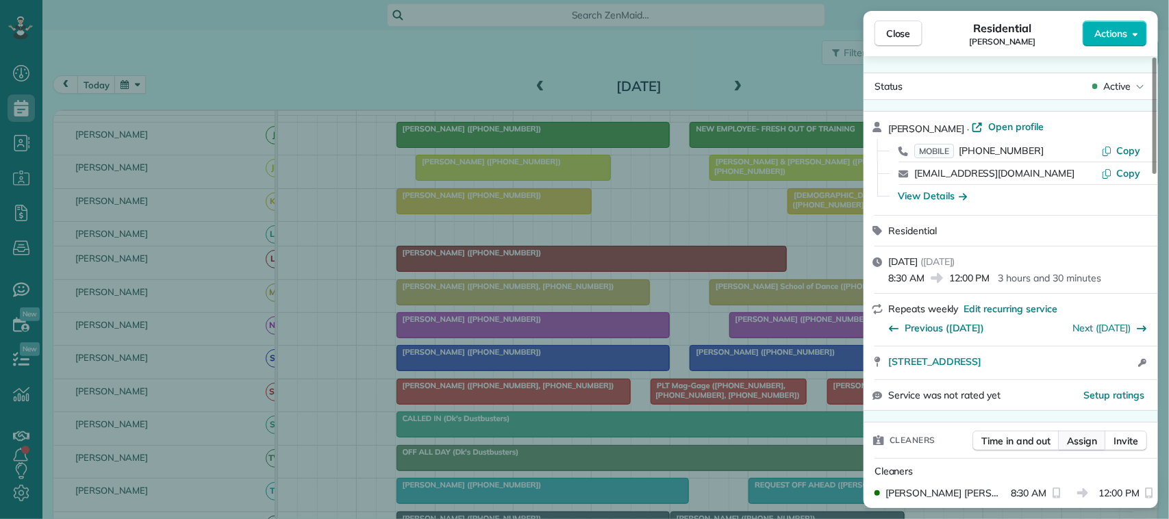
click at [1075, 439] on span "Assign" at bounding box center [1082, 441] width 30 height 14
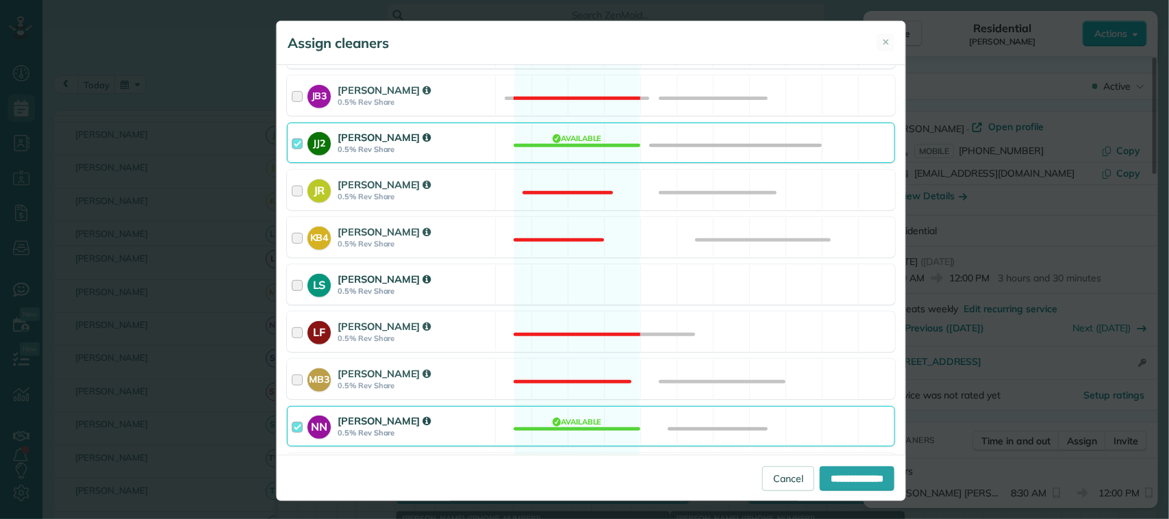
click at [416, 296] on strong "0.5% Rev Share" at bounding box center [414, 291] width 153 height 10
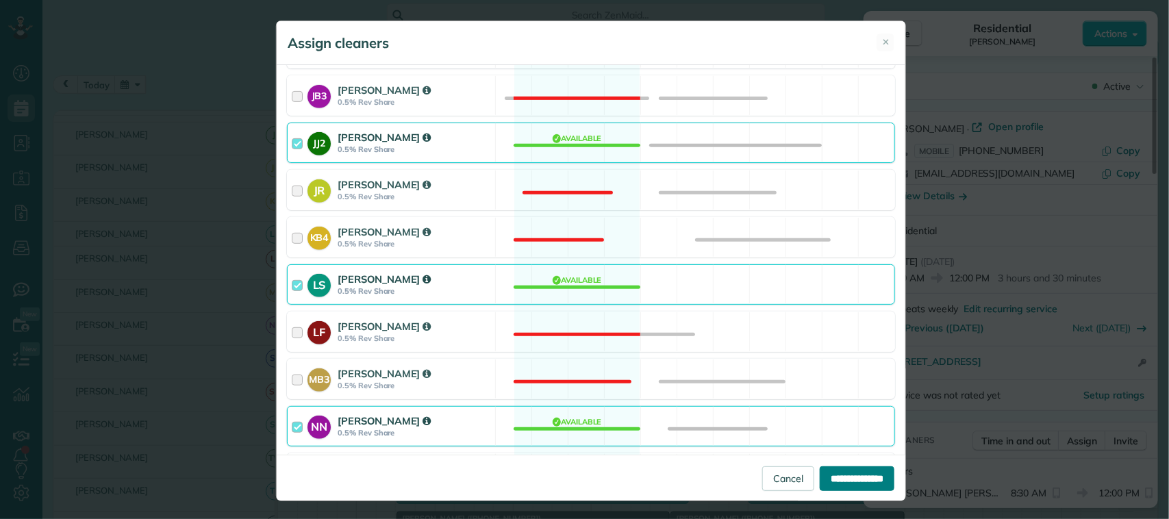
click at [820, 473] on input "**********" at bounding box center [857, 478] width 75 height 25
type input "**********"
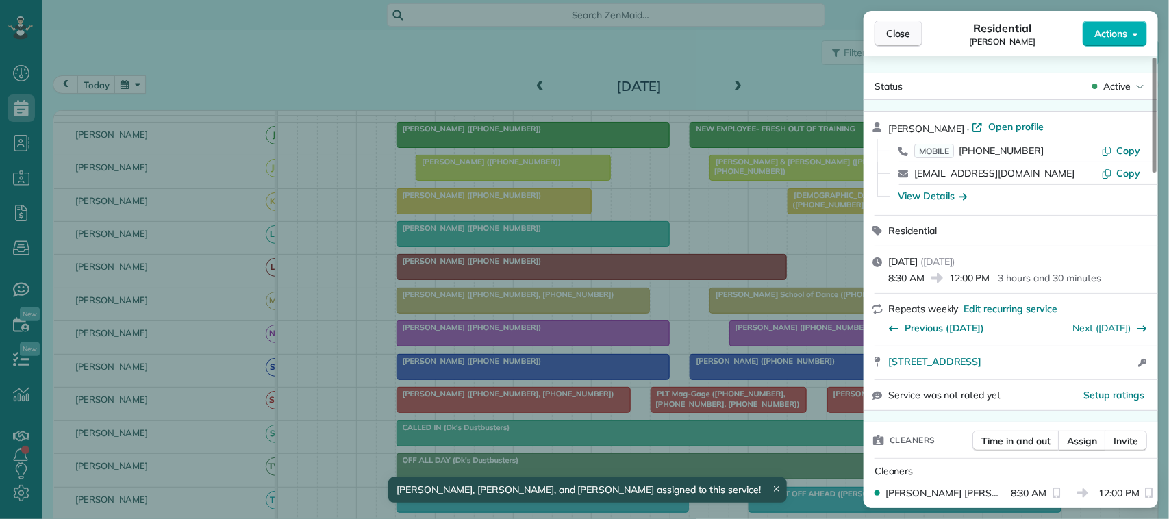
click at [921, 26] on button "Close" at bounding box center [899, 34] width 48 height 26
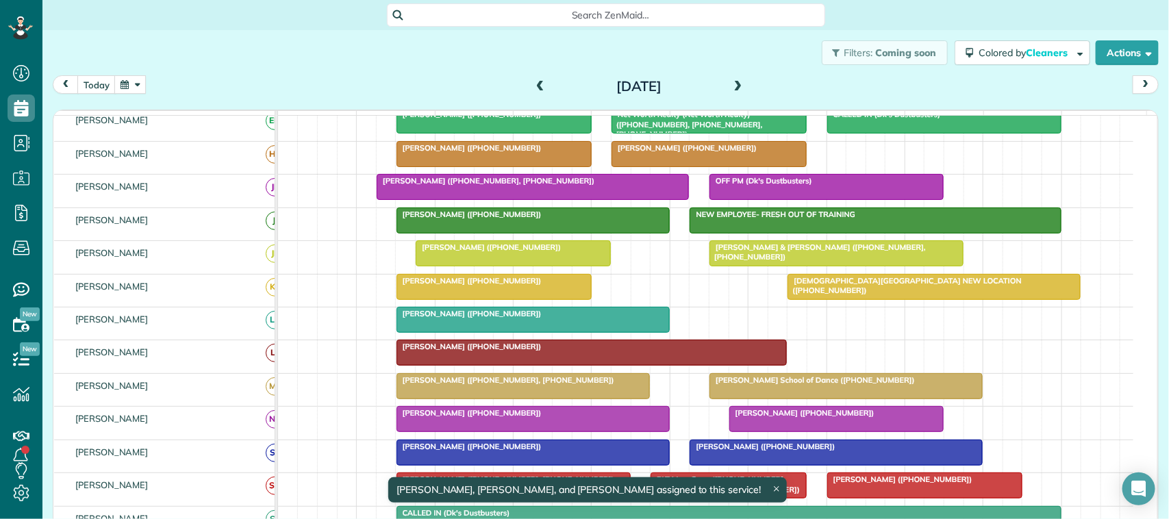
click at [734, 233] on div at bounding box center [875, 220] width 370 height 25
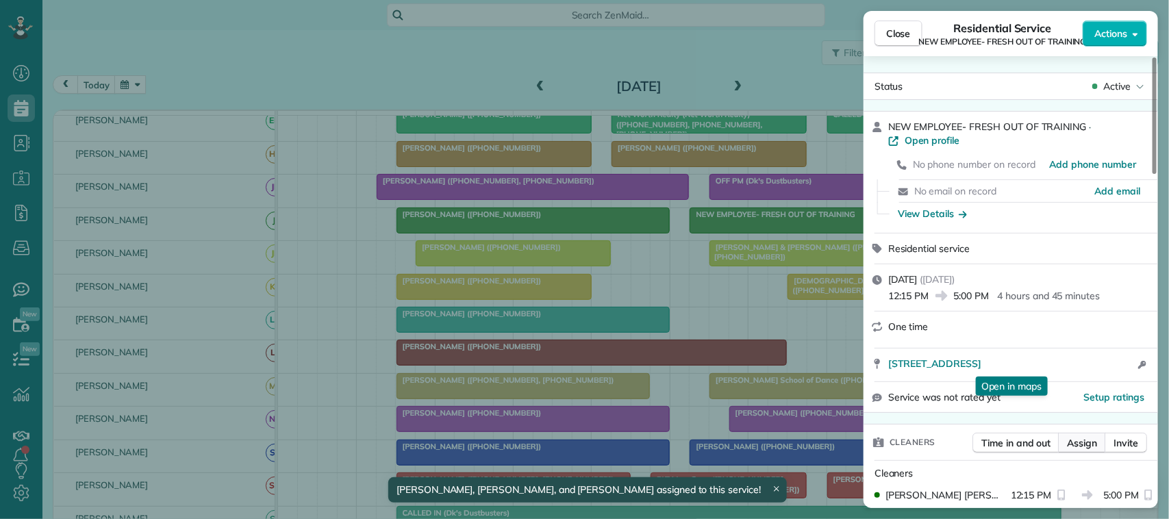
click at [1079, 442] on span "Assign" at bounding box center [1082, 443] width 30 height 14
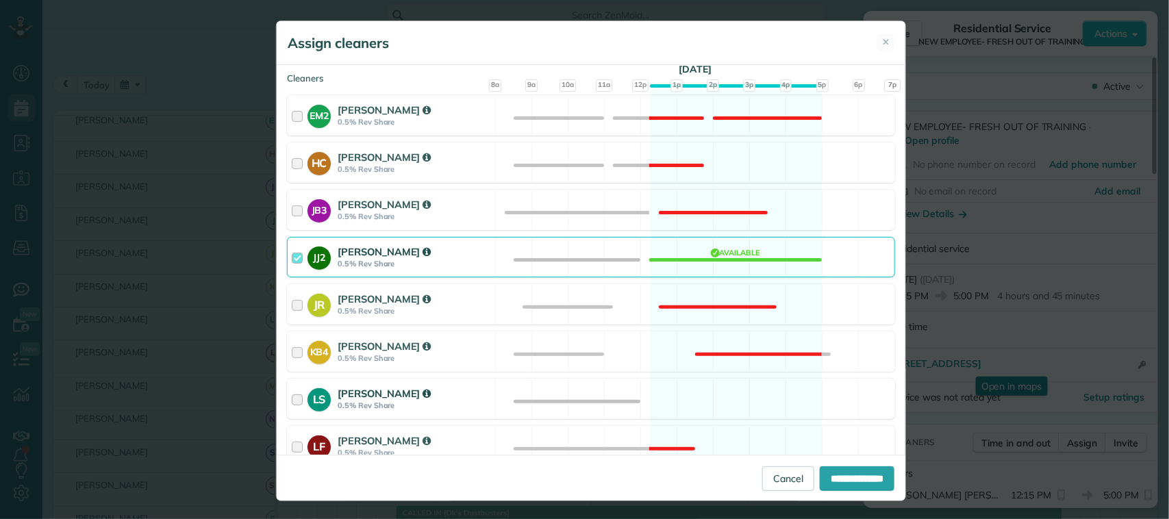
click at [453, 388] on div "[PERSON_NAME]" at bounding box center [414, 393] width 153 height 14
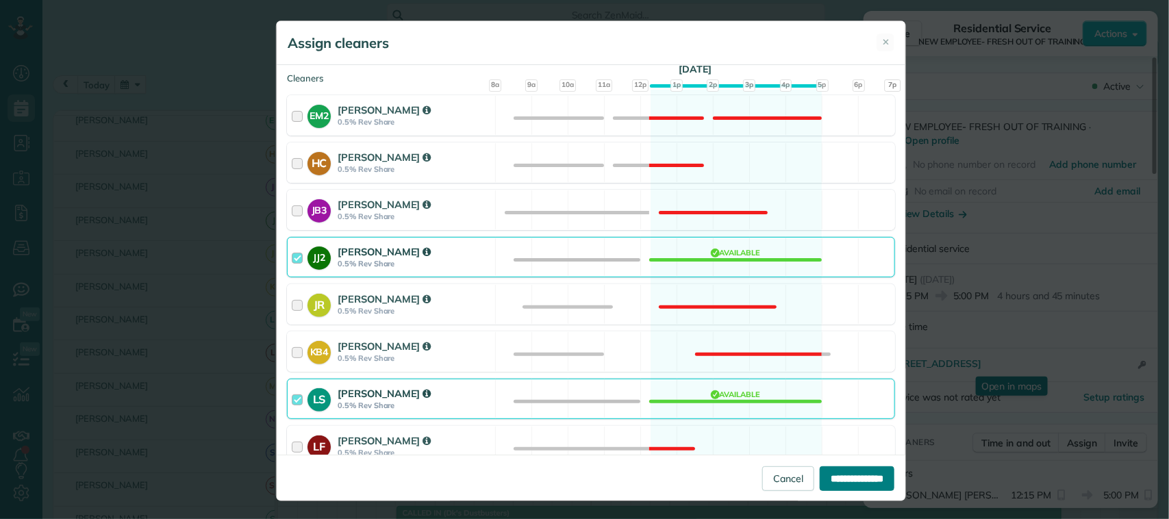
click at [830, 468] on input "**********" at bounding box center [857, 478] width 75 height 25
type input "**********"
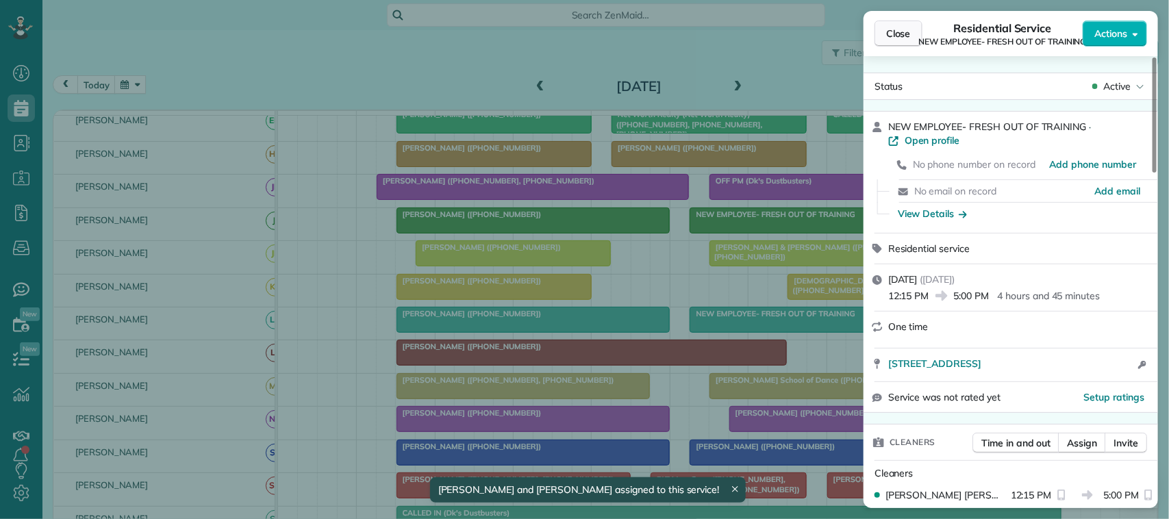
click at [892, 34] on span "Close" at bounding box center [898, 34] width 25 height 14
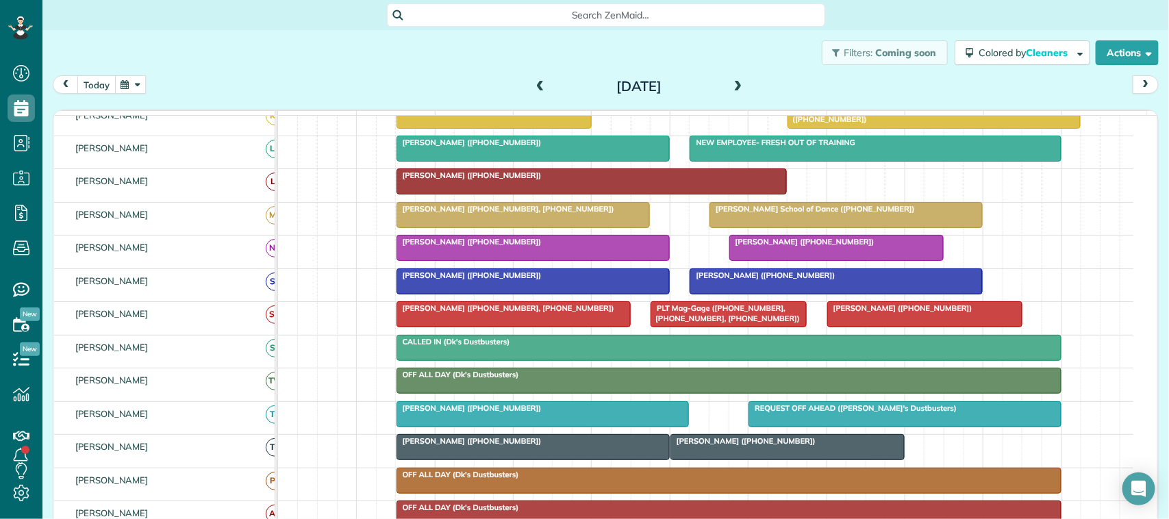
click at [96, 89] on button "today" at bounding box center [96, 84] width 38 height 18
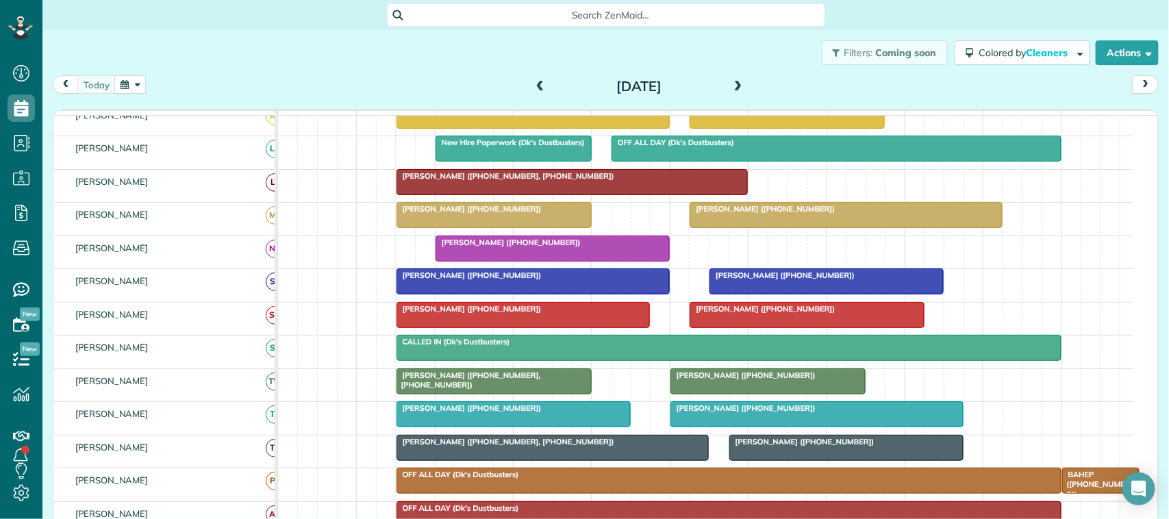
click at [249, 65] on div "Filters: Coming soon Colored by Cleaners Color by Cleaner Color by Team Color b…" at bounding box center [605, 52] width 1127 height 45
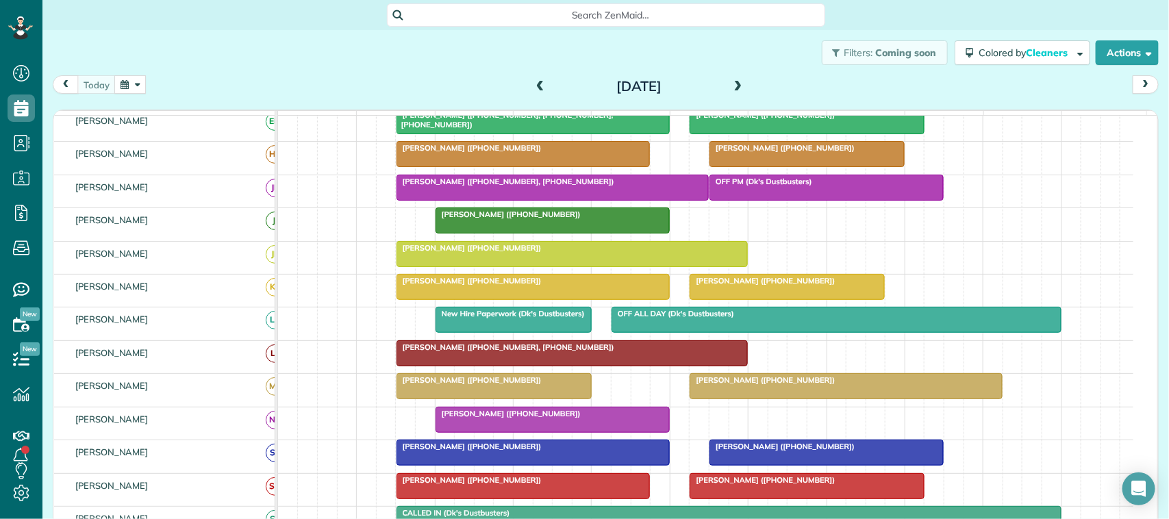
click at [464, 200] on div at bounding box center [553, 187] width 312 height 25
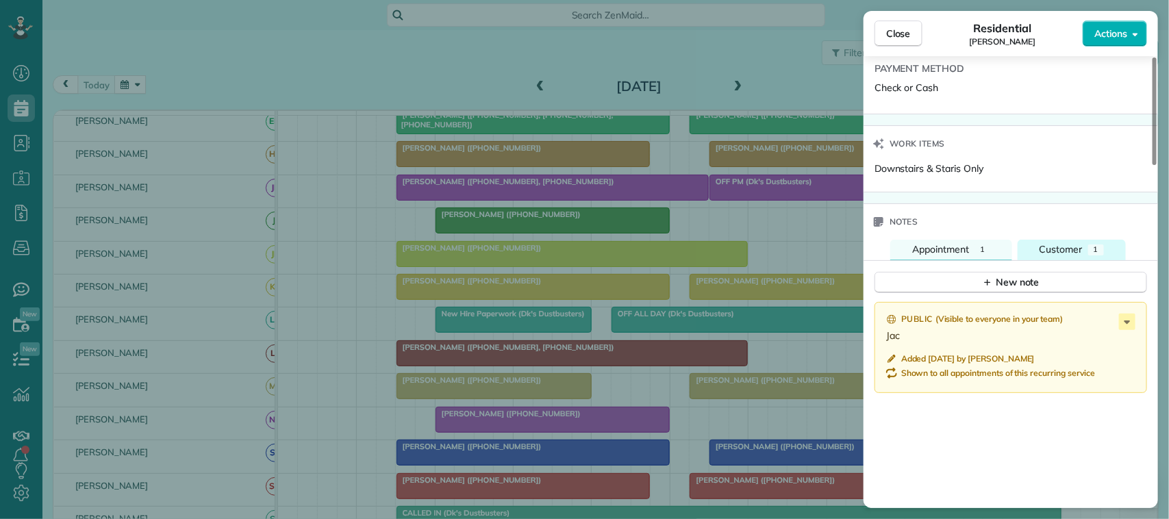
click at [1062, 255] on span "Customer" at bounding box center [1061, 249] width 43 height 12
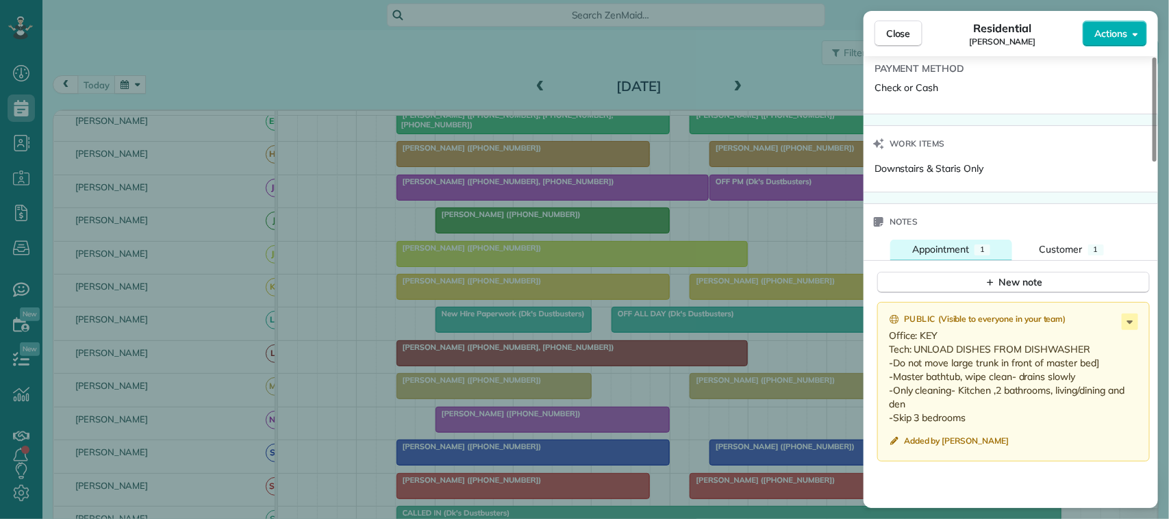
click at [962, 255] on span "Appointment" at bounding box center [940, 249] width 57 height 12
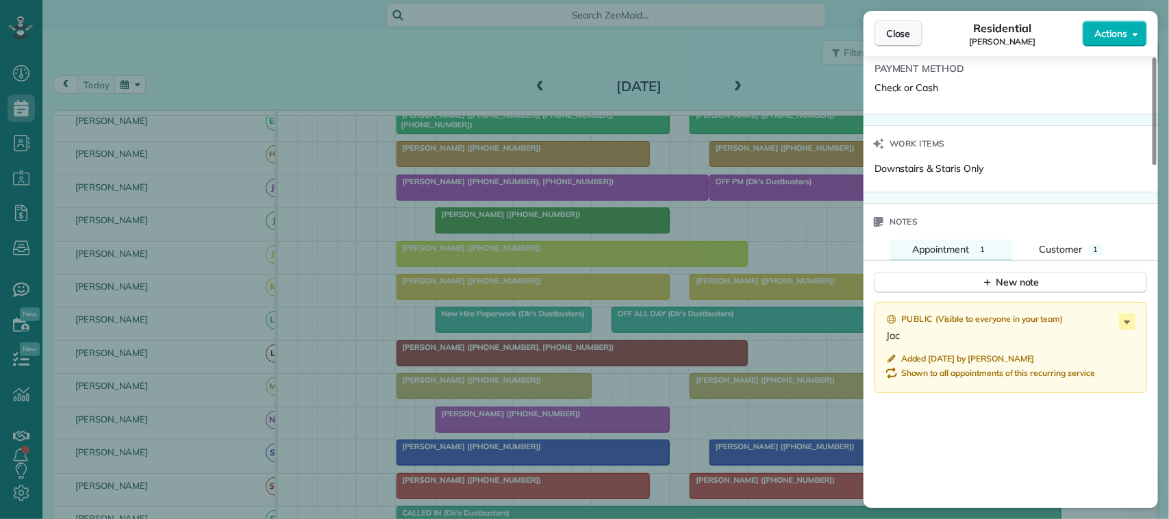
click at [882, 36] on button "Close" at bounding box center [899, 34] width 48 height 26
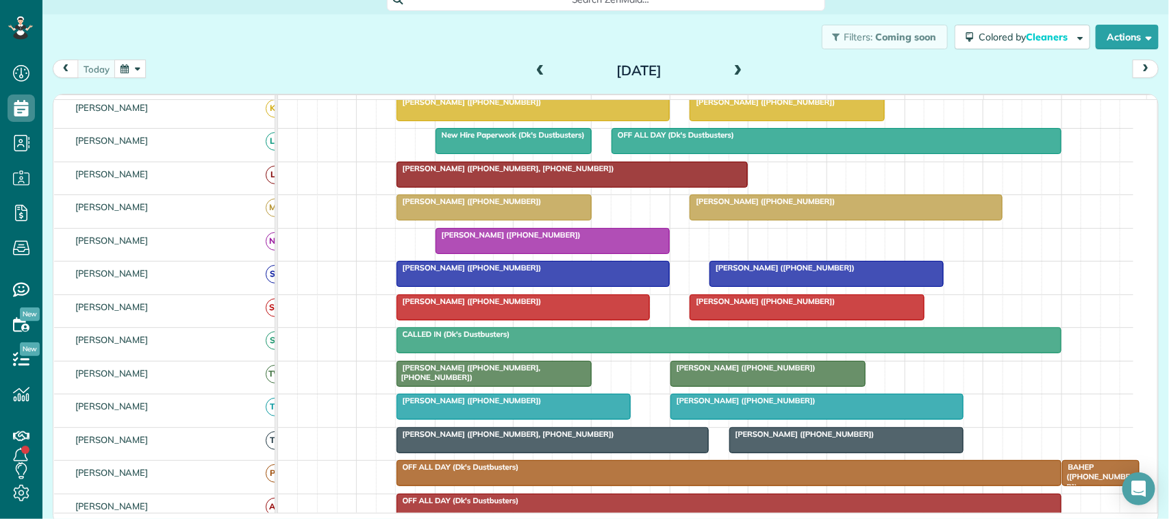
scroll to position [23, 0]
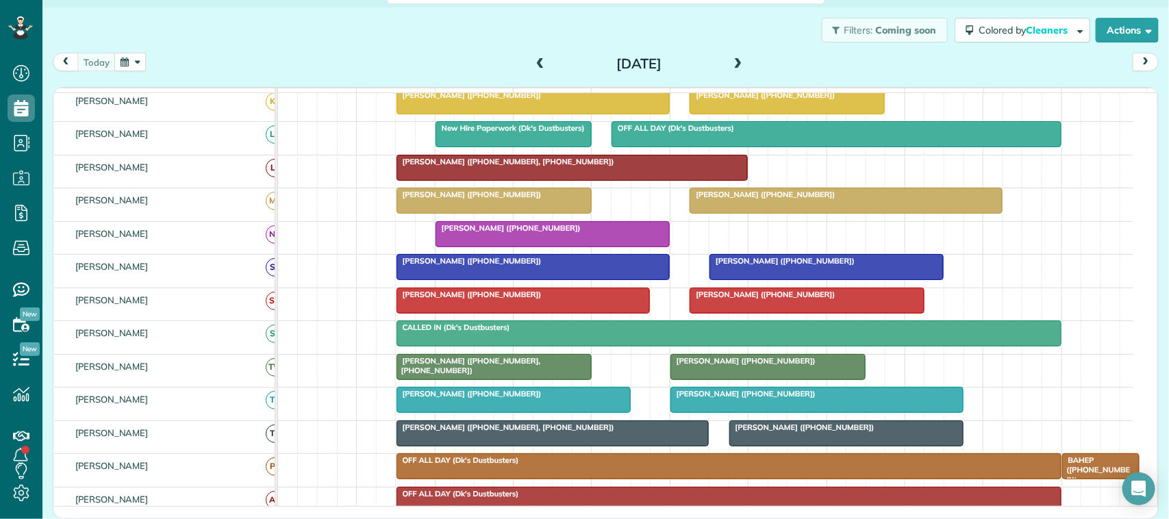
click at [731, 62] on span at bounding box center [738, 64] width 15 height 12
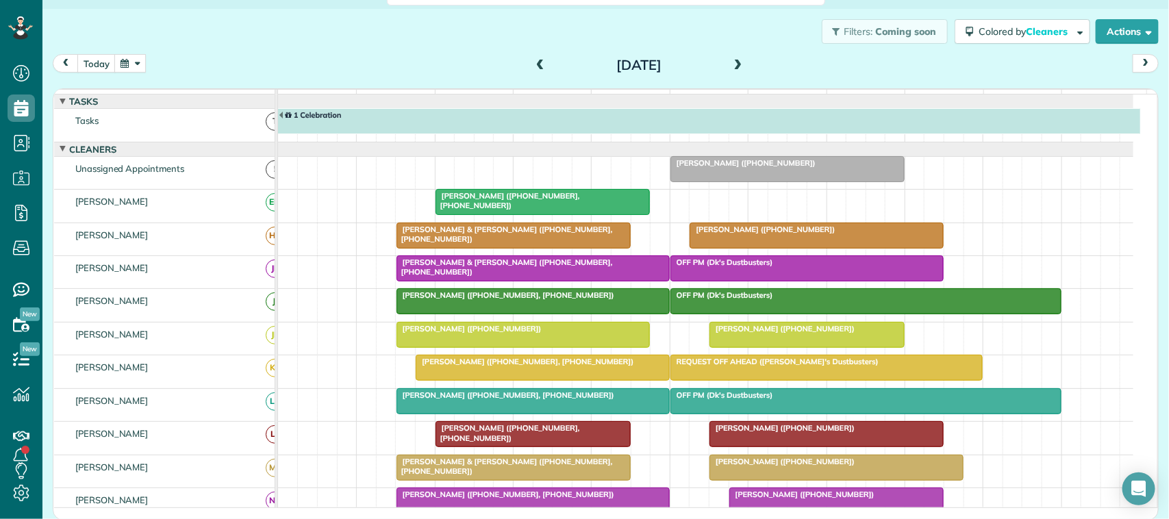
scroll to position [60, 0]
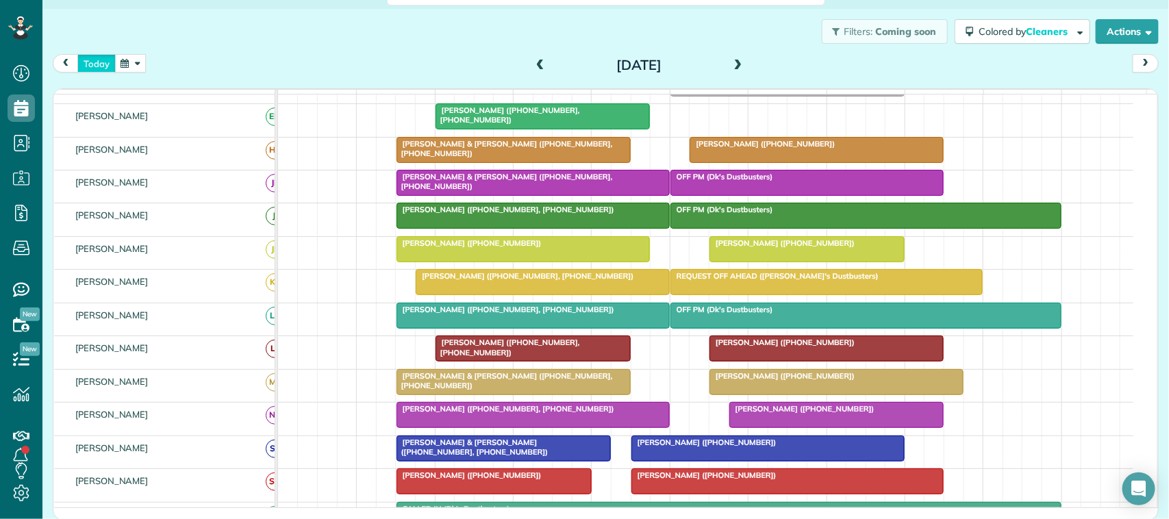
click at [108, 66] on button "today" at bounding box center [96, 63] width 38 height 18
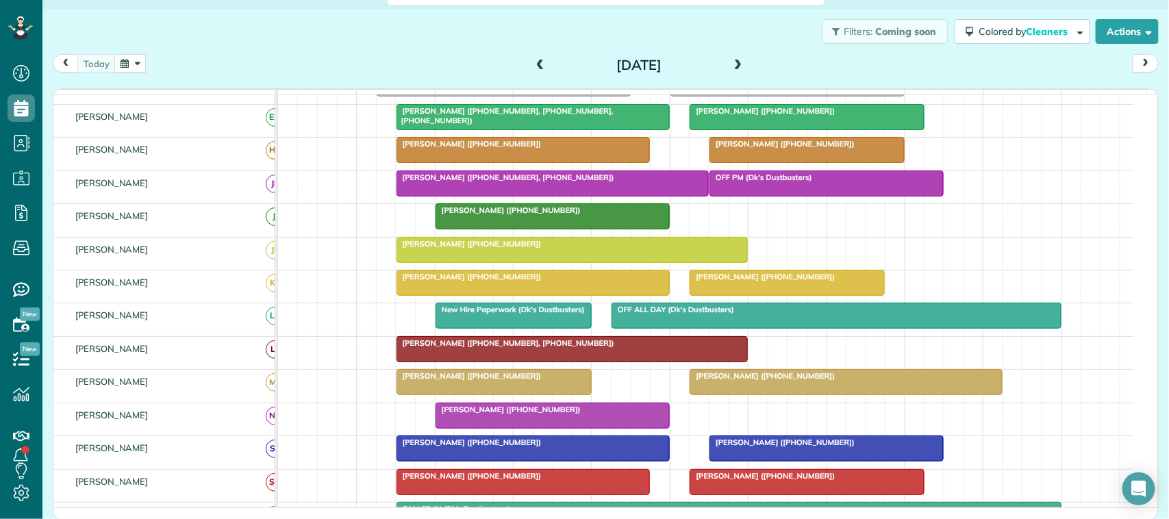
click at [416, 76] on div "[DATE] [DATE]" at bounding box center [606, 66] width 1106 height 25
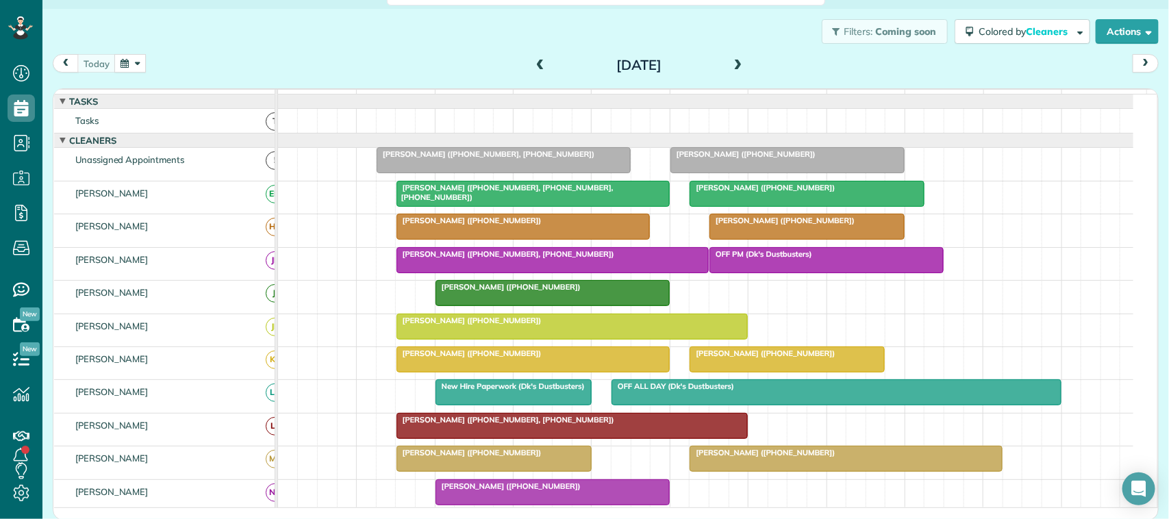
click at [329, 66] on div "[DATE] [DATE]" at bounding box center [606, 66] width 1106 height 25
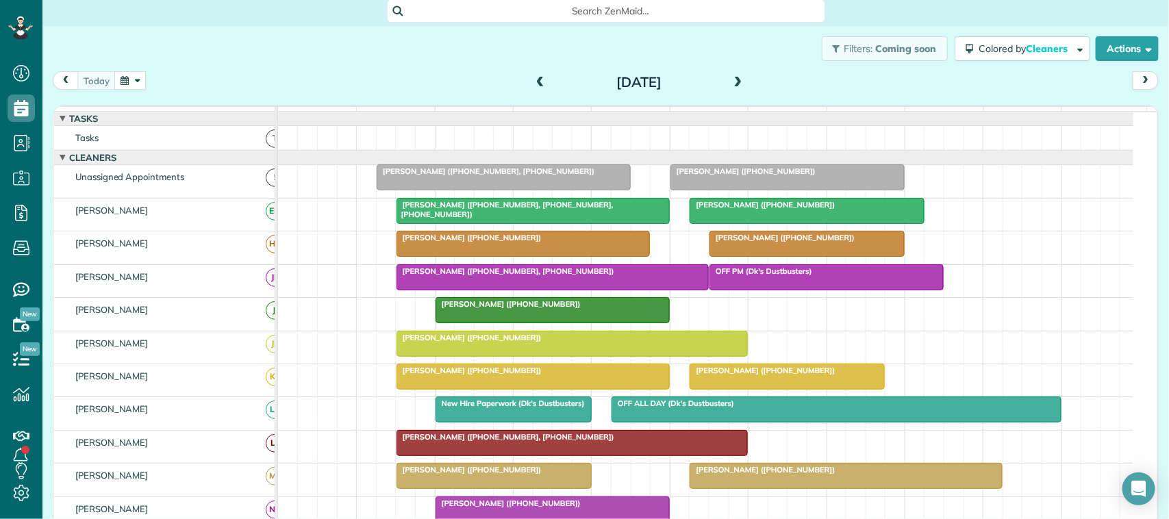
scroll to position [0, 0]
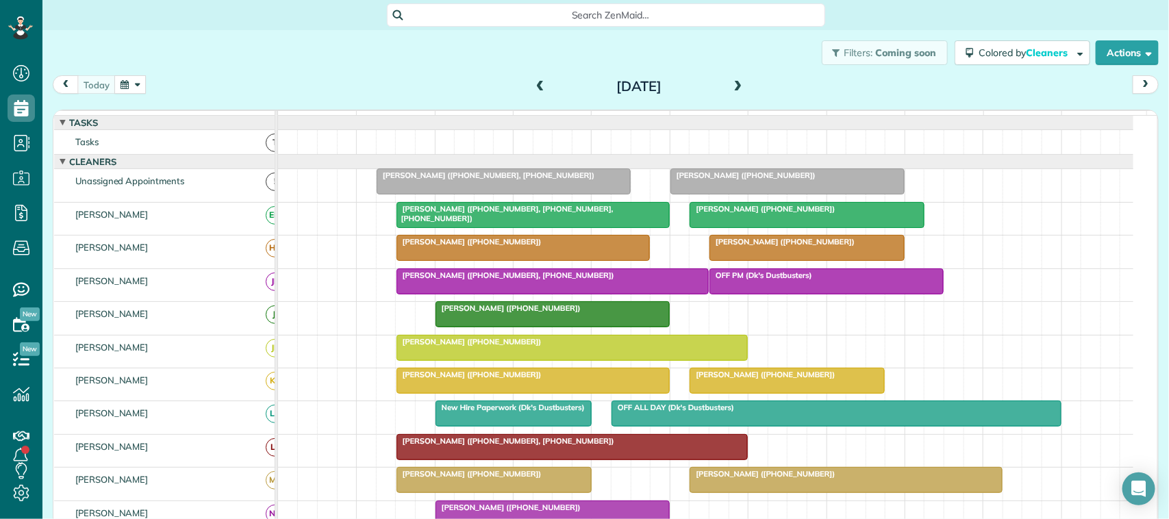
click at [117, 86] on div "today" at bounding box center [99, 84] width 93 height 18
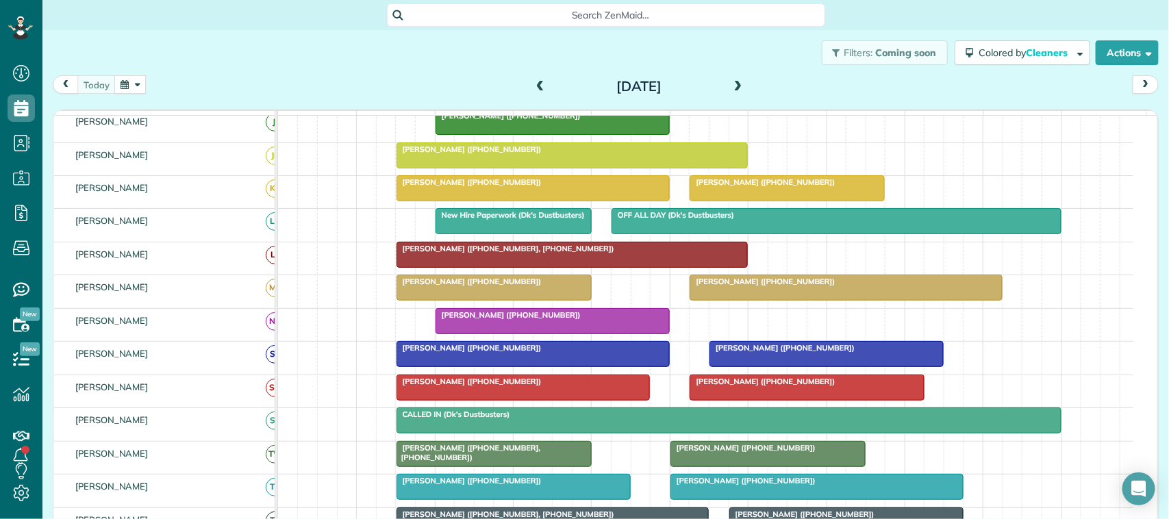
scroll to position [170, 0]
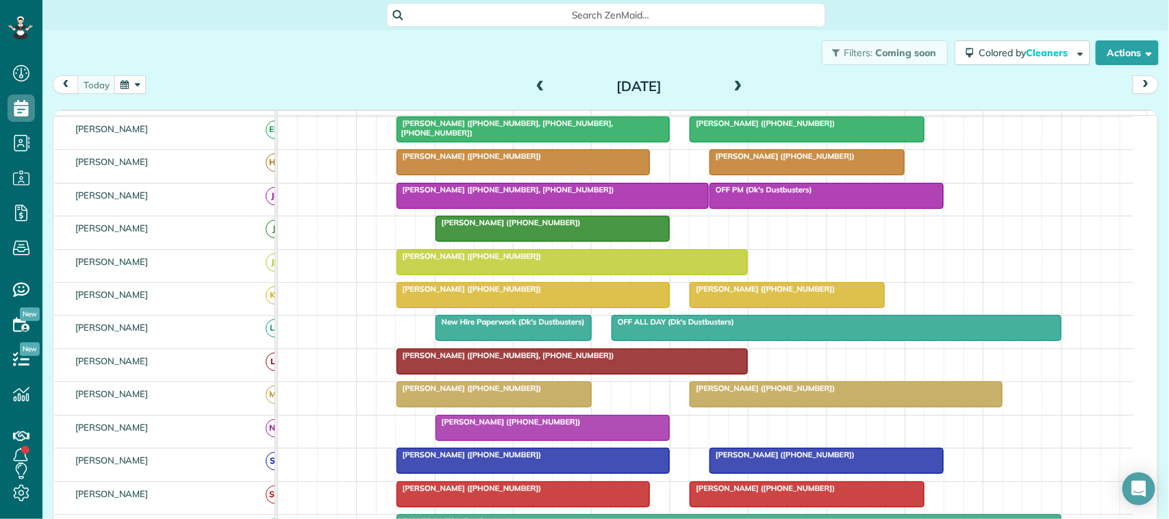
click at [395, 93] on div "[DATE] [DATE]" at bounding box center [606, 87] width 1106 height 25
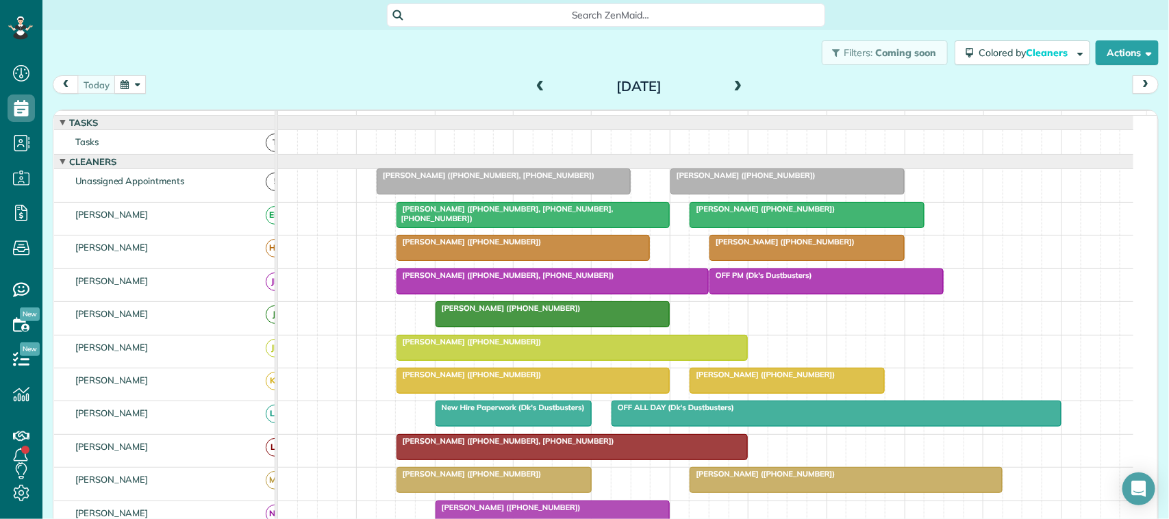
click at [777, 180] on span "[PERSON_NAME] ([PHONE_NUMBER])" at bounding box center [743, 176] width 147 height 10
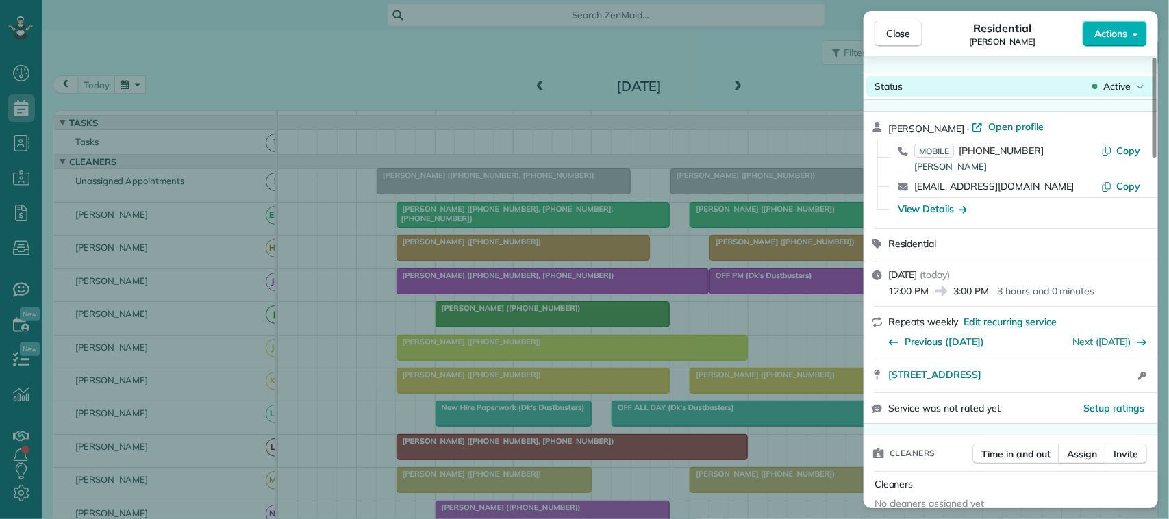
click at [1110, 89] on span "Active" at bounding box center [1116, 86] width 27 height 14
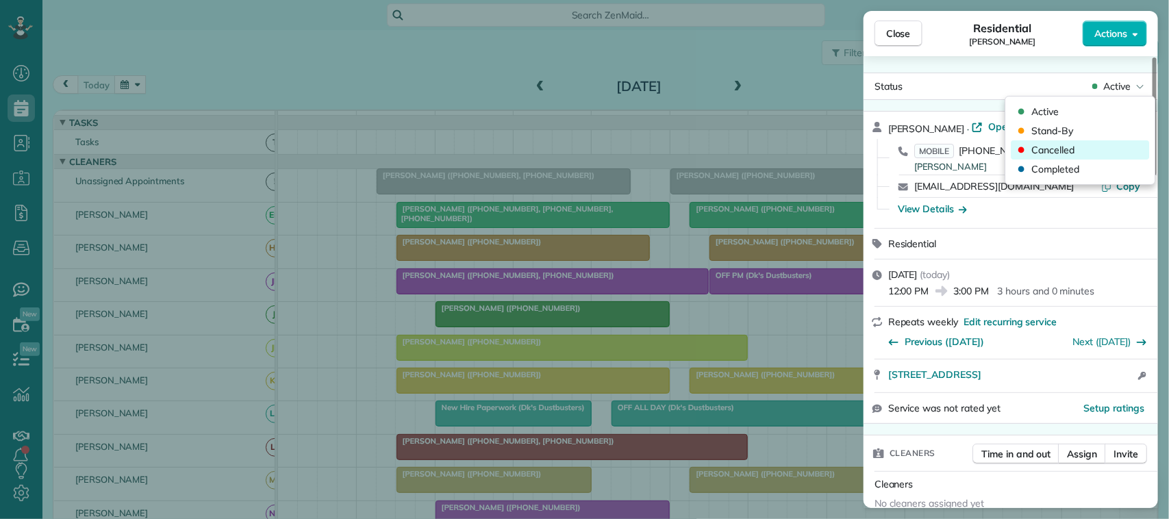
click at [1094, 155] on div "Cancelled" at bounding box center [1081, 149] width 138 height 19
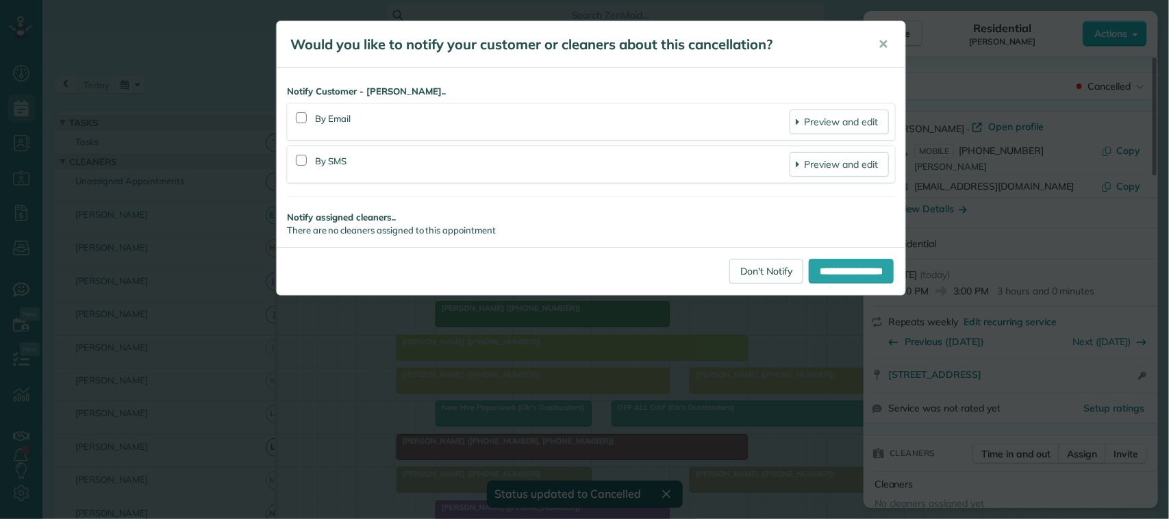
click at [744, 286] on div "**********" at bounding box center [591, 271] width 629 height 48
click at [764, 275] on link "Don't Notify" at bounding box center [766, 271] width 74 height 25
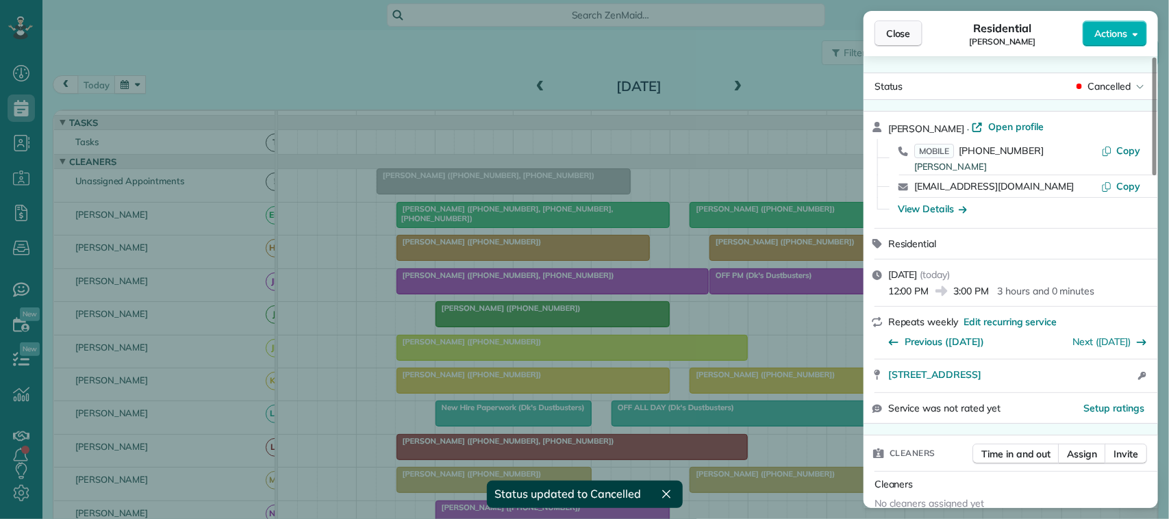
click at [905, 25] on button "Close" at bounding box center [899, 34] width 48 height 26
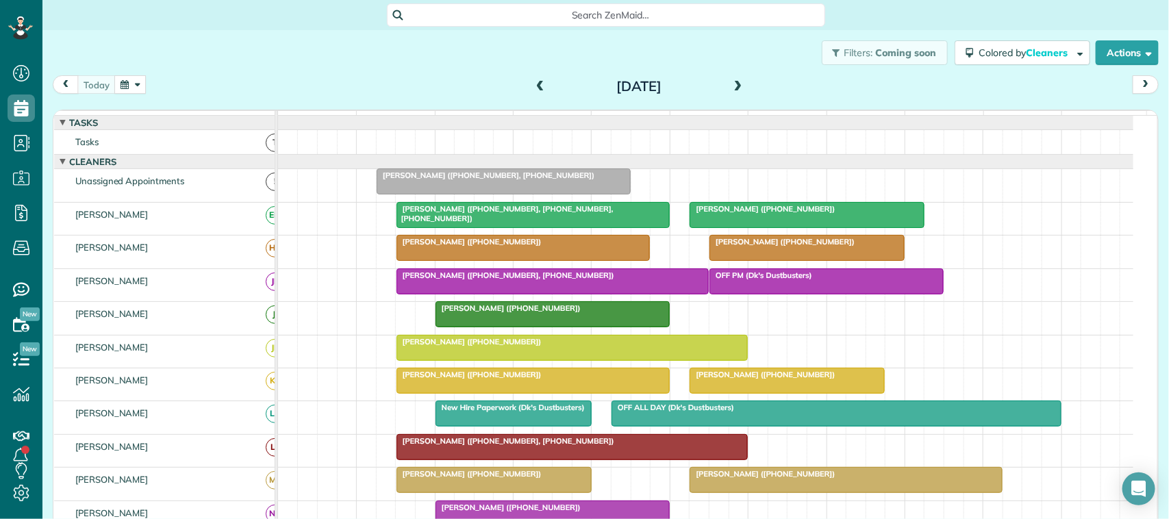
click at [731, 89] on span at bounding box center [738, 87] width 15 height 12
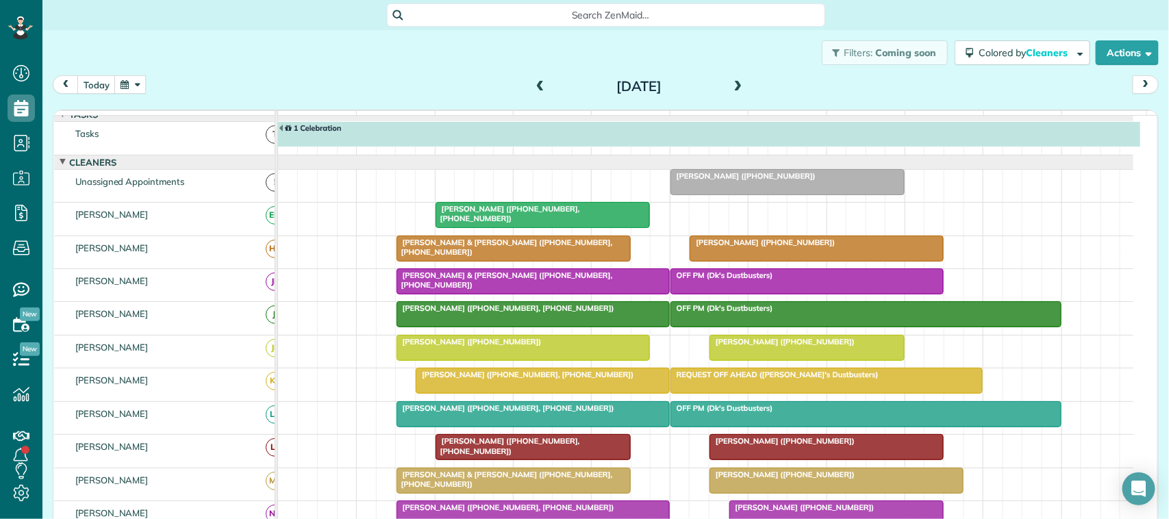
click at [695, 195] on div at bounding box center [787, 182] width 233 height 25
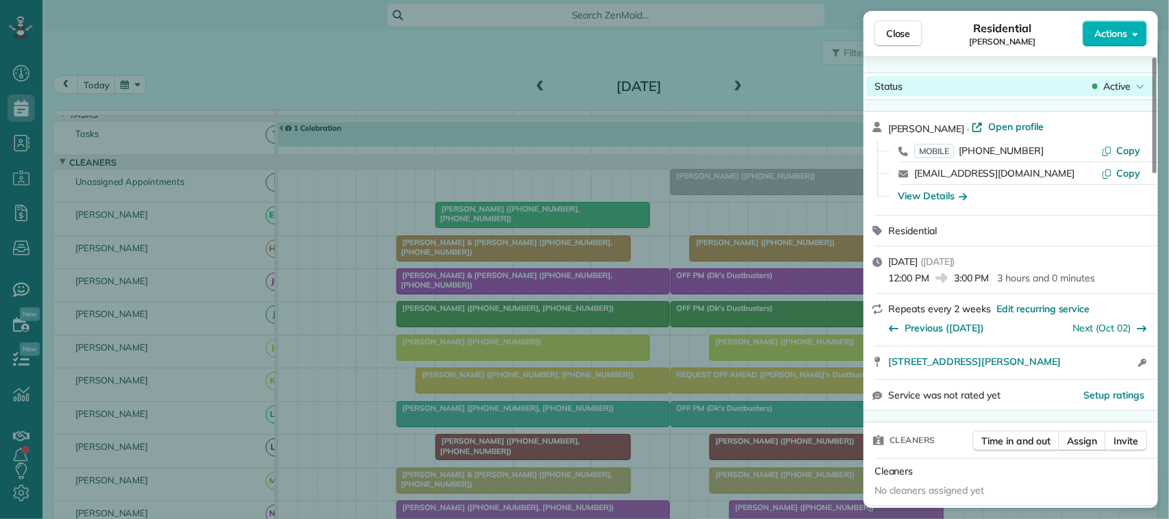
click at [1130, 84] on span "Active" at bounding box center [1116, 86] width 27 height 14
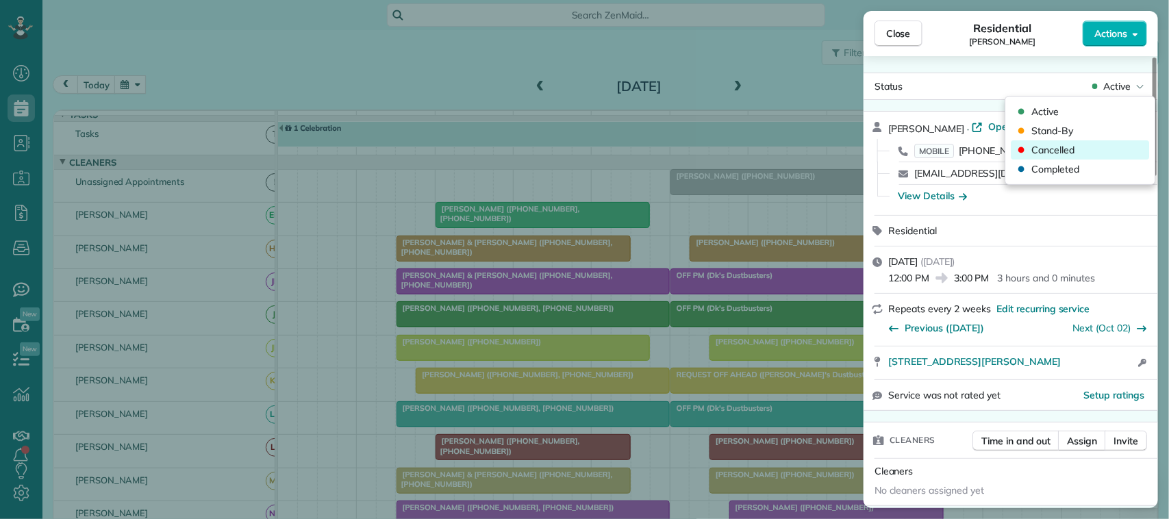
click at [1101, 145] on div "Cancelled" at bounding box center [1081, 149] width 138 height 19
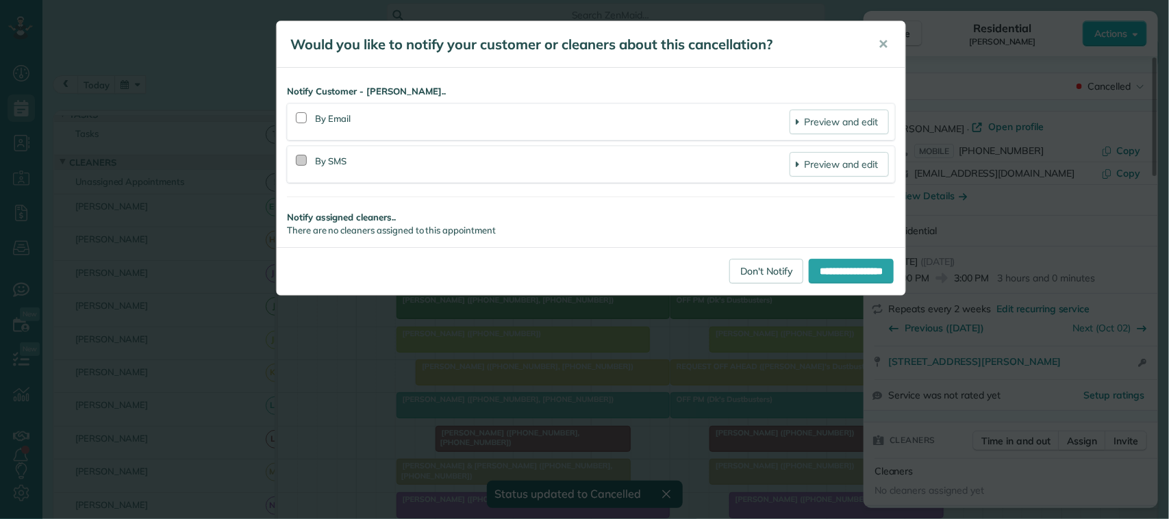
click at [303, 159] on div at bounding box center [301, 160] width 11 height 11
click at [809, 271] on input "**********" at bounding box center [851, 271] width 85 height 25
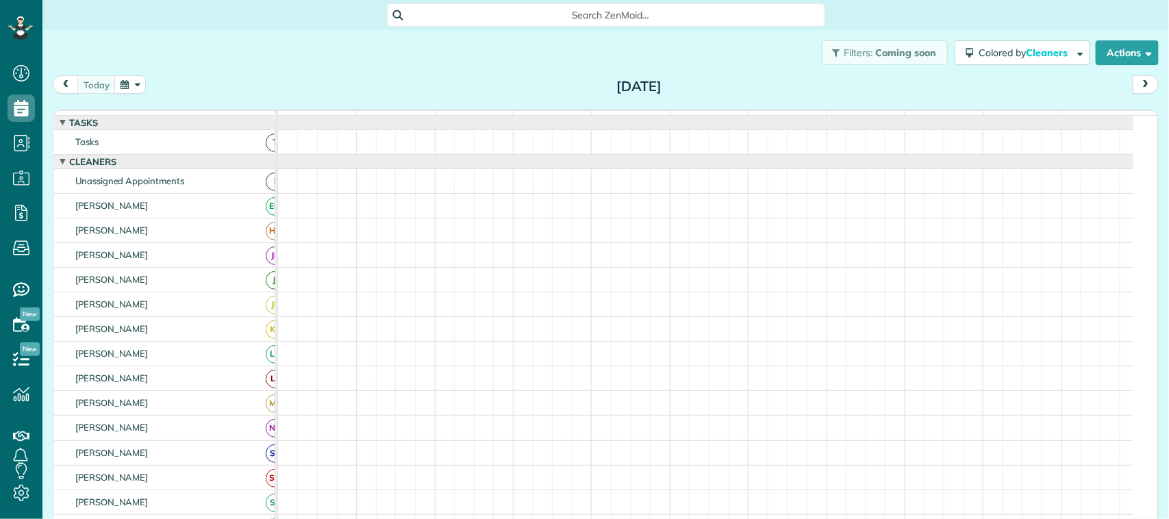
scroll to position [5, 5]
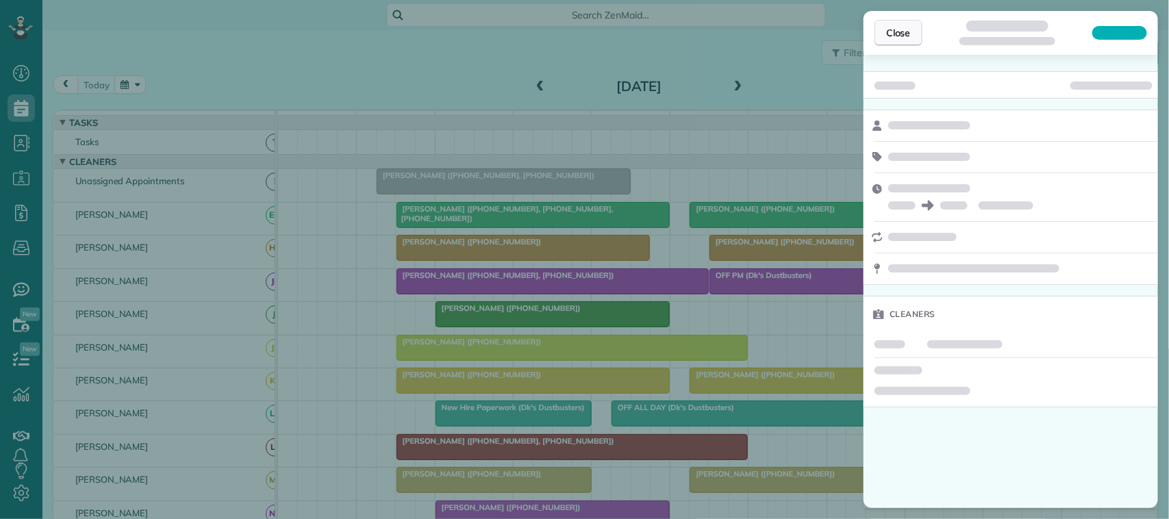
click at [892, 36] on span "Close" at bounding box center [898, 33] width 25 height 14
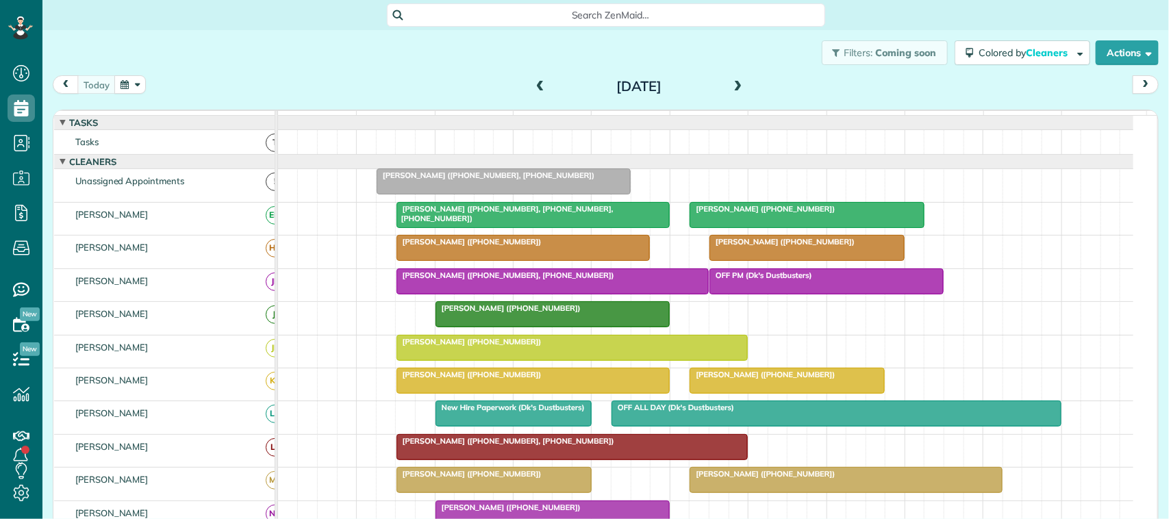
click at [733, 88] on span at bounding box center [738, 87] width 15 height 12
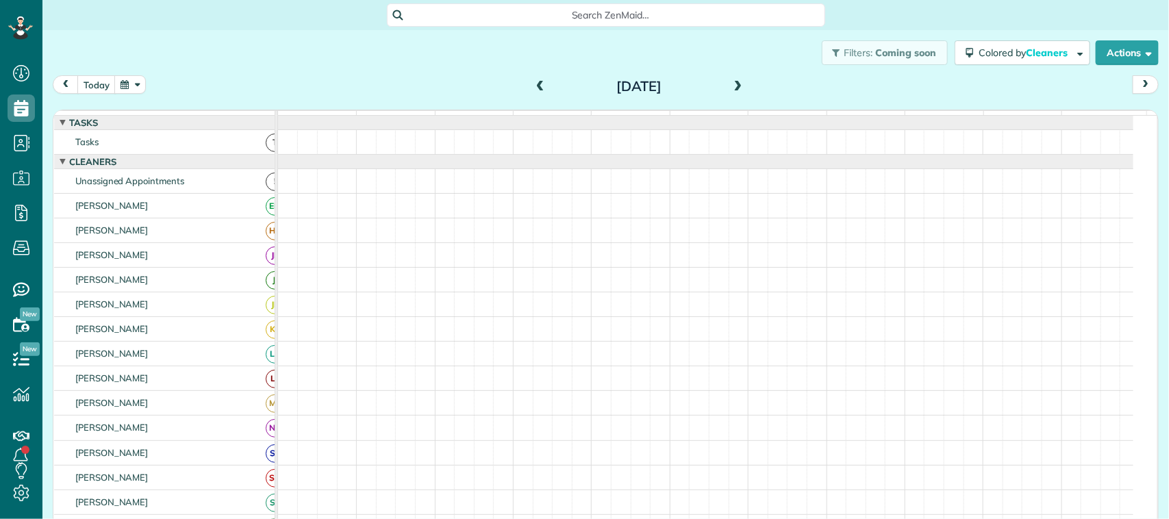
scroll to position [8, 0]
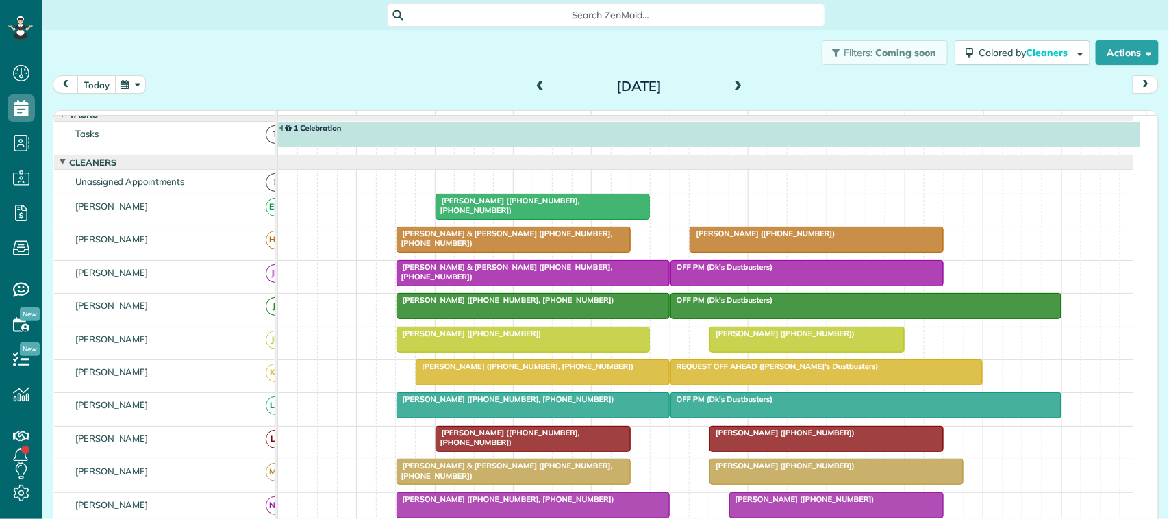
click at [103, 82] on button "today" at bounding box center [96, 84] width 38 height 18
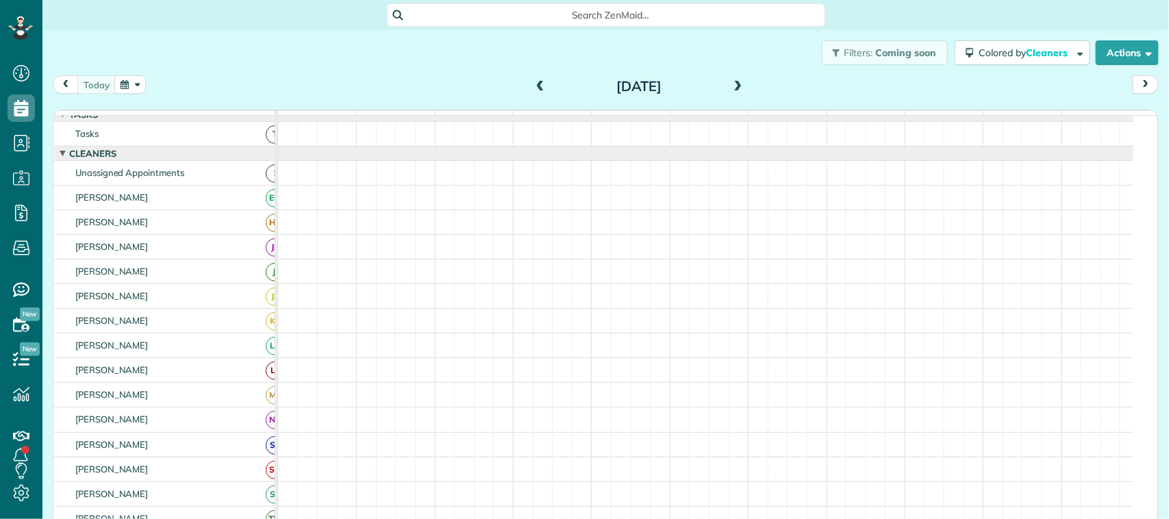
scroll to position [0, 0]
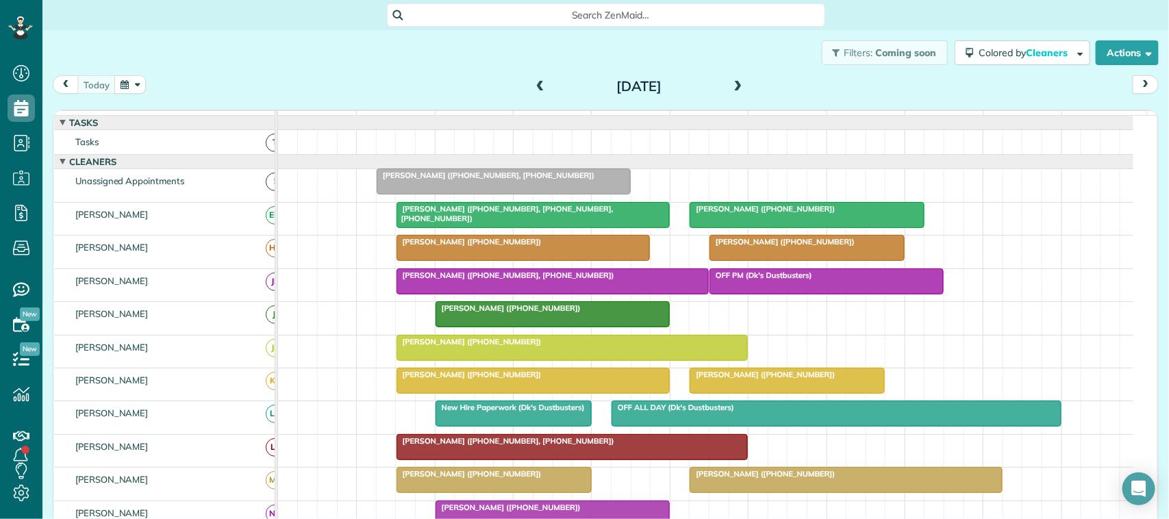
click at [299, 90] on div "[DATE] [DATE]" at bounding box center [606, 87] width 1106 height 25
click at [79, 68] on div "Filters: Coming soon Colored by Cleaners Color by Cleaner Color by Team Color b…" at bounding box center [605, 52] width 1127 height 45
click at [413, 98] on div "[DATE] [DATE]" at bounding box center [606, 87] width 1106 height 25
click at [168, 71] on div "Filters: Coming soon Colored by Cleaners Color by Cleaner Color by Team Color b…" at bounding box center [605, 52] width 1127 height 45
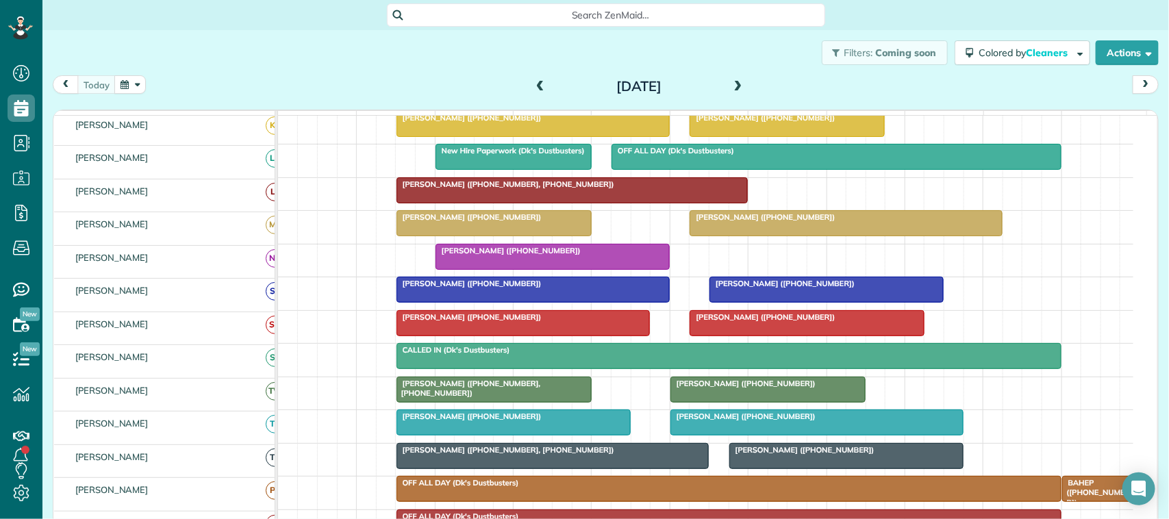
scroll to position [257, 0]
click at [440, 402] on div at bounding box center [494, 389] width 194 height 25
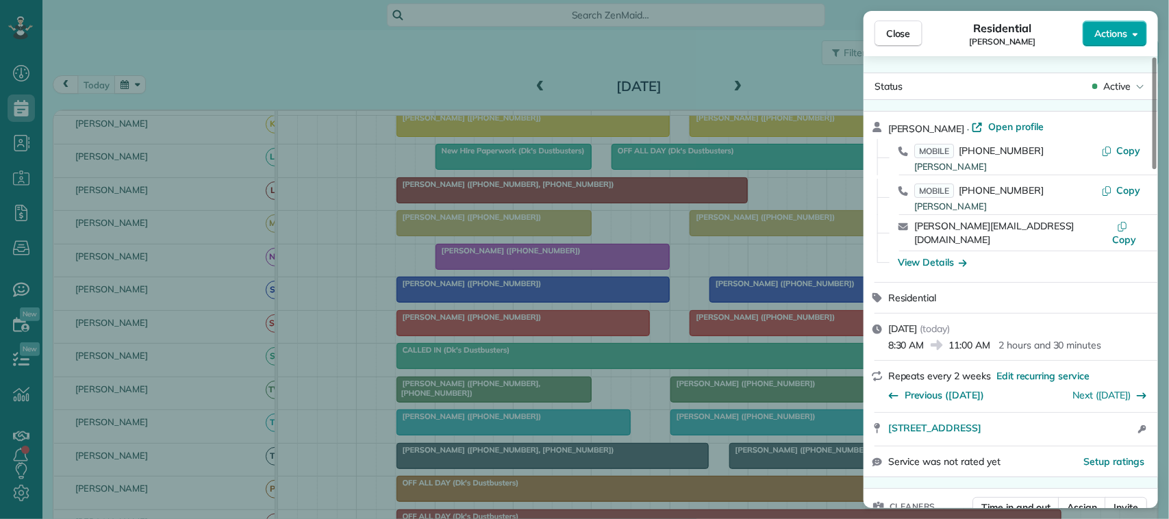
click at [1092, 33] on button "Actions" at bounding box center [1115, 34] width 64 height 26
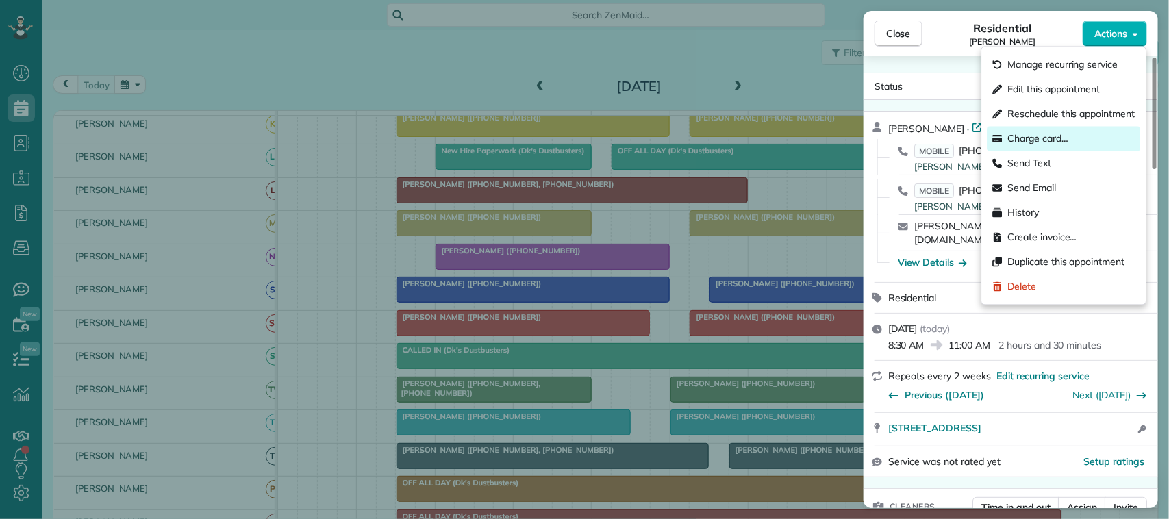
click at [1059, 139] on span "Charge card…" at bounding box center [1038, 139] width 61 height 14
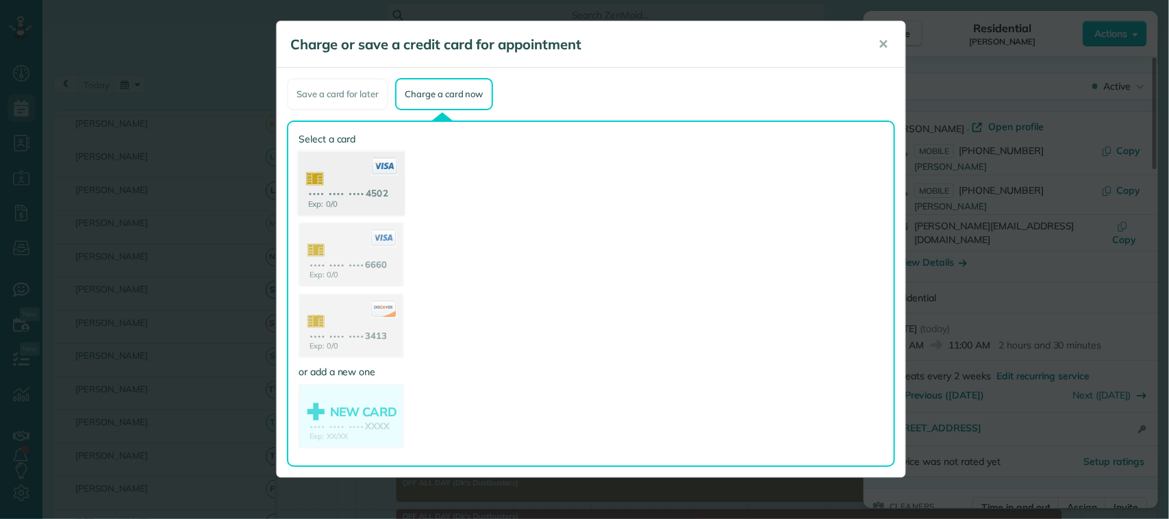
click at [368, 189] on use at bounding box center [351, 185] width 105 height 66
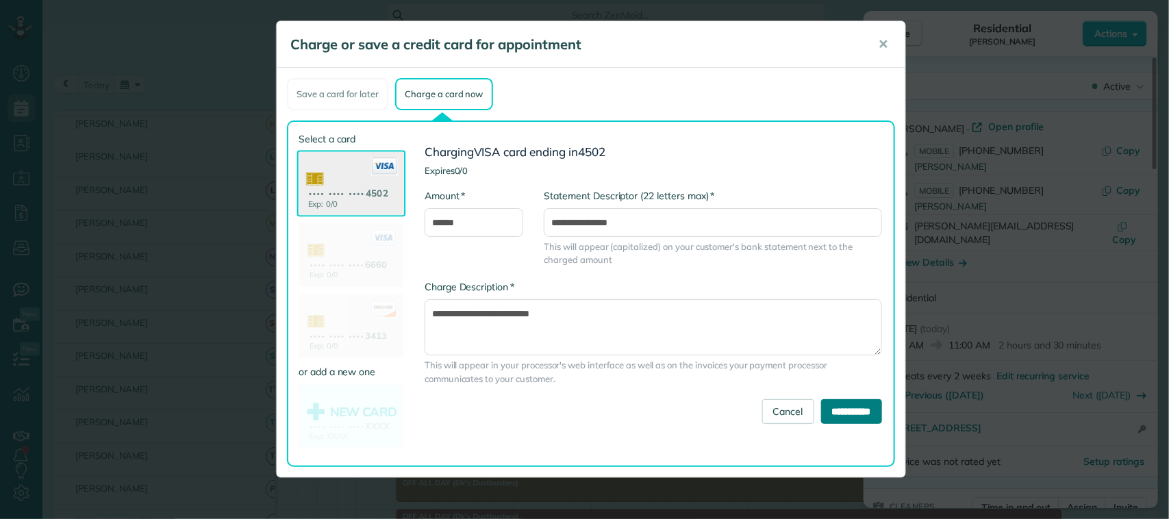
click at [826, 410] on input "**********" at bounding box center [851, 411] width 61 height 25
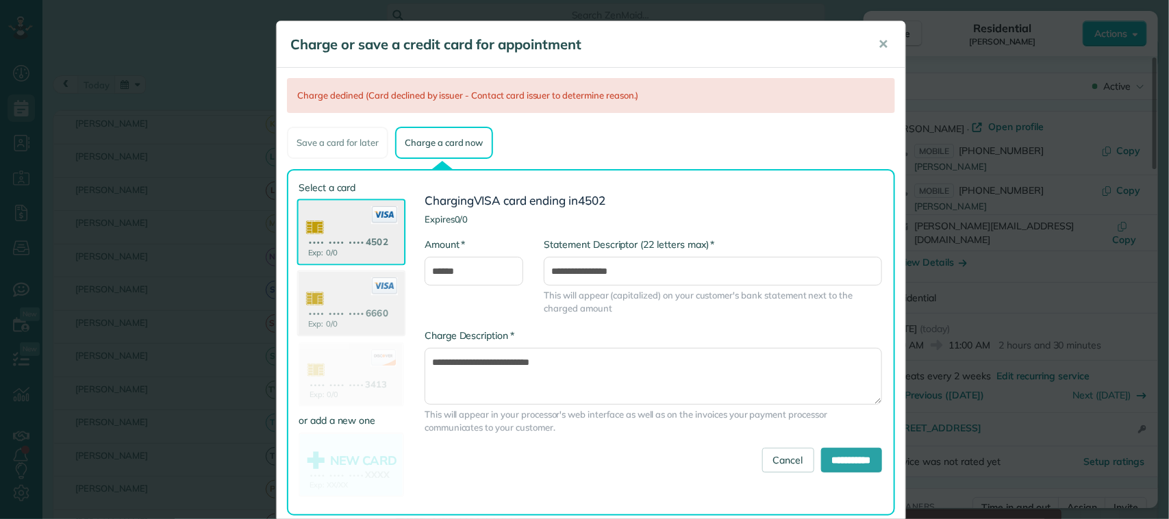
click at [360, 312] on use at bounding box center [351, 305] width 105 height 66
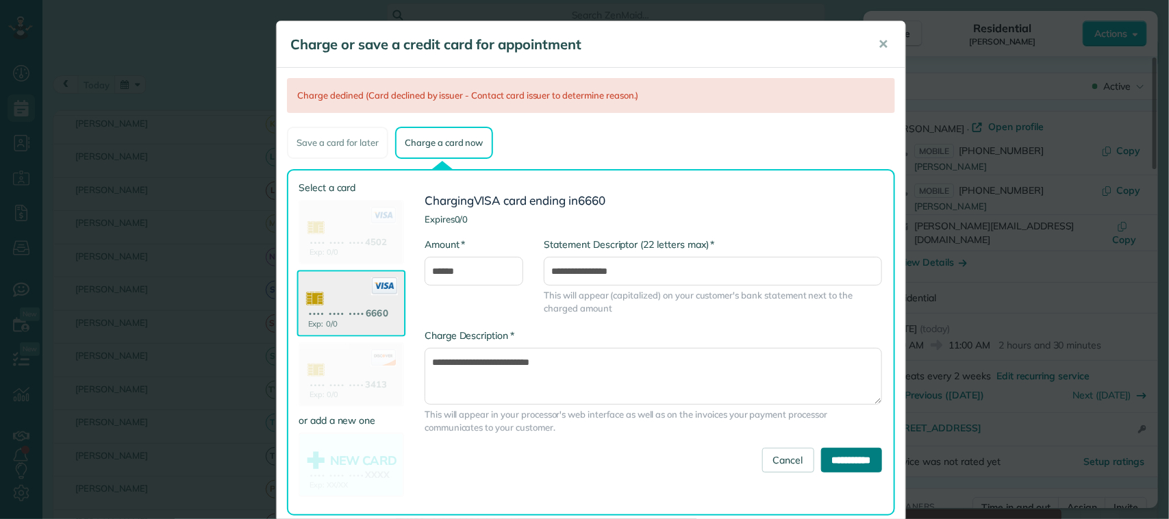
click at [839, 453] on input "**********" at bounding box center [851, 460] width 61 height 25
click at [367, 371] on use at bounding box center [351, 376] width 105 height 66
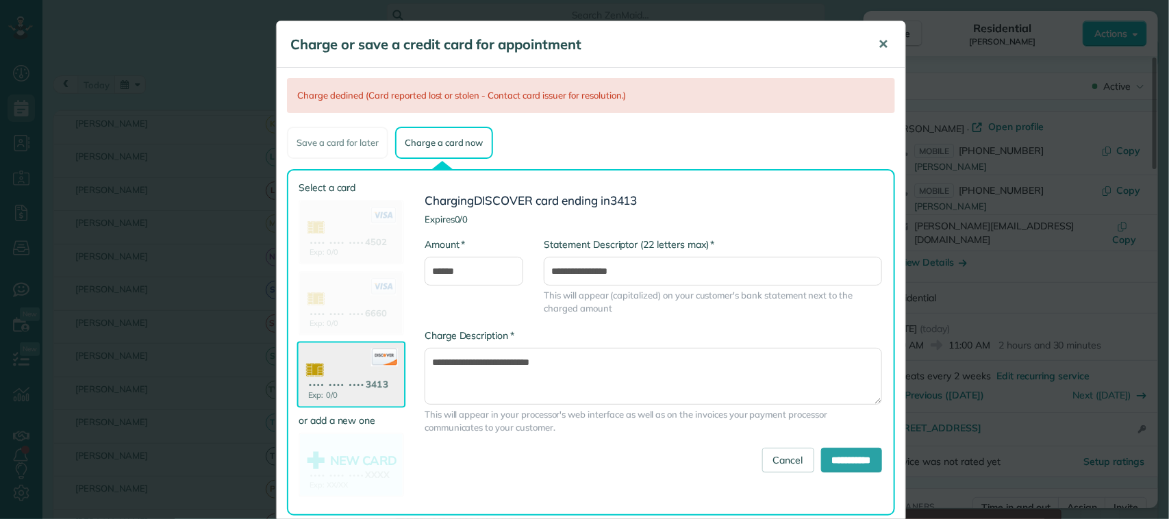
click at [878, 42] on span "✕" at bounding box center [883, 44] width 10 height 16
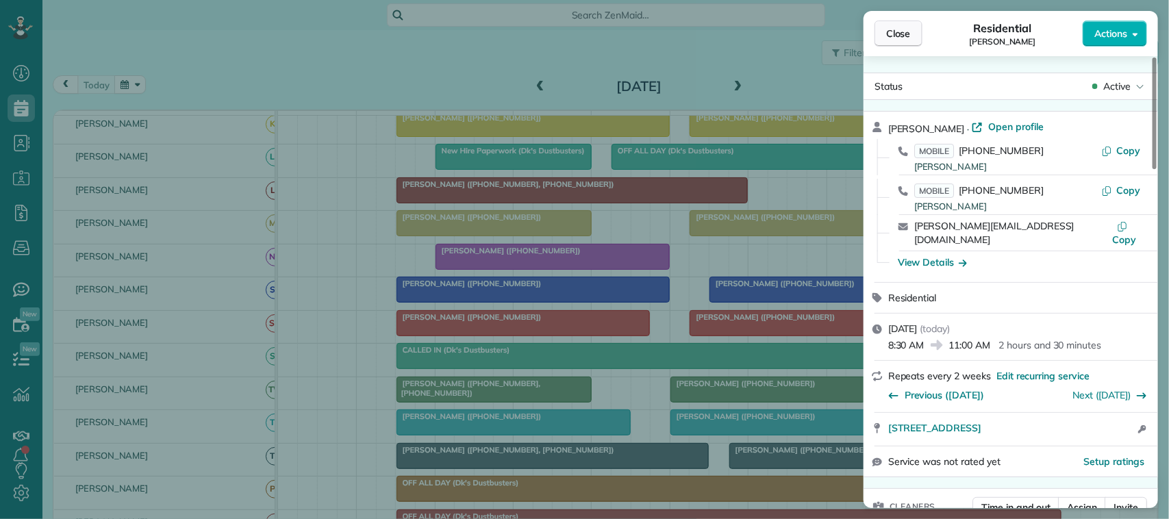
click at [896, 35] on span "Close" at bounding box center [898, 34] width 25 height 14
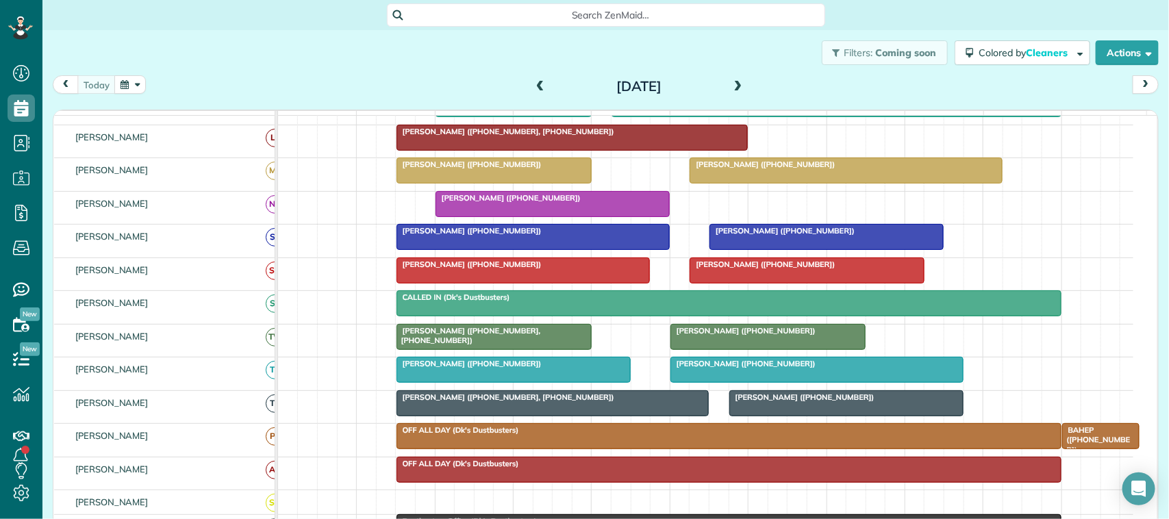
scroll to position [342, 0]
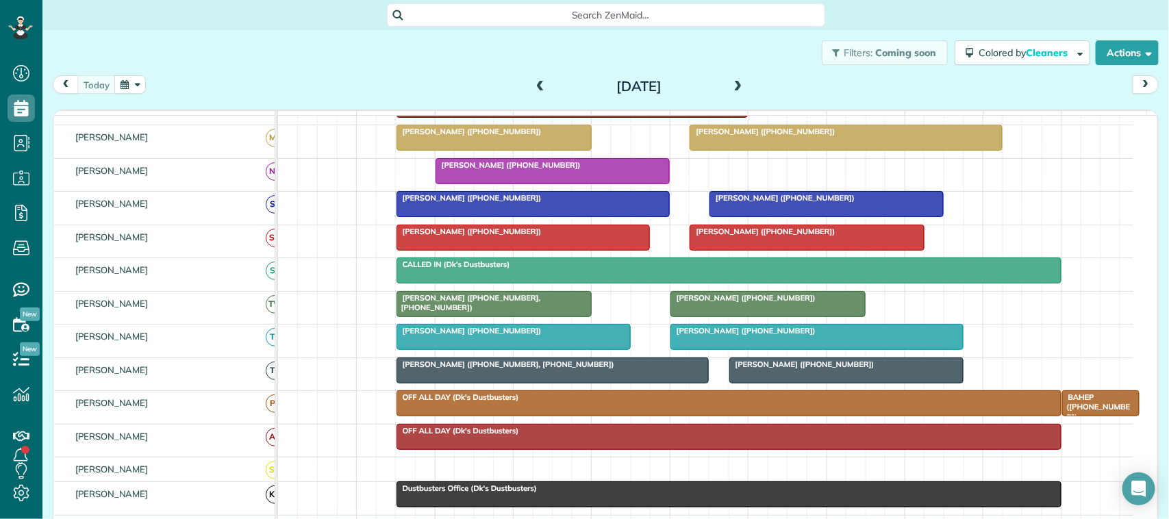
click at [768, 383] on div at bounding box center [846, 370] width 233 height 25
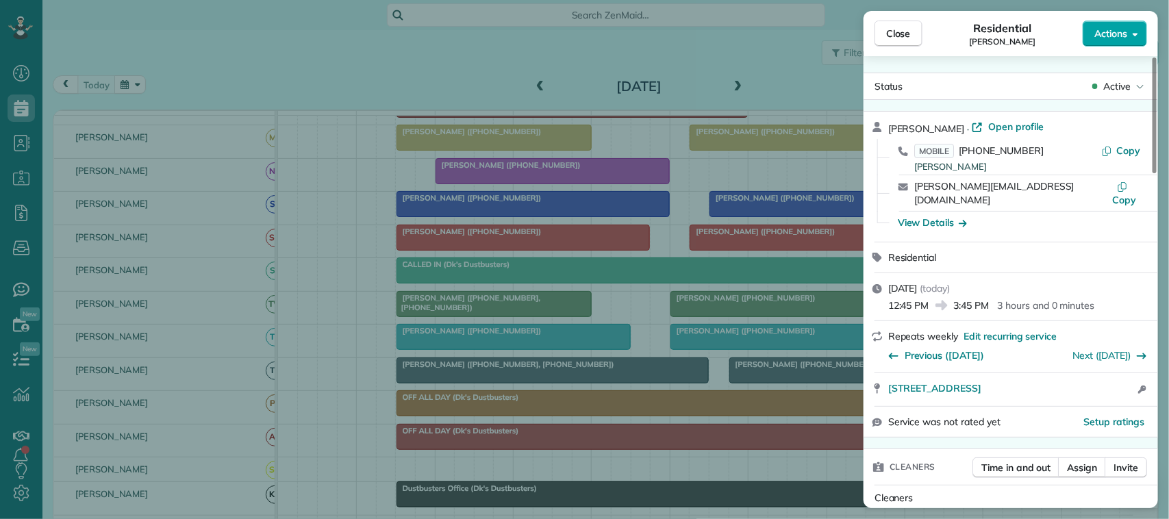
click at [1122, 32] on span "Actions" at bounding box center [1110, 34] width 33 height 14
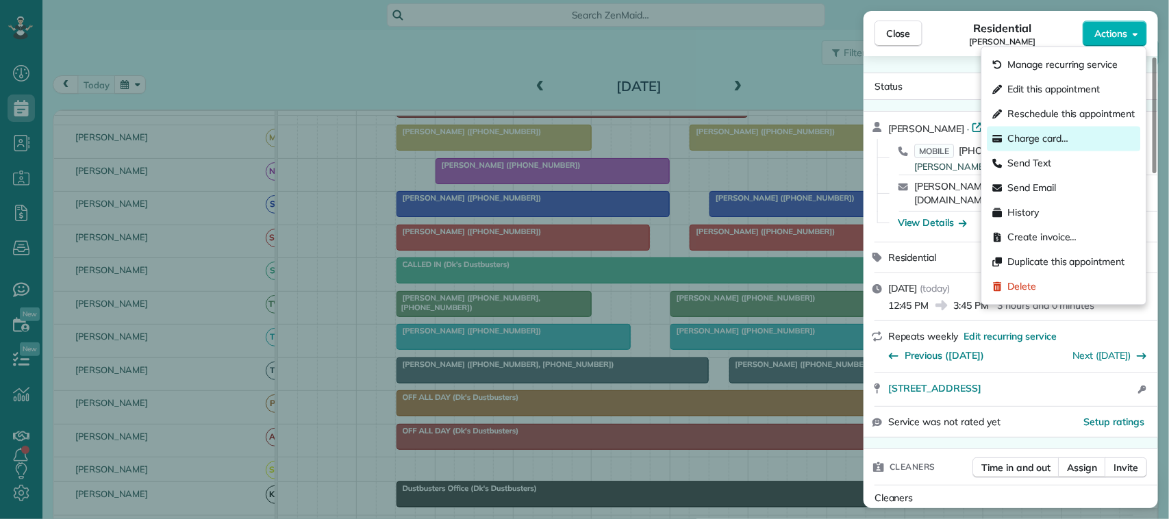
click at [1086, 135] on div "Charge card…" at bounding box center [1064, 139] width 153 height 25
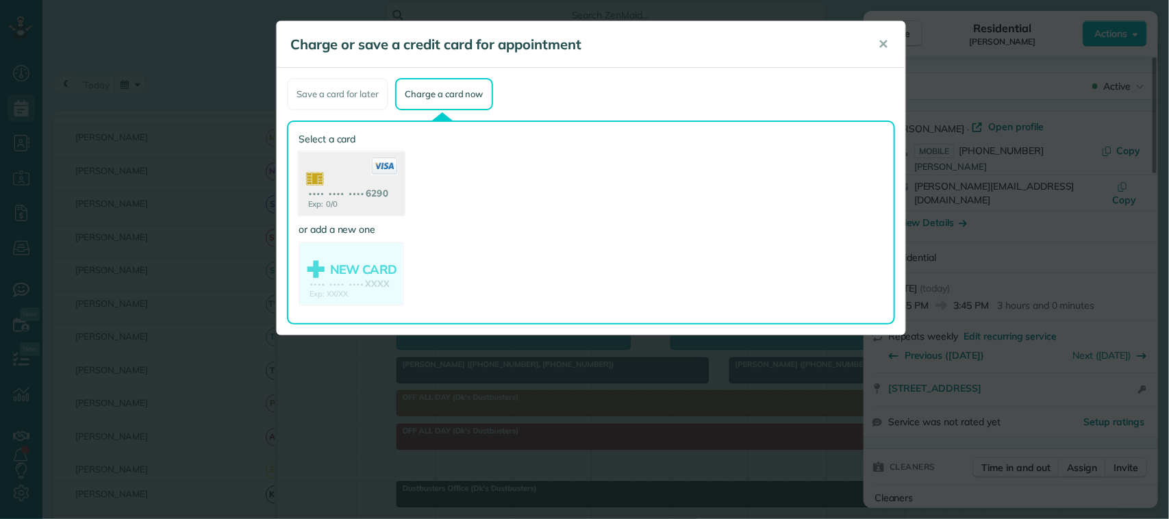
click at [360, 203] on use at bounding box center [351, 185] width 105 height 66
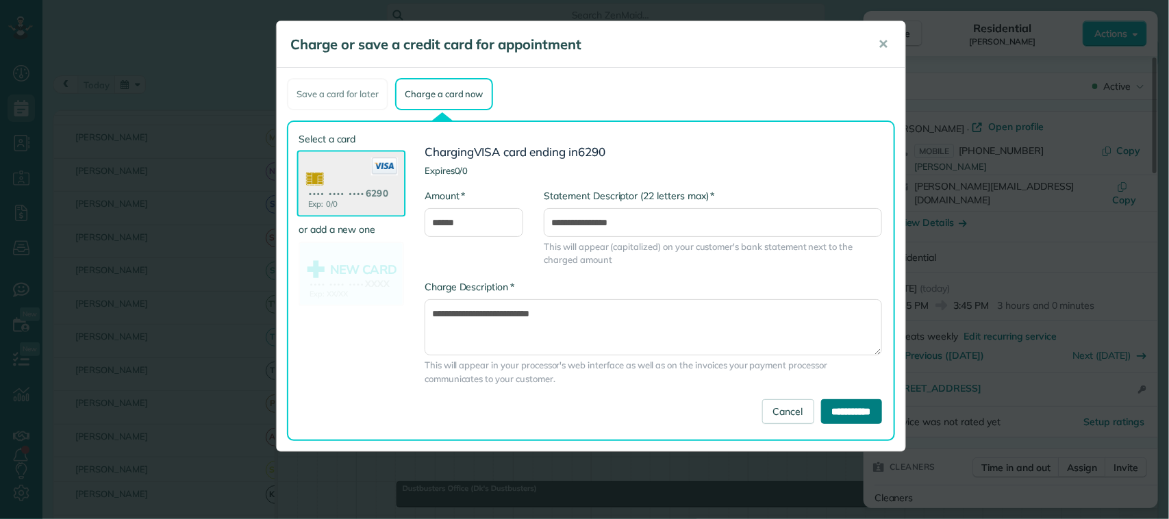
click at [823, 414] on input "**********" at bounding box center [851, 411] width 61 height 25
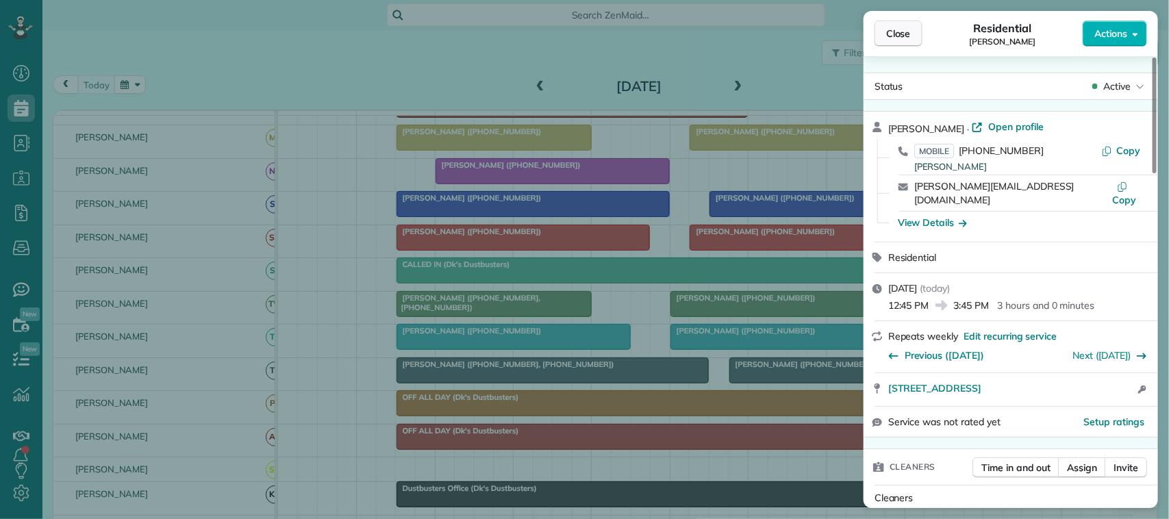
click at [907, 29] on span "Close" at bounding box center [898, 34] width 25 height 14
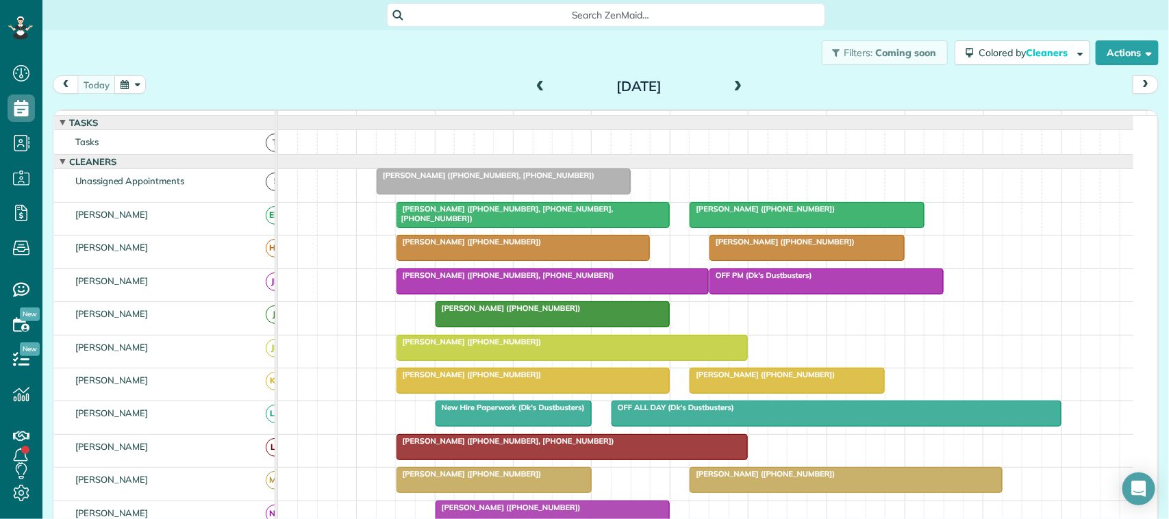
click at [500, 223] on span "[PERSON_NAME] ([PHONE_NUMBER], [PHONE_NUMBER], [PHONE_NUMBER])" at bounding box center [505, 213] width 218 height 19
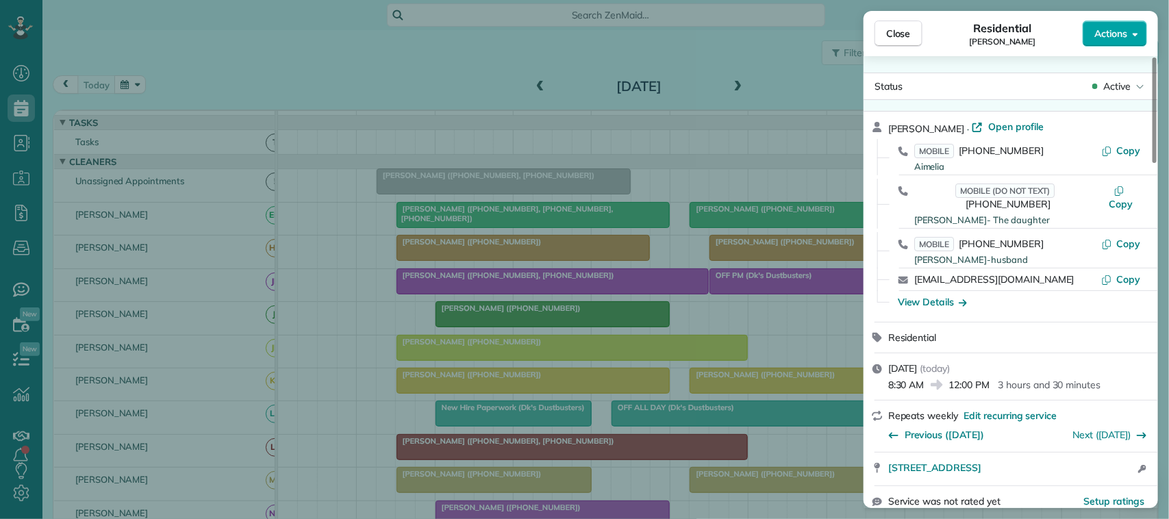
click at [1101, 40] on span "Actions" at bounding box center [1110, 34] width 33 height 14
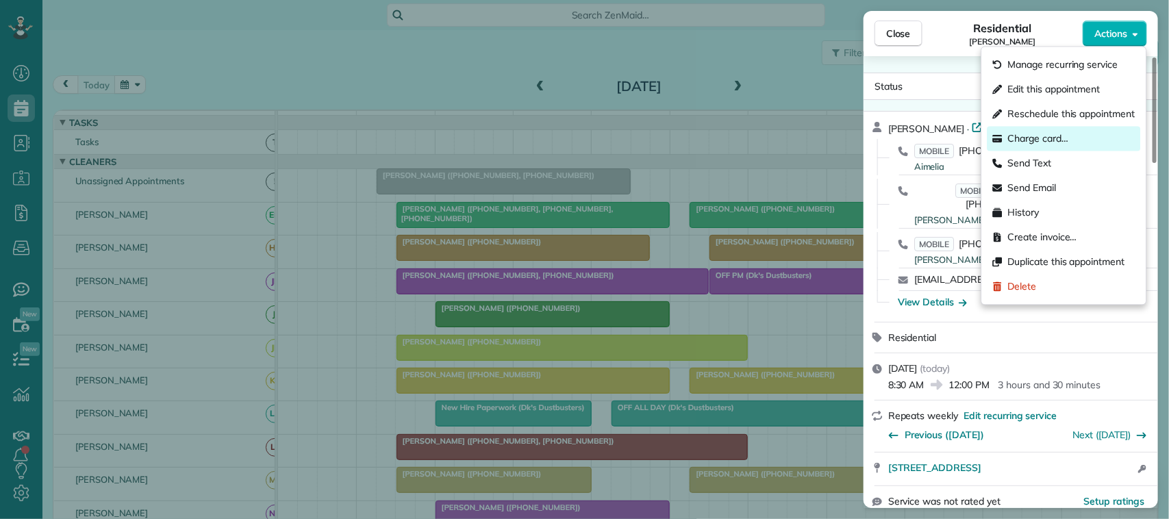
click at [1083, 138] on div "Charge card…" at bounding box center [1064, 139] width 153 height 25
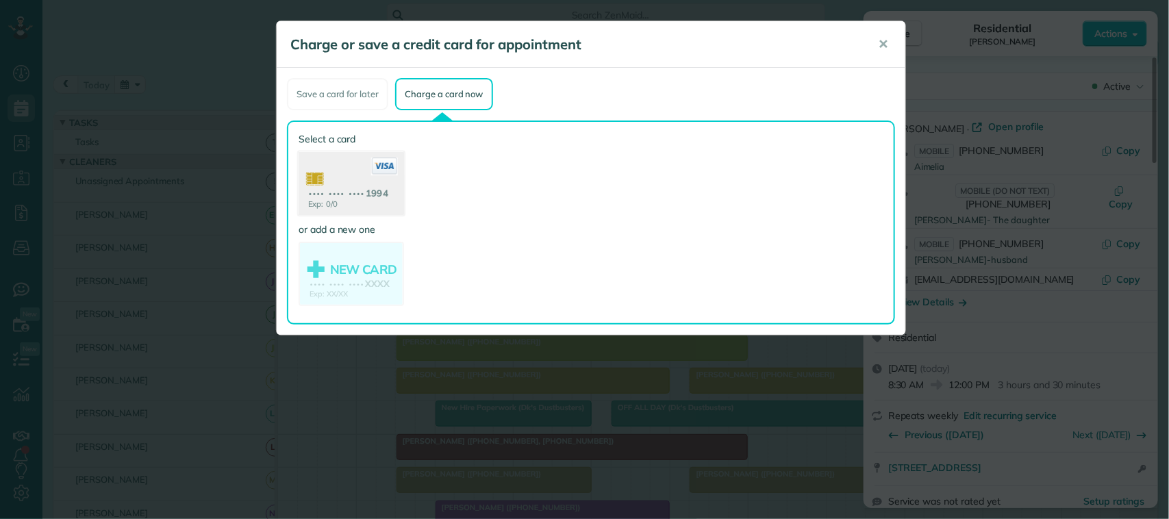
click at [351, 203] on use at bounding box center [351, 185] width 105 height 66
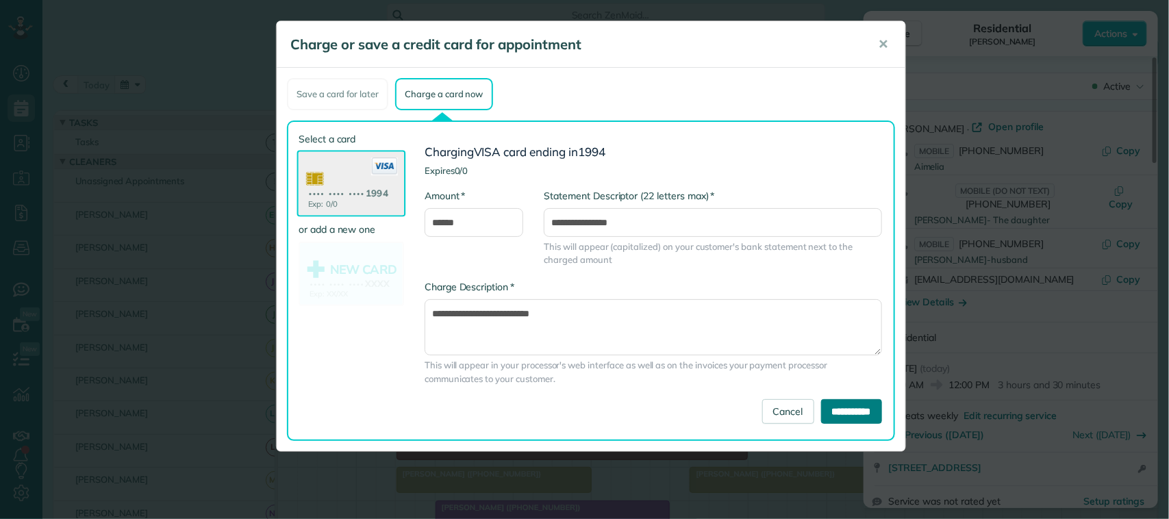
click at [841, 401] on input "**********" at bounding box center [851, 411] width 61 height 25
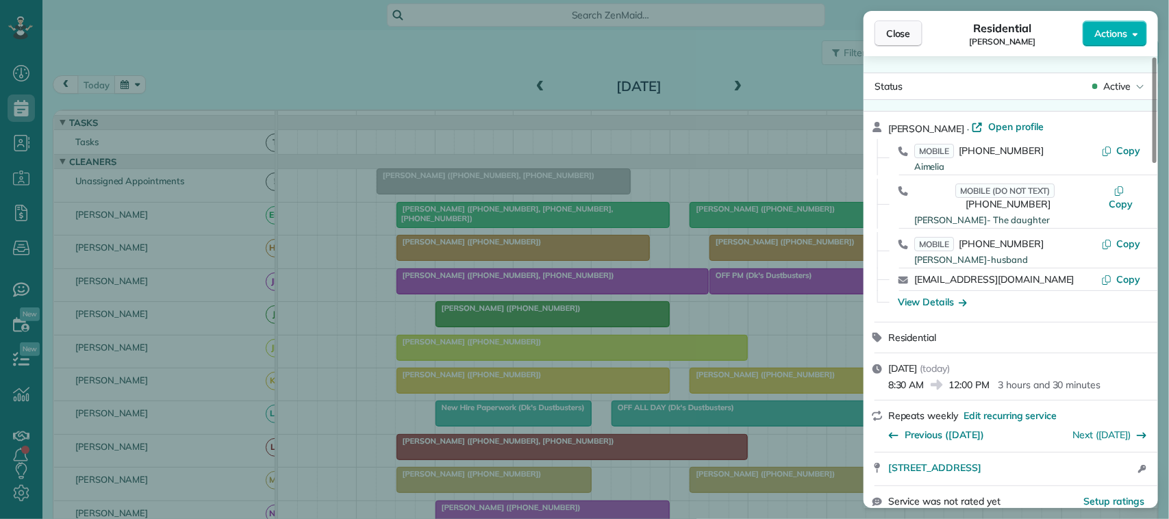
click at [899, 36] on span "Close" at bounding box center [898, 34] width 25 height 14
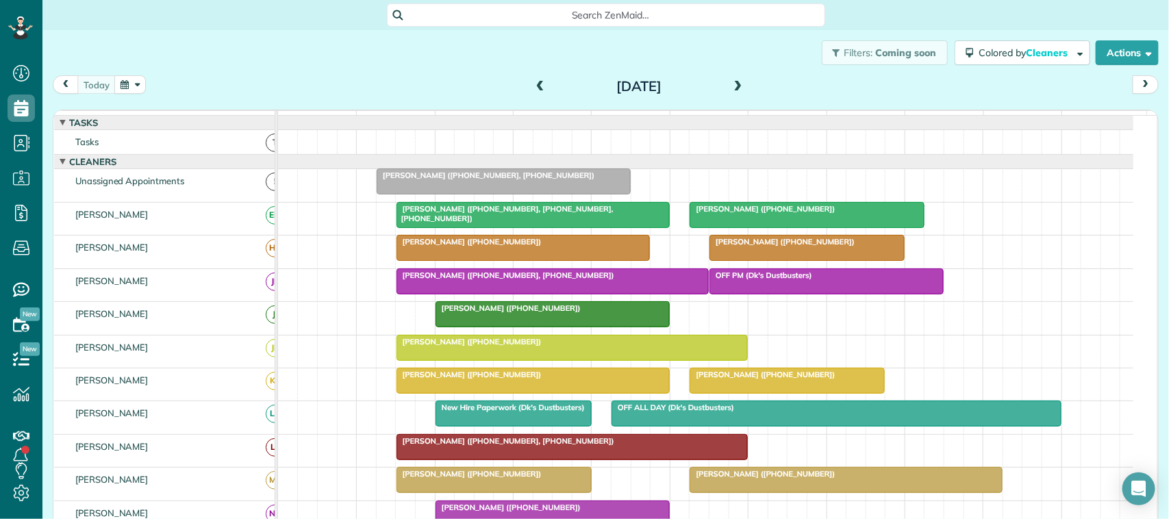
click at [121, 97] on div "[DATE] [DATE]" at bounding box center [606, 87] width 1106 height 25
click at [121, 84] on button "button" at bounding box center [130, 84] width 32 height 18
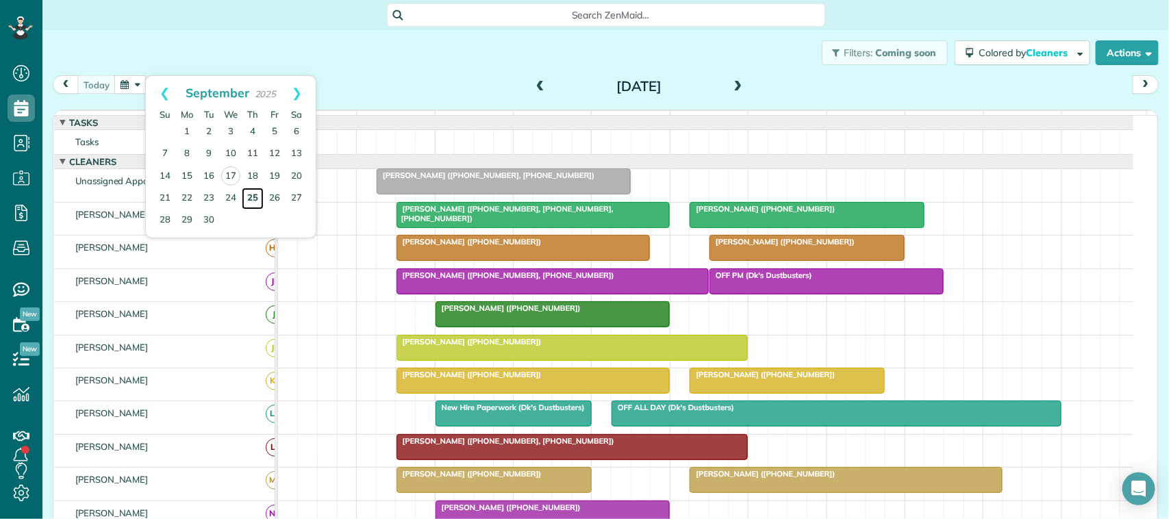
click at [254, 195] on link "25" at bounding box center [253, 199] width 22 height 22
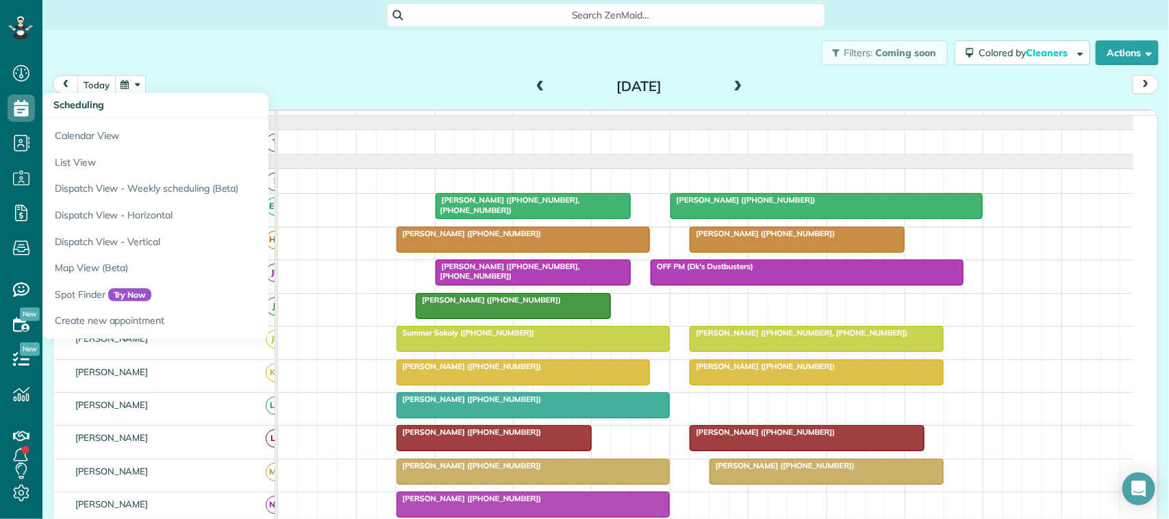
click at [128, 73] on div "Filters: Coming soon Colored by Cleaners Color by Cleaner Color by Team Color b…" at bounding box center [605, 52] width 1127 height 45
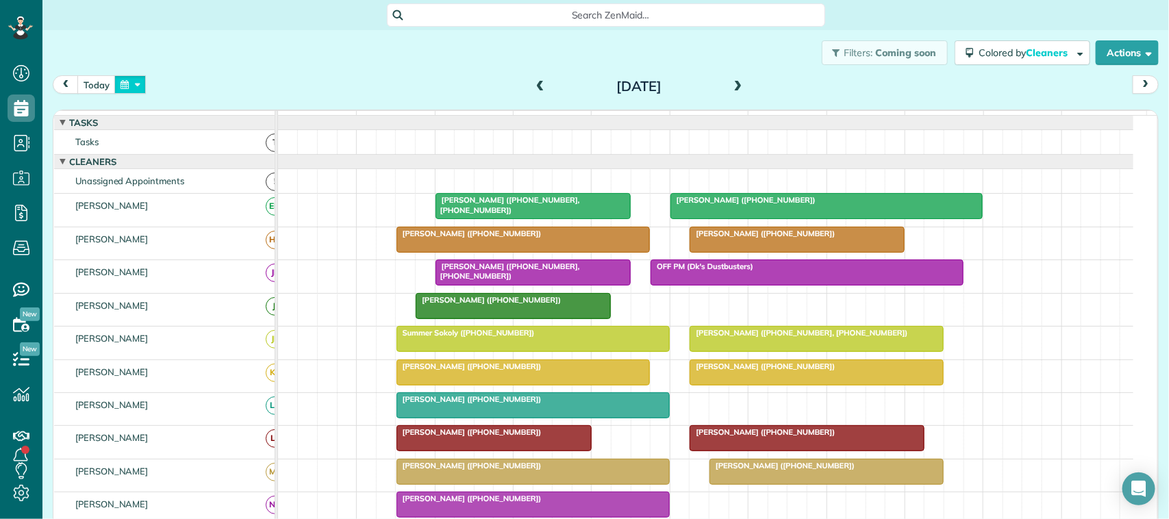
click at [134, 82] on button "button" at bounding box center [130, 84] width 32 height 18
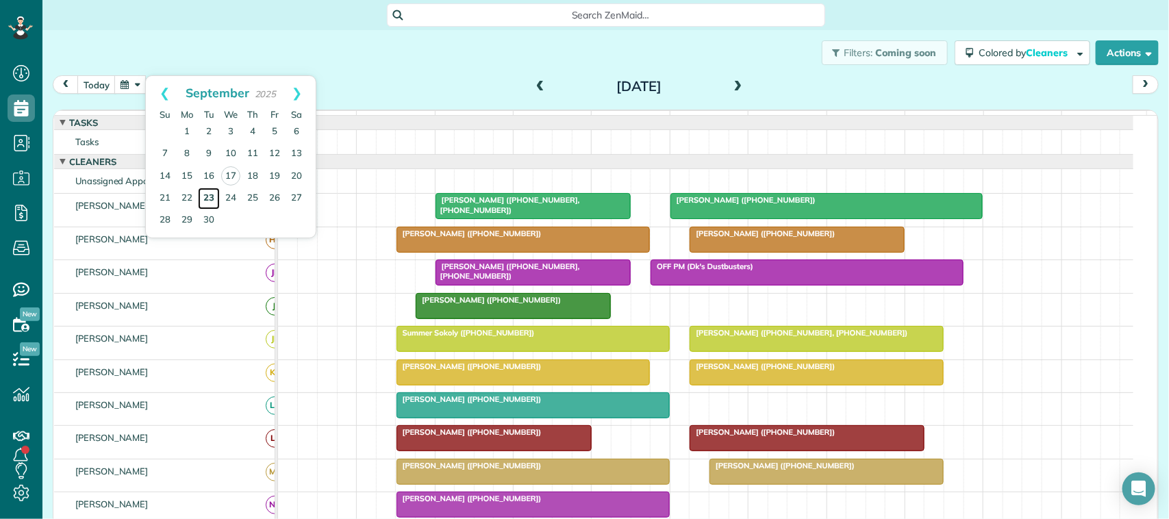
click at [206, 197] on link "23" at bounding box center [209, 199] width 22 height 22
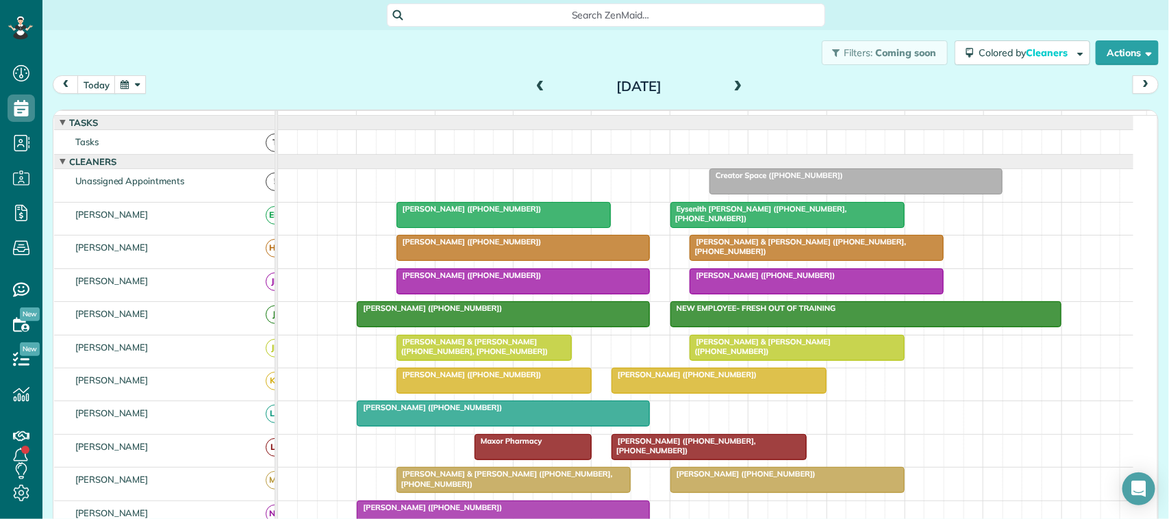
click at [131, 89] on button "button" at bounding box center [130, 84] width 32 height 18
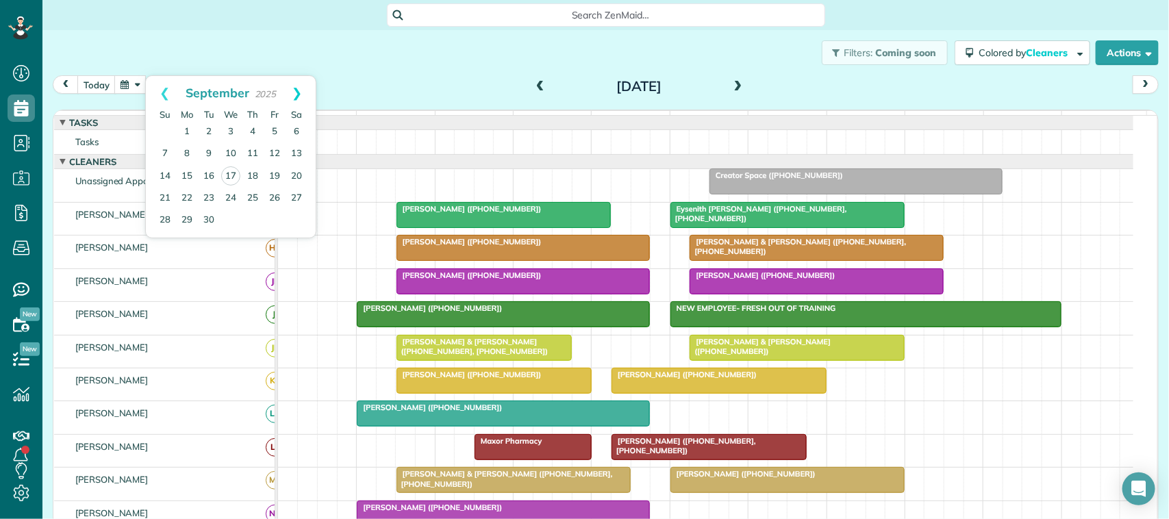
click at [300, 101] on link "Next" at bounding box center [297, 93] width 38 height 34
click at [231, 138] on link "1" at bounding box center [231, 132] width 22 height 22
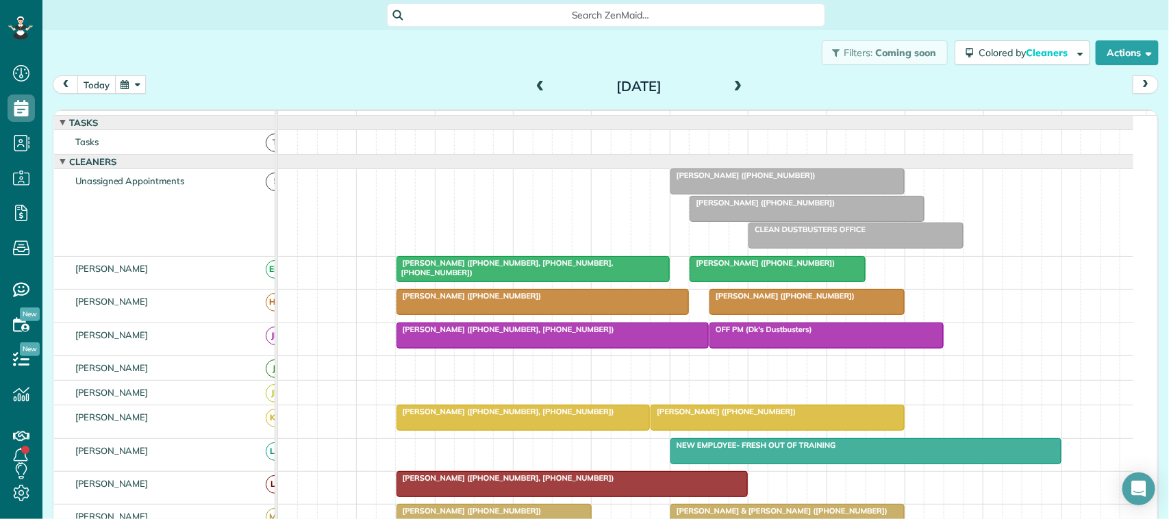
click at [79, 92] on button "today" at bounding box center [96, 84] width 38 height 18
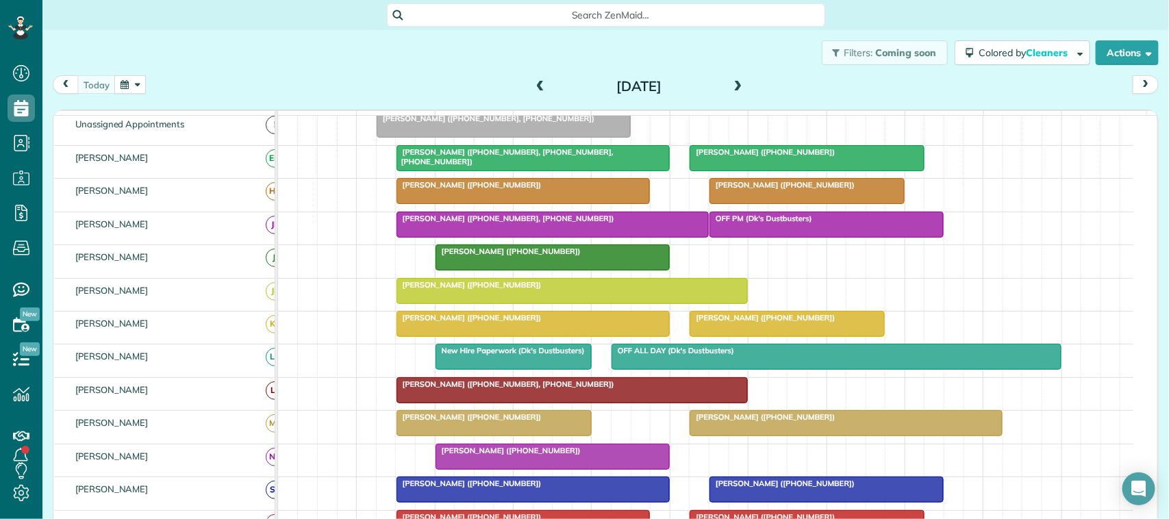
scroll to position [86, 0]
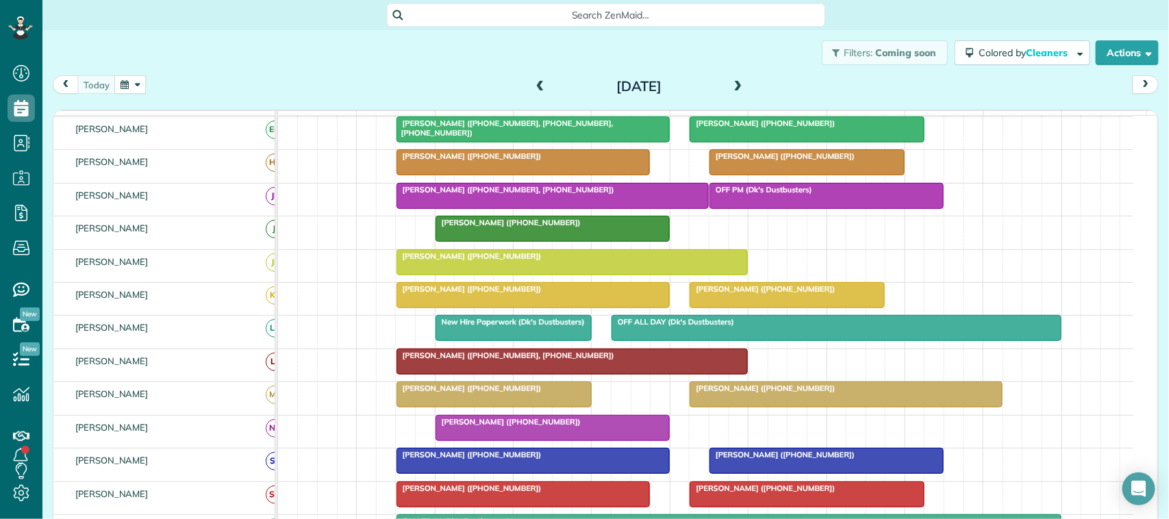
click at [440, 473] on div at bounding box center [533, 461] width 272 height 25
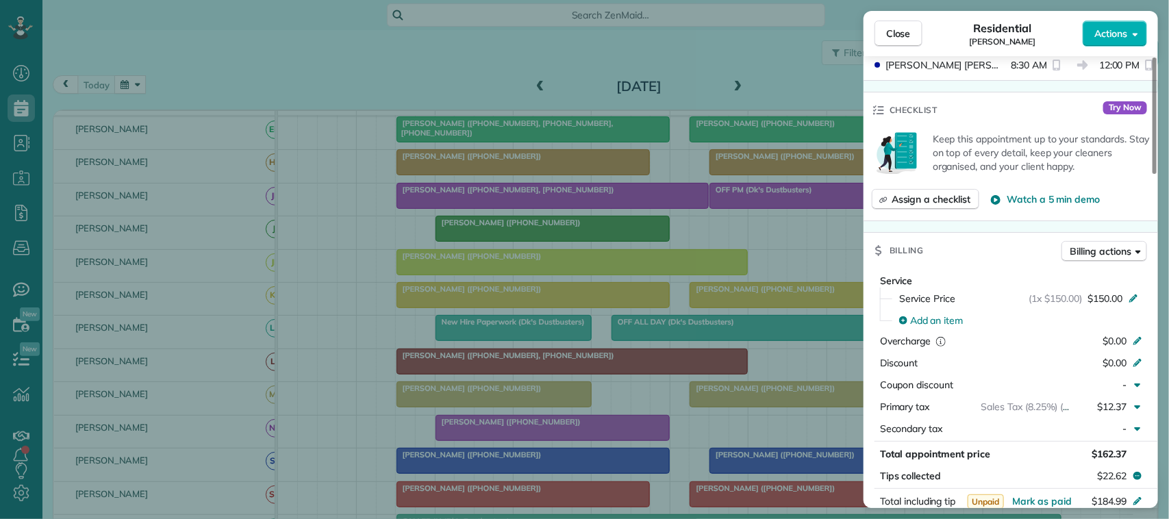
scroll to position [514, 0]
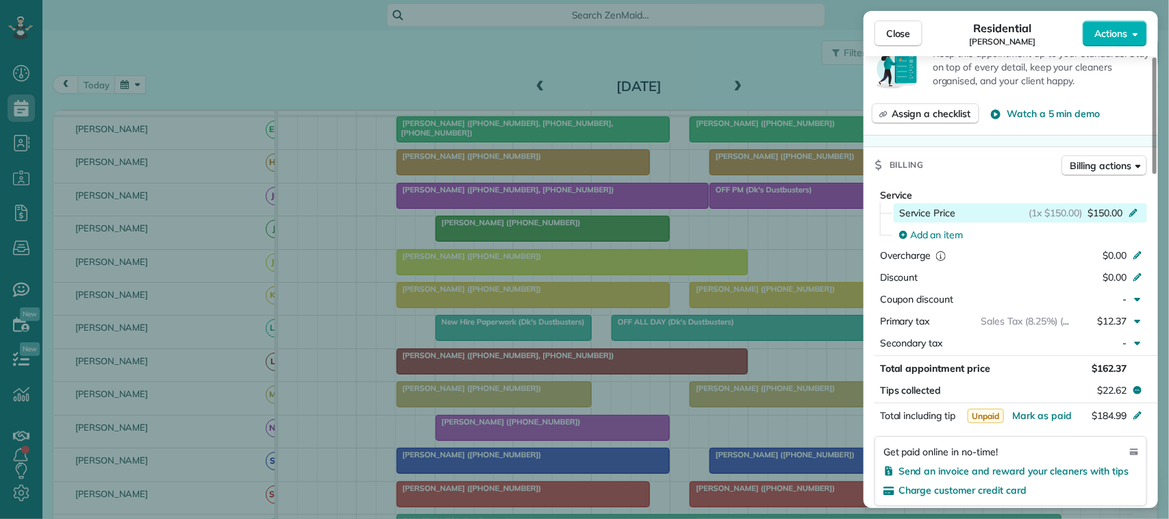
click at [1109, 214] on span "$150.00" at bounding box center [1105, 213] width 35 height 14
click at [1112, 216] on span "$150.00" at bounding box center [1105, 213] width 35 height 14
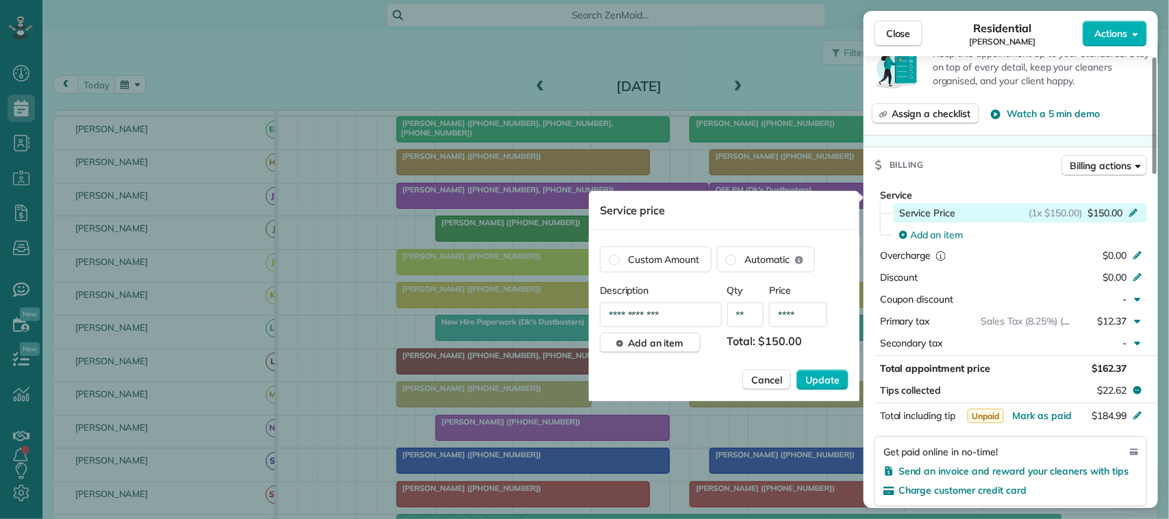
click at [1112, 216] on span "$150.00" at bounding box center [1105, 213] width 35 height 14
click at [813, 312] on input "****" at bounding box center [798, 315] width 58 height 25
type input "****"
click at [834, 375] on span "Update" at bounding box center [822, 380] width 34 height 14
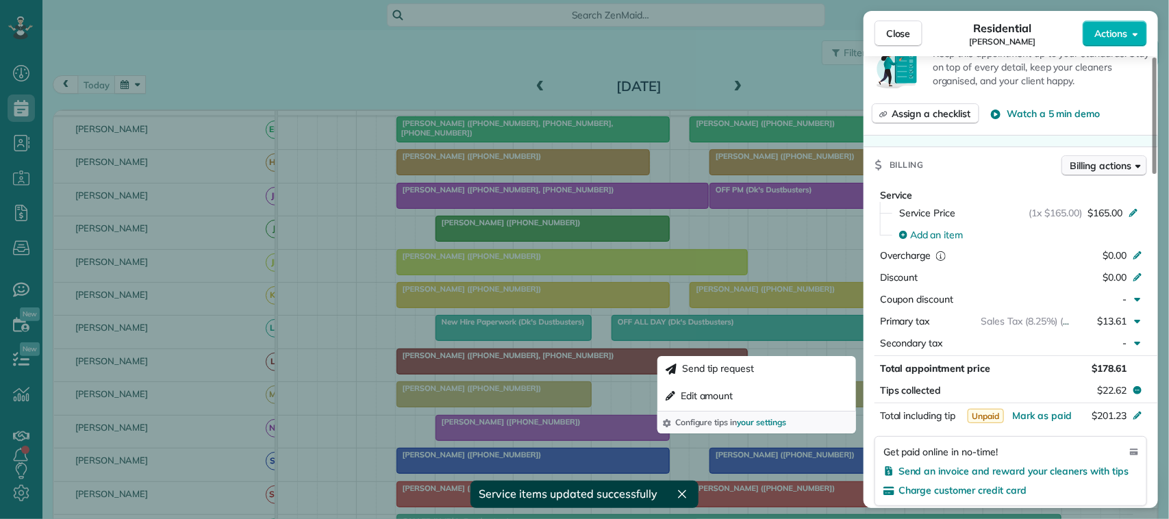
click at [1103, 173] on span "Billing actions" at bounding box center [1100, 166] width 61 height 14
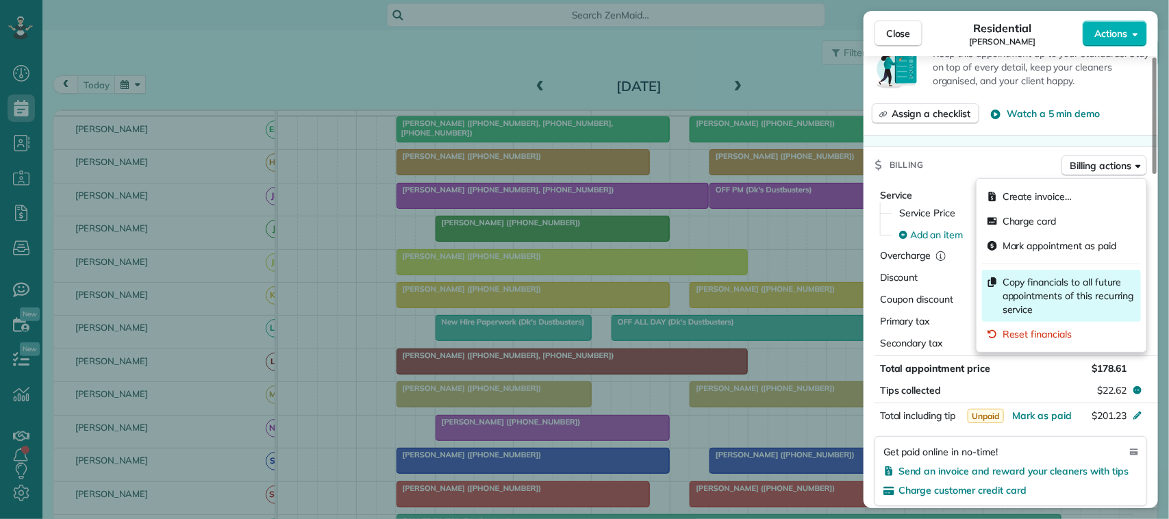
click at [1079, 294] on span "Copy financials to all future appointments of this recurring service" at bounding box center [1069, 295] width 133 height 41
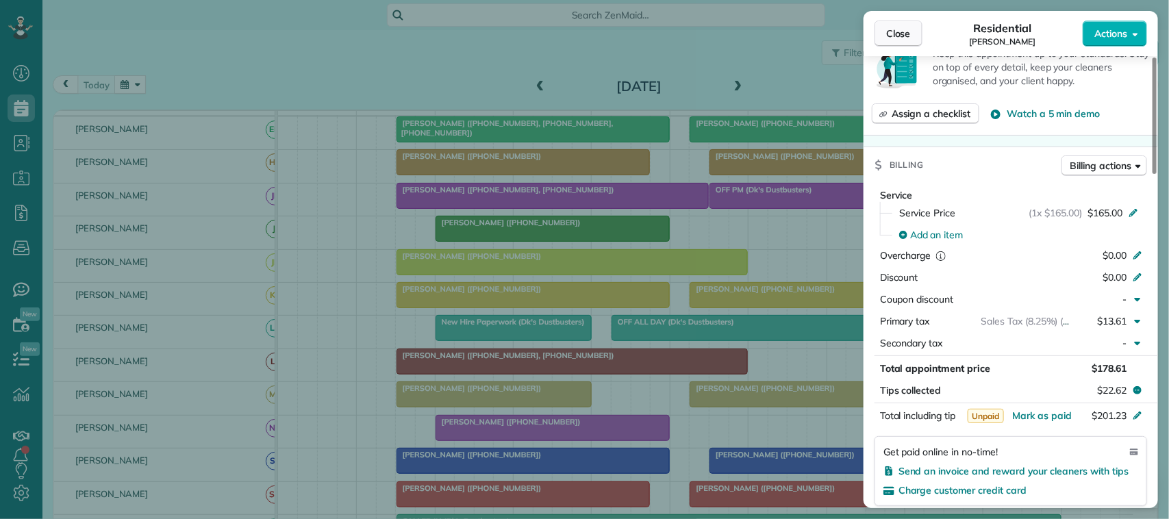
click at [911, 35] on span "Close" at bounding box center [898, 34] width 25 height 14
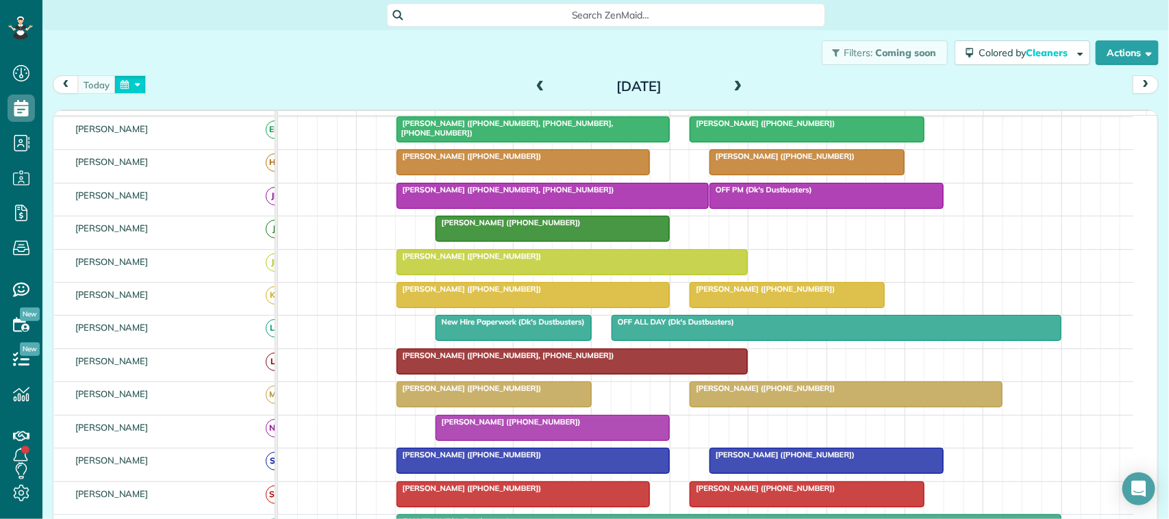
click at [138, 84] on button "button" at bounding box center [130, 84] width 32 height 18
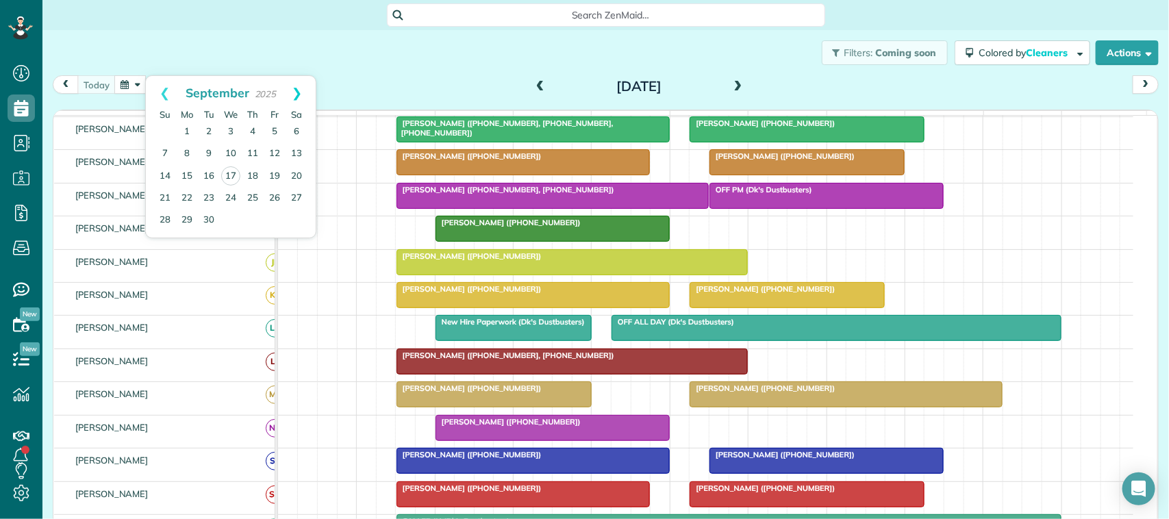
click at [298, 101] on link "Next" at bounding box center [297, 93] width 38 height 34
click at [161, 94] on link "Prev" at bounding box center [165, 93] width 38 height 34
click at [291, 92] on link "Next" at bounding box center [297, 93] width 38 height 34
click at [138, 83] on button "button" at bounding box center [130, 84] width 32 height 18
click at [172, 99] on link "Prev" at bounding box center [165, 93] width 38 height 34
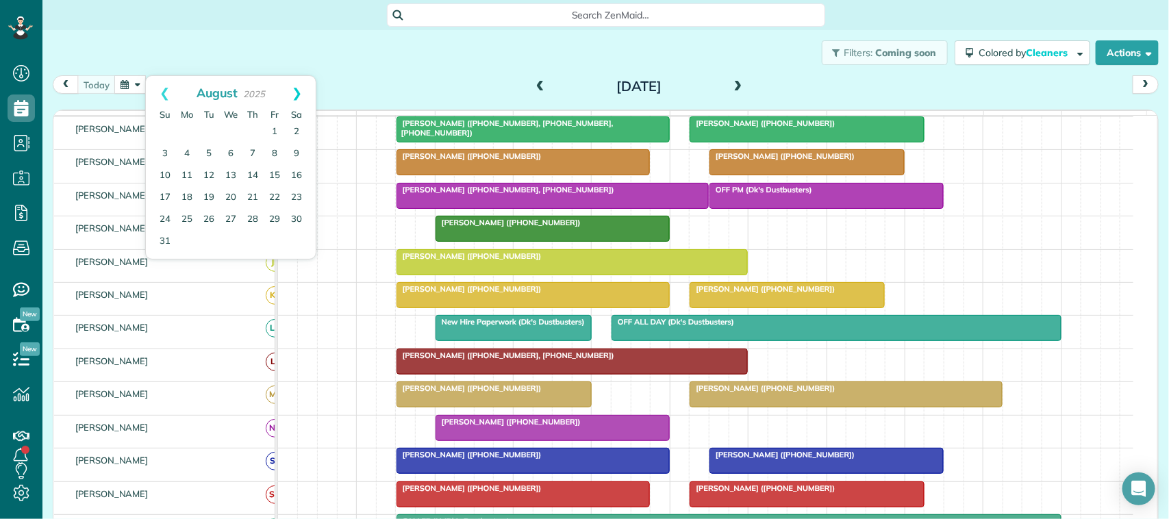
click at [307, 97] on link "Next" at bounding box center [297, 93] width 38 height 34
click at [214, 151] on link "9" at bounding box center [209, 154] width 22 height 22
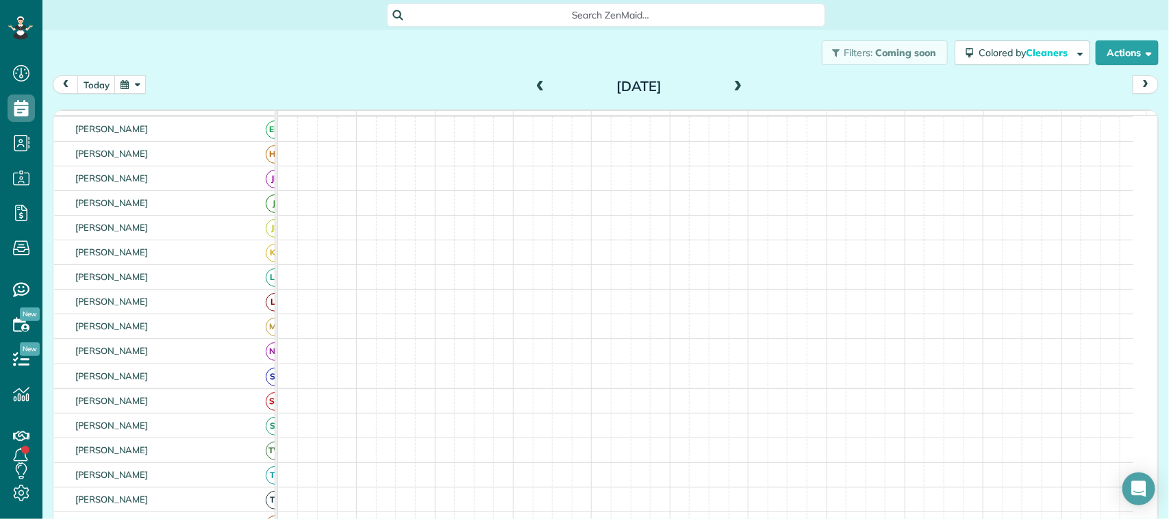
scroll to position [86, 0]
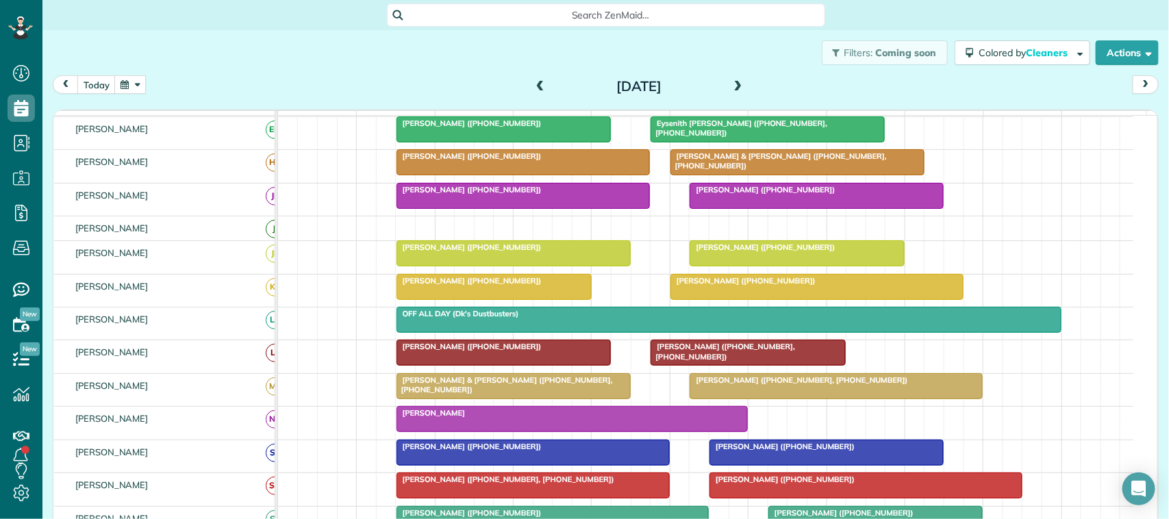
click at [141, 80] on button "button" at bounding box center [130, 84] width 32 height 18
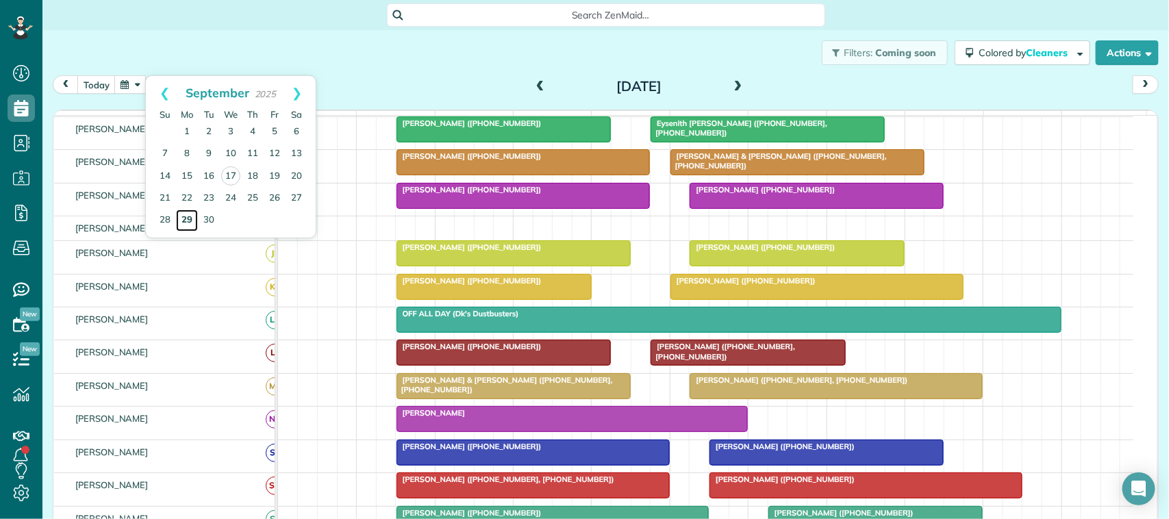
click at [193, 217] on link "29" at bounding box center [187, 221] width 22 height 22
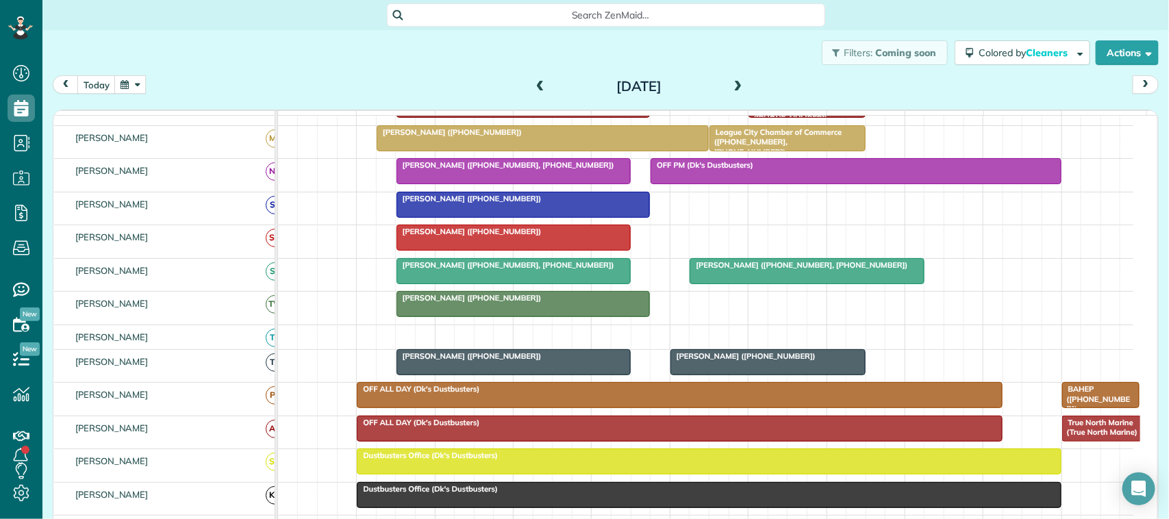
scroll to position [342, 0]
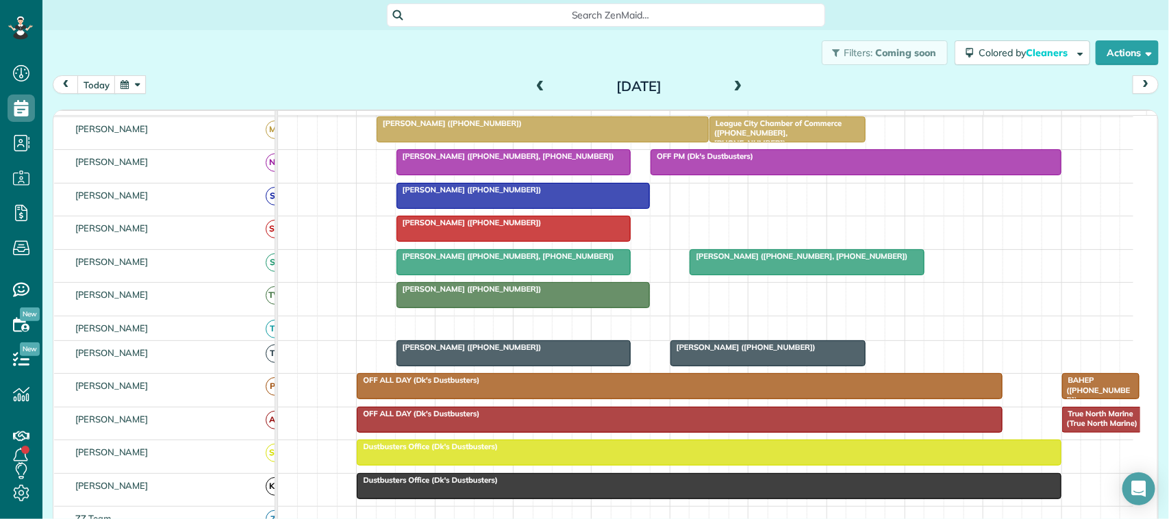
click at [731, 90] on span at bounding box center [738, 87] width 15 height 12
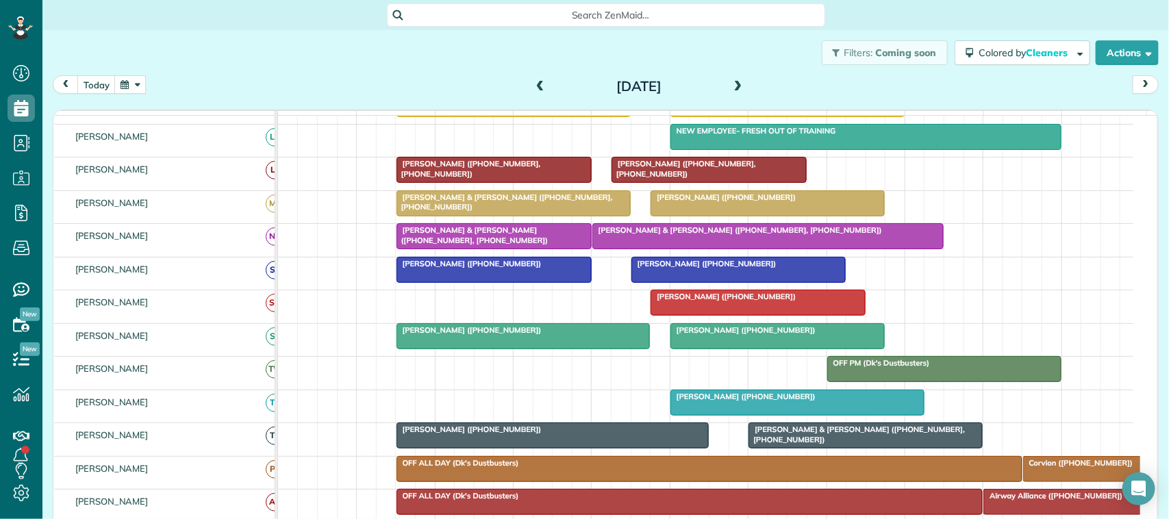
scroll to position [86, 0]
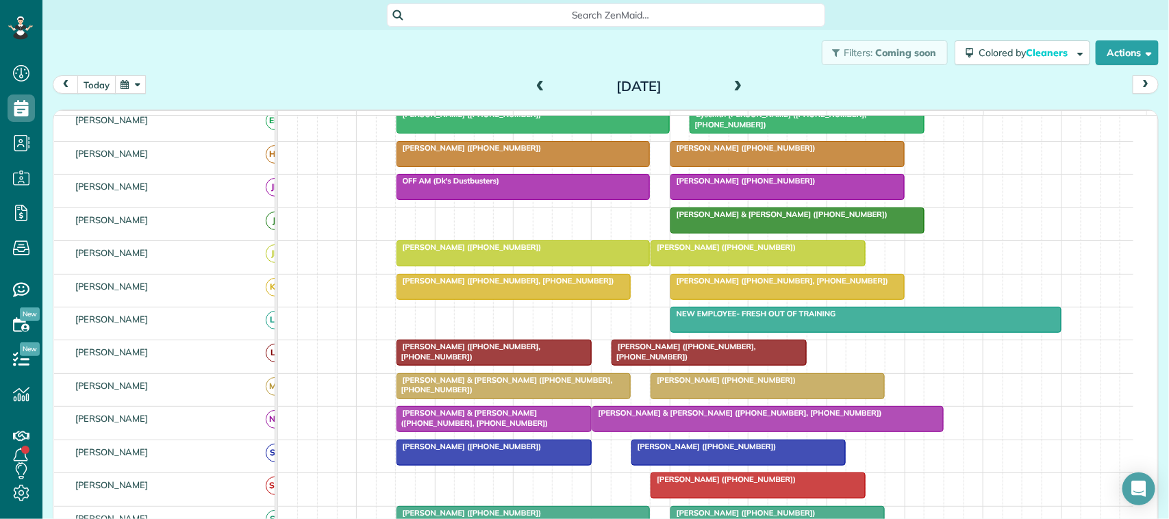
click at [103, 88] on button "today" at bounding box center [96, 84] width 38 height 18
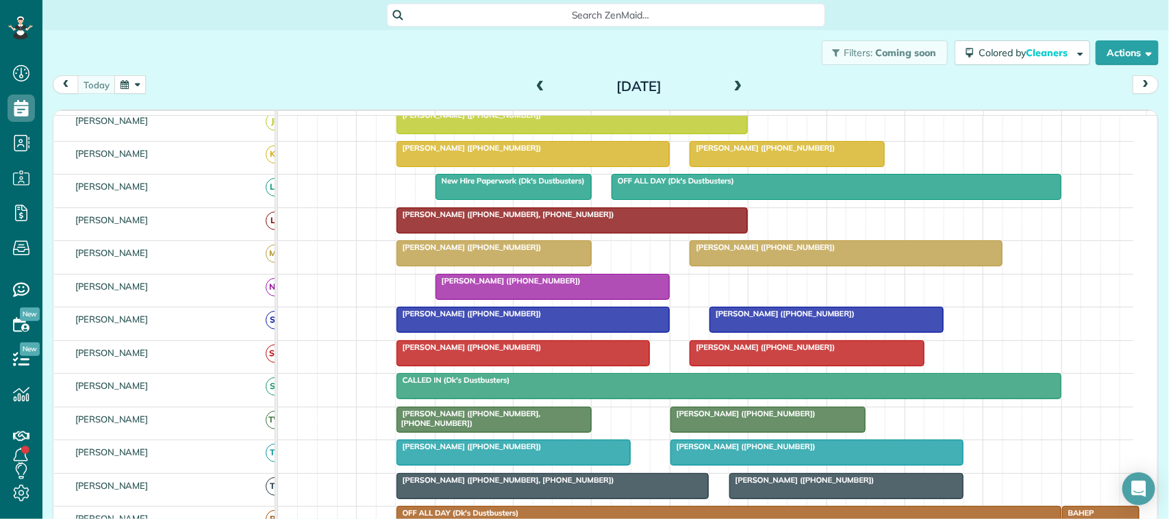
scroll to position [257, 0]
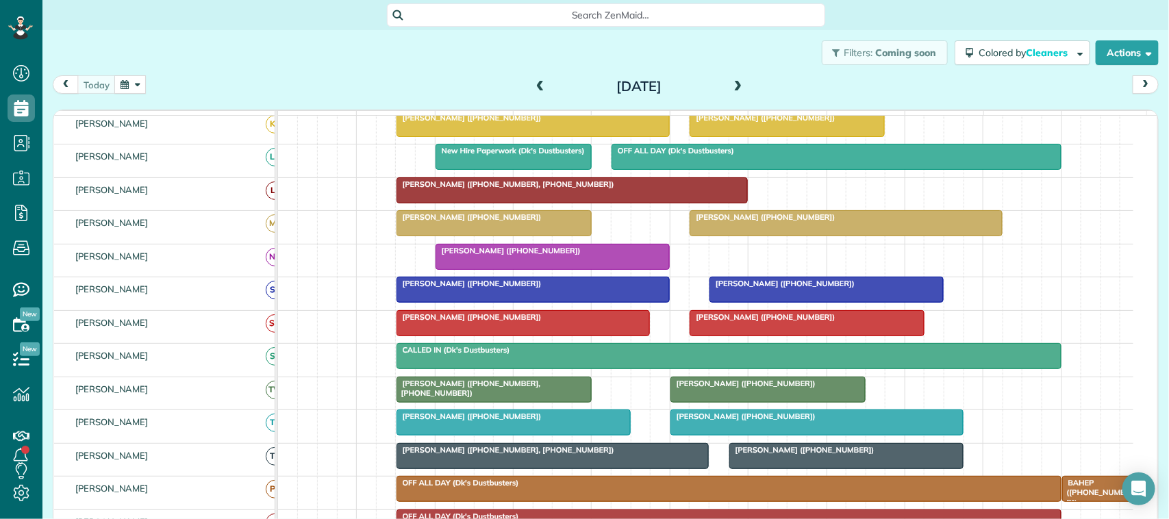
click at [179, 86] on div "[DATE] [DATE]" at bounding box center [606, 87] width 1106 height 25
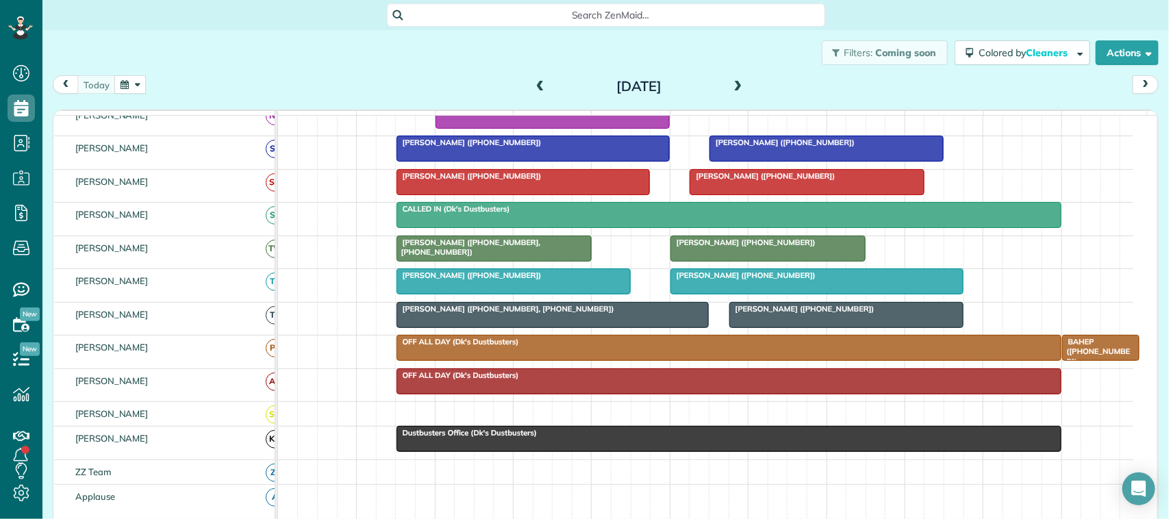
scroll to position [428, 0]
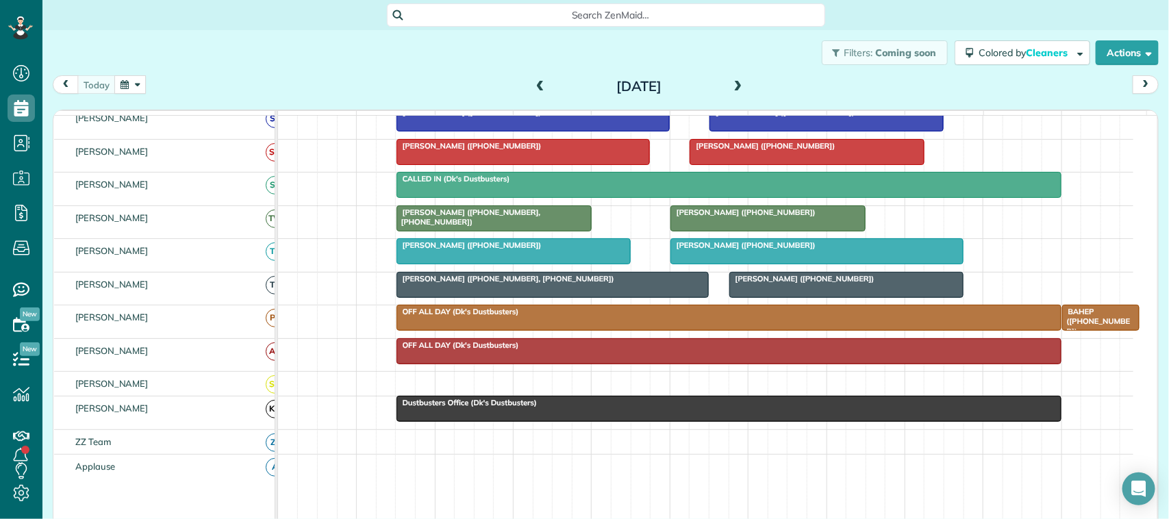
click at [429, 407] on span "Dustbusters Office (Dk's Dustbusters)" at bounding box center [467, 403] width 142 height 10
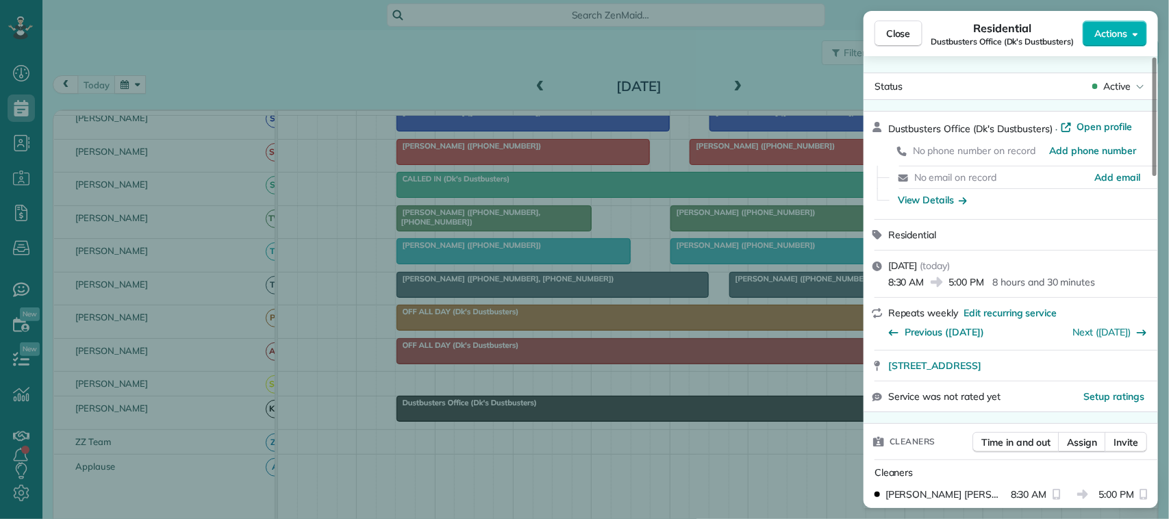
scroll to position [86, 0]
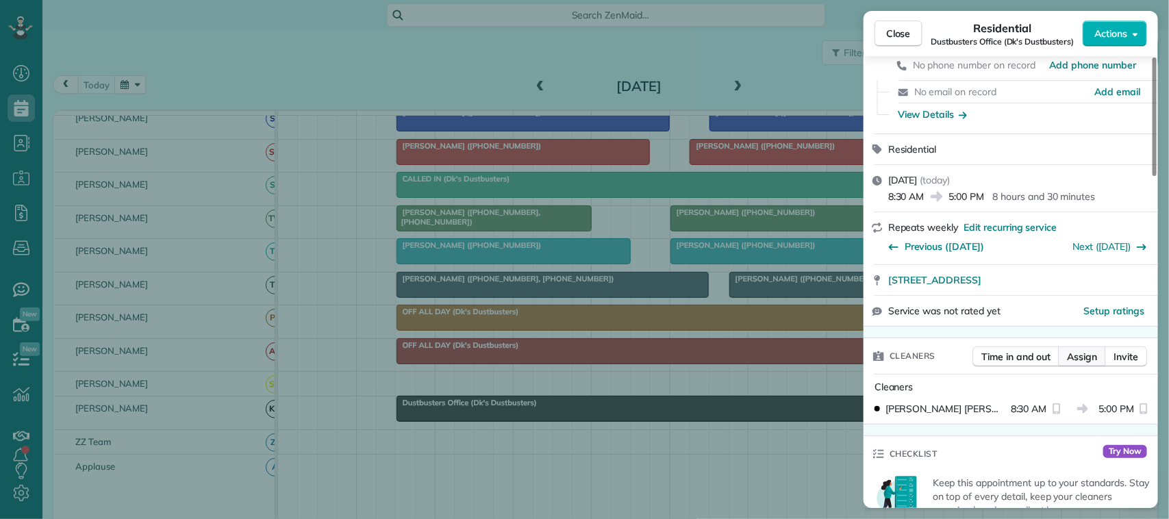
click at [1062, 355] on button "Assign" at bounding box center [1082, 357] width 48 height 21
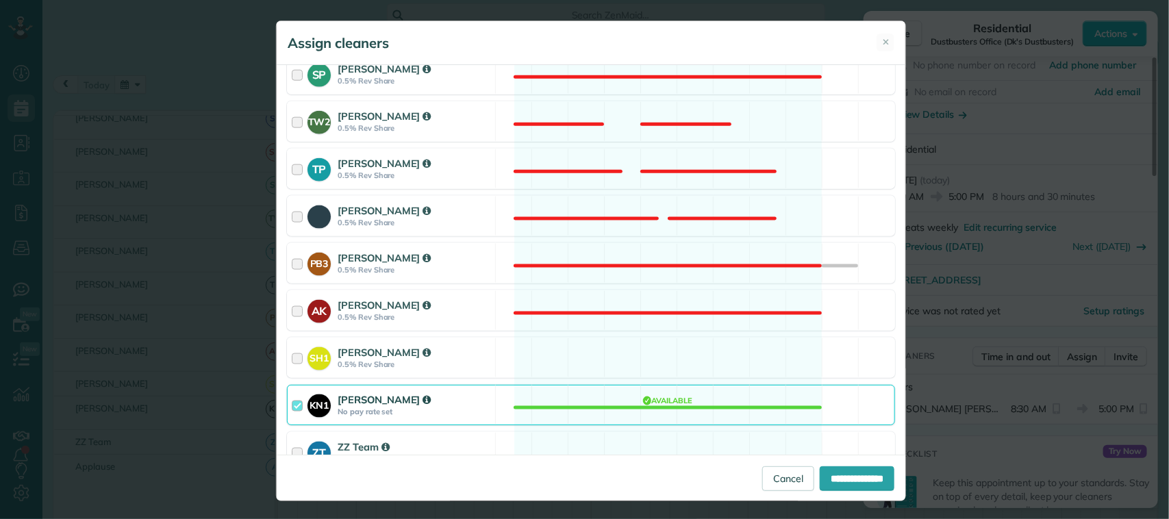
scroll to position [770, 0]
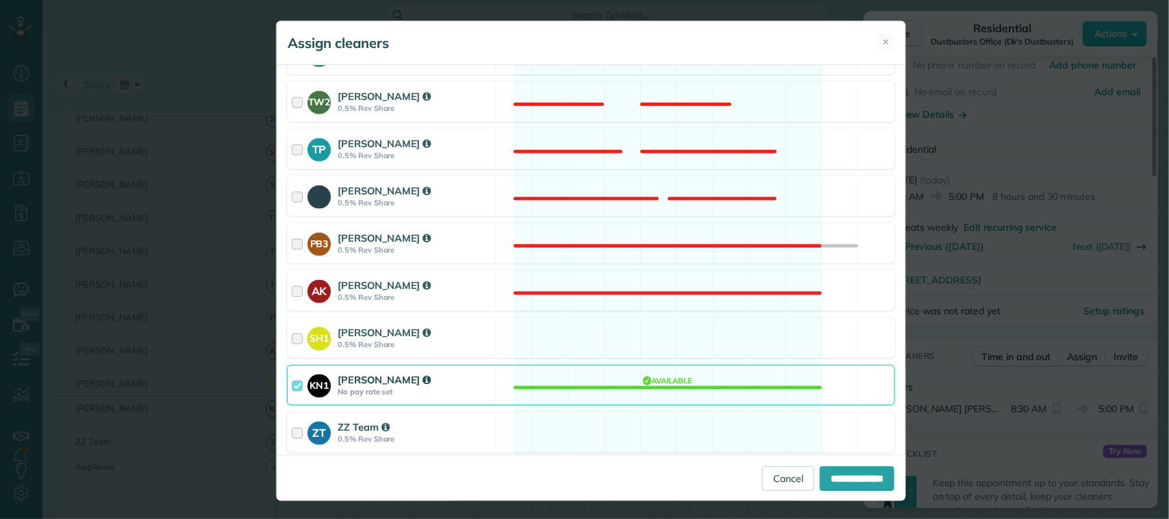
click at [484, 336] on div "SH1 Sarah Hart 0.5% Rev Share" at bounding box center [392, 337] width 208 height 39
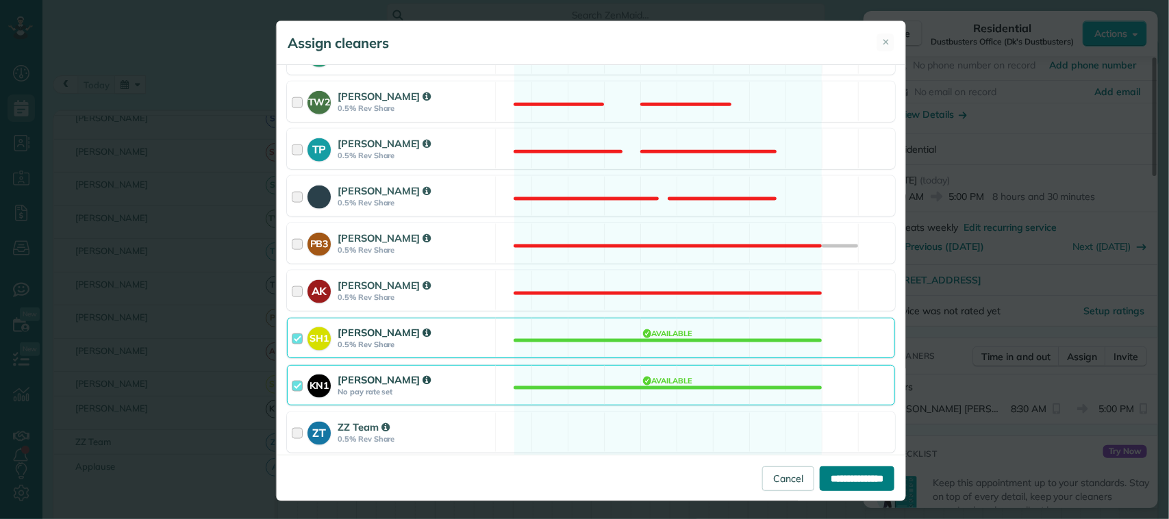
click at [840, 479] on input "**********" at bounding box center [857, 478] width 75 height 25
type input "**********"
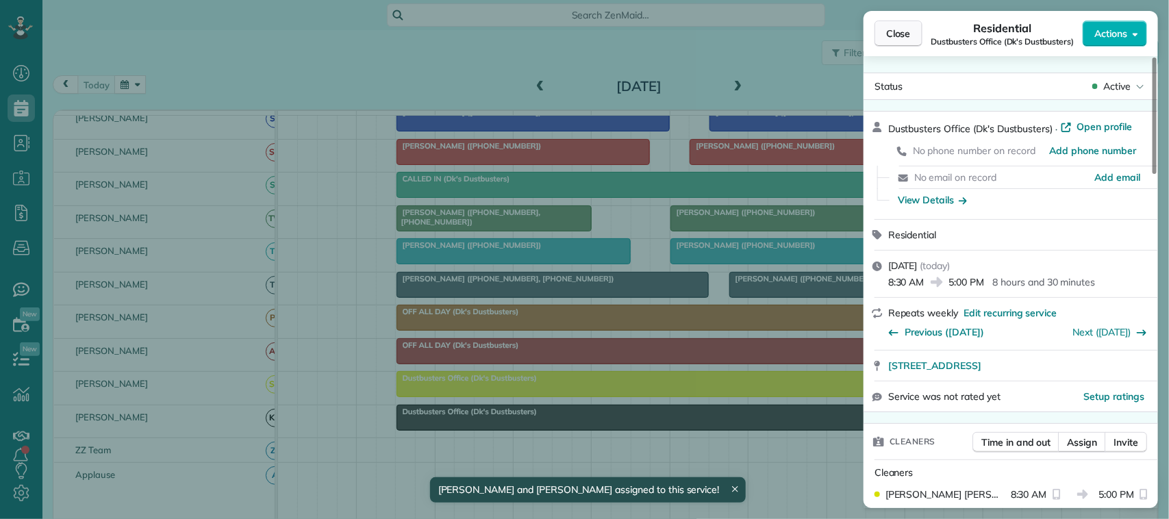
click at [899, 39] on span "Close" at bounding box center [898, 34] width 25 height 14
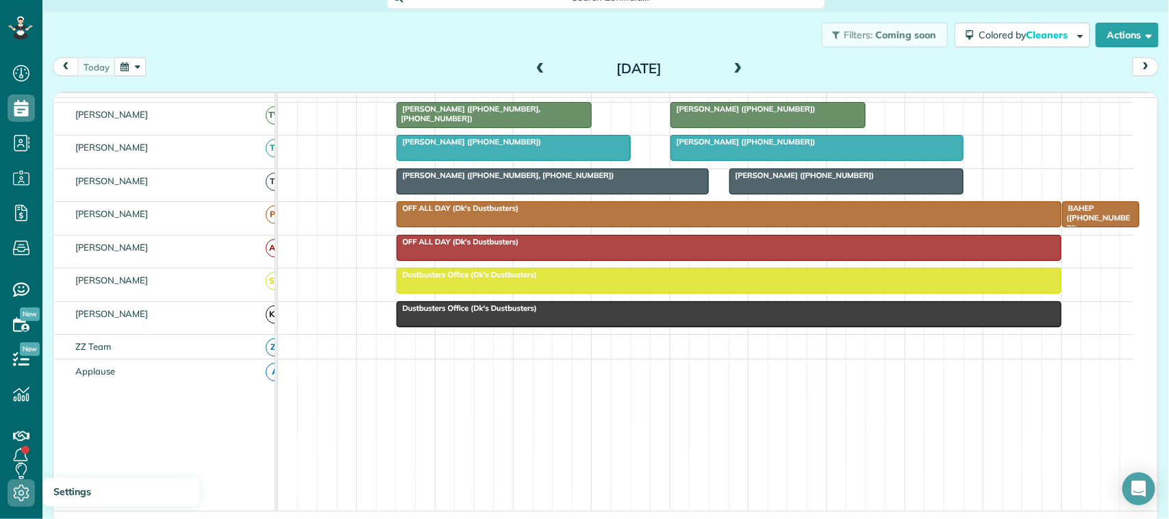
scroll to position [23, 0]
